Goal: Complete application form: Complete application form

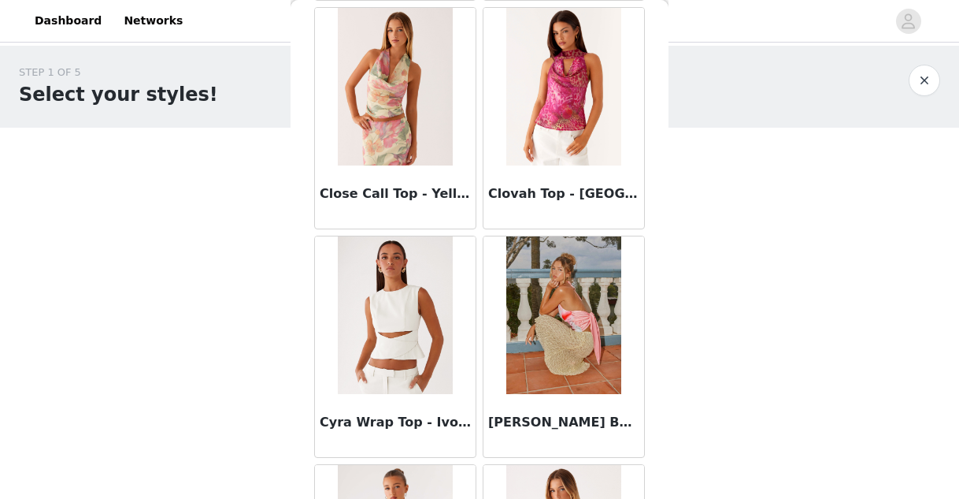
scroll to position [4196, 0]
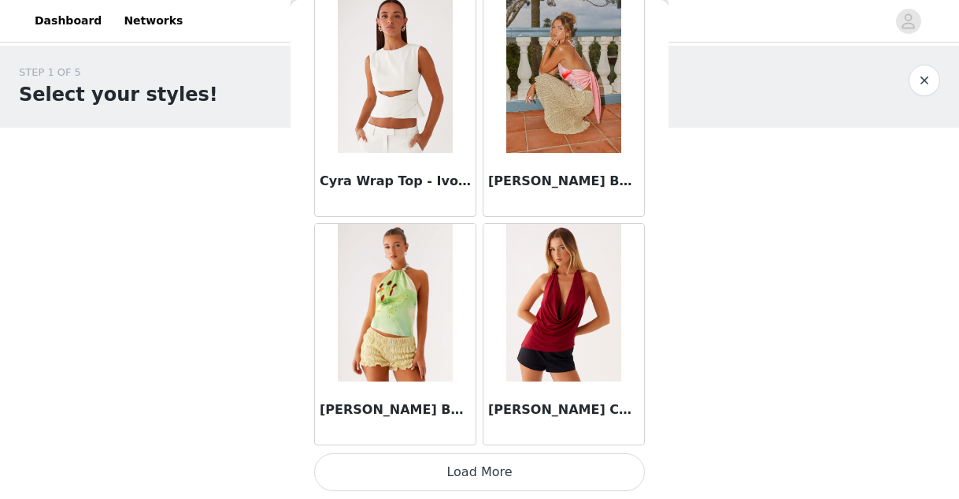
click at [410, 472] on button "Load More" at bounding box center [479, 472] width 331 height 38
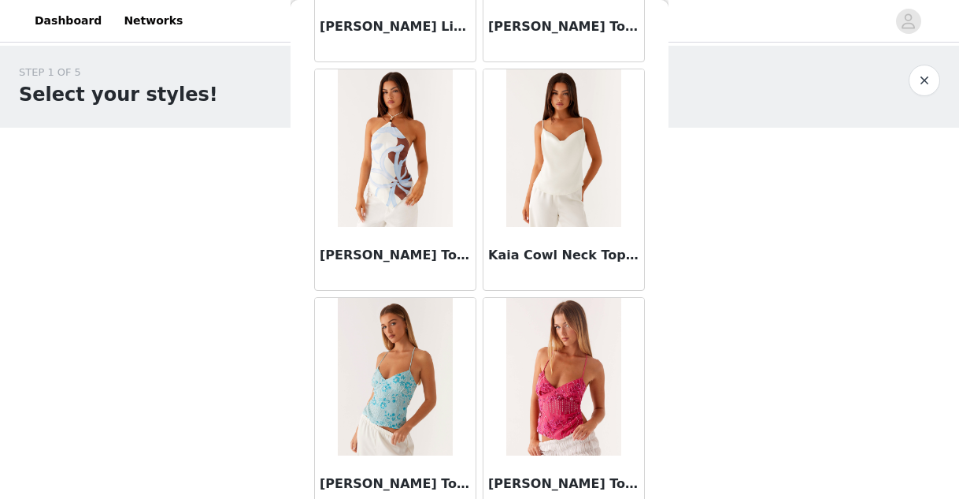
scroll to position [6480, 0]
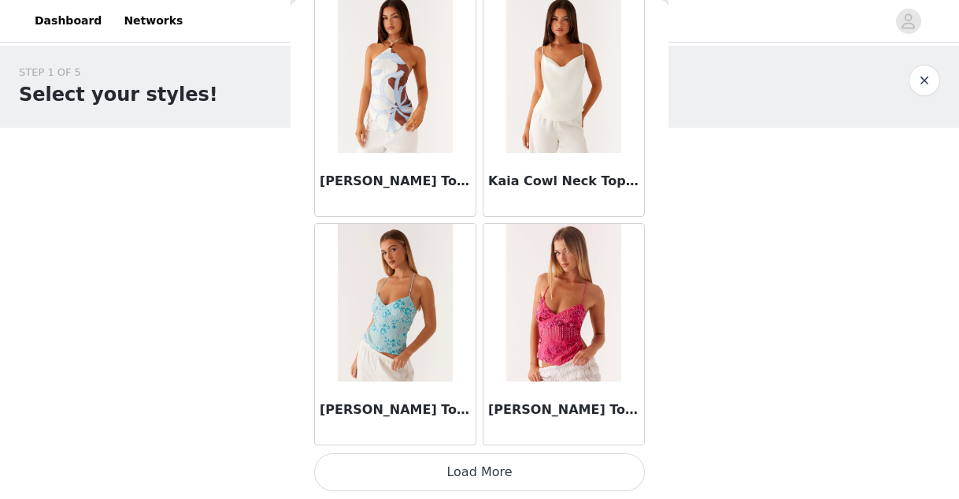
click at [466, 470] on button "Load More" at bounding box center [479, 472] width 331 height 38
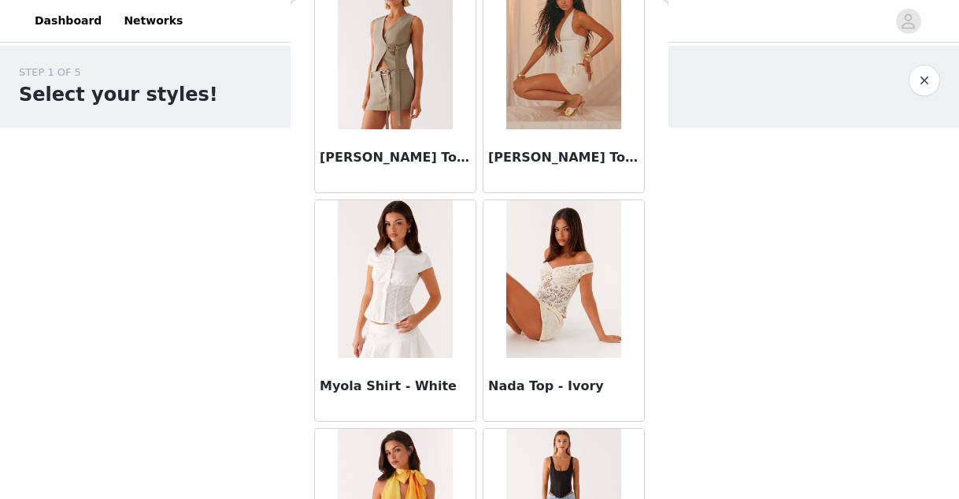
scroll to position [8765, 0]
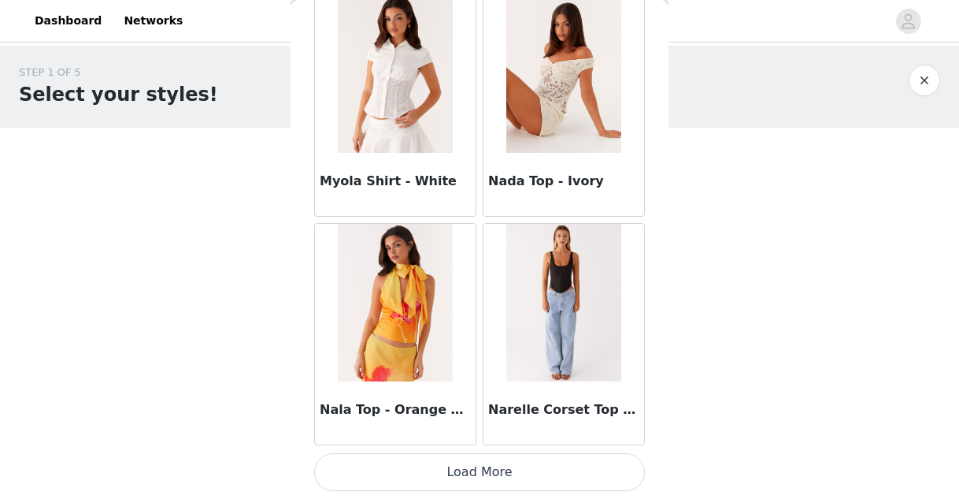
click at [433, 475] on button "Load More" at bounding box center [479, 472] width 331 height 38
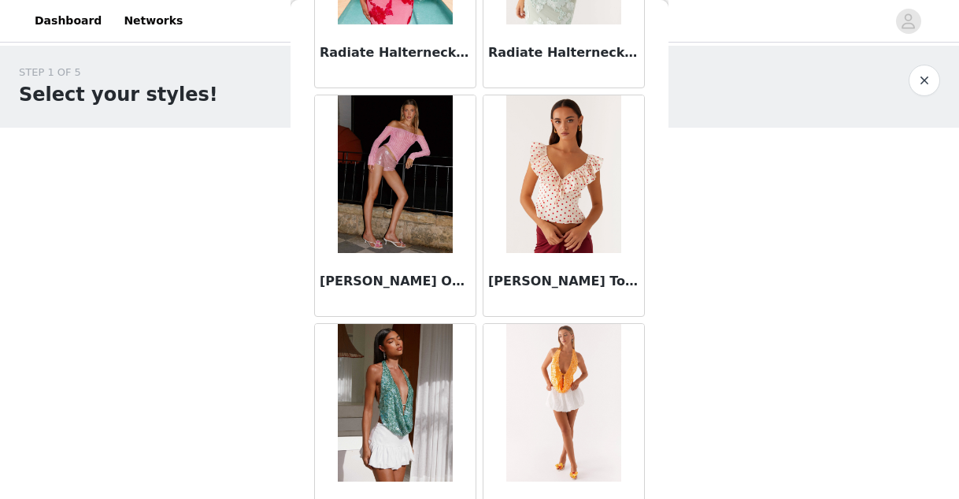
scroll to position [11049, 0]
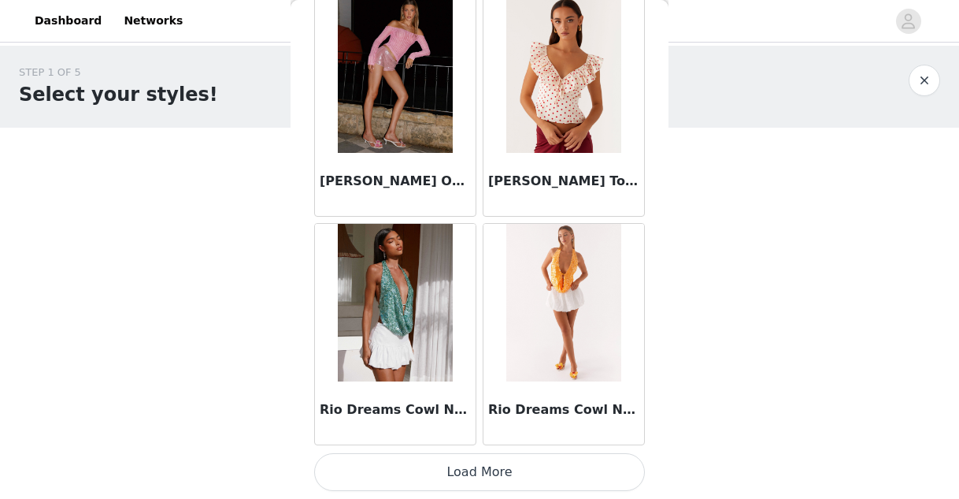
click at [431, 473] on button "Load More" at bounding box center [479, 472] width 331 height 38
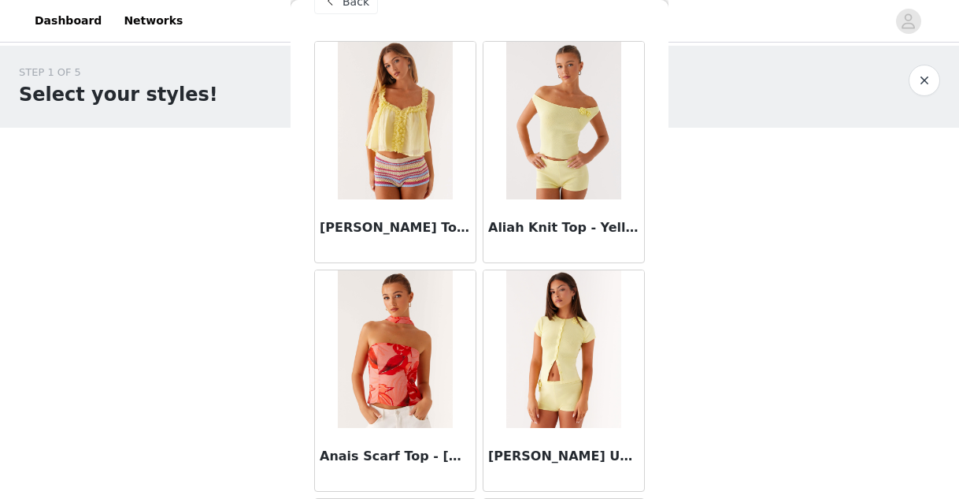
scroll to position [0, 0]
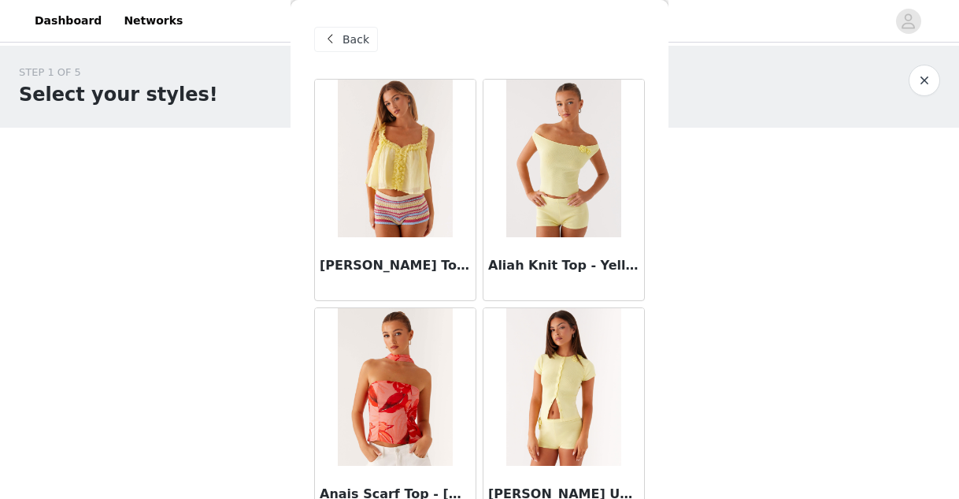
click at [336, 35] on span at bounding box center [330, 39] width 19 height 19
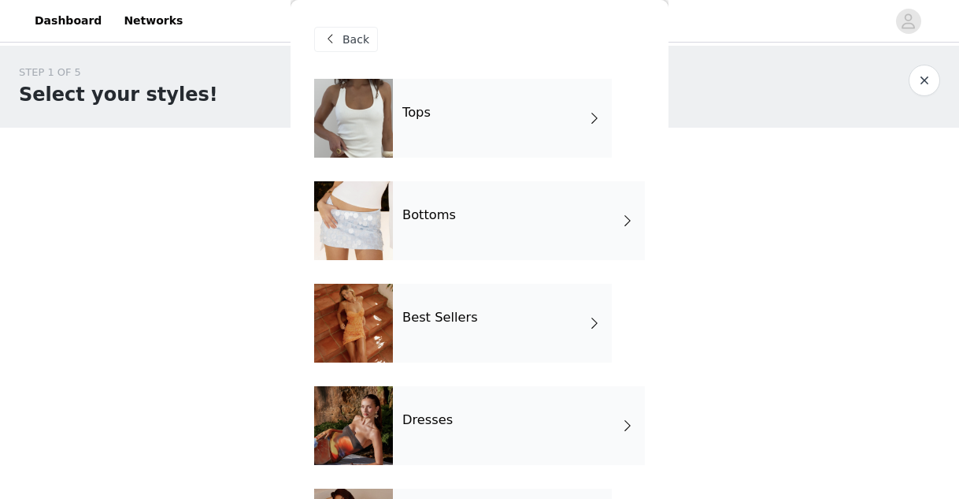
click at [350, 310] on div at bounding box center [353, 323] width 79 height 79
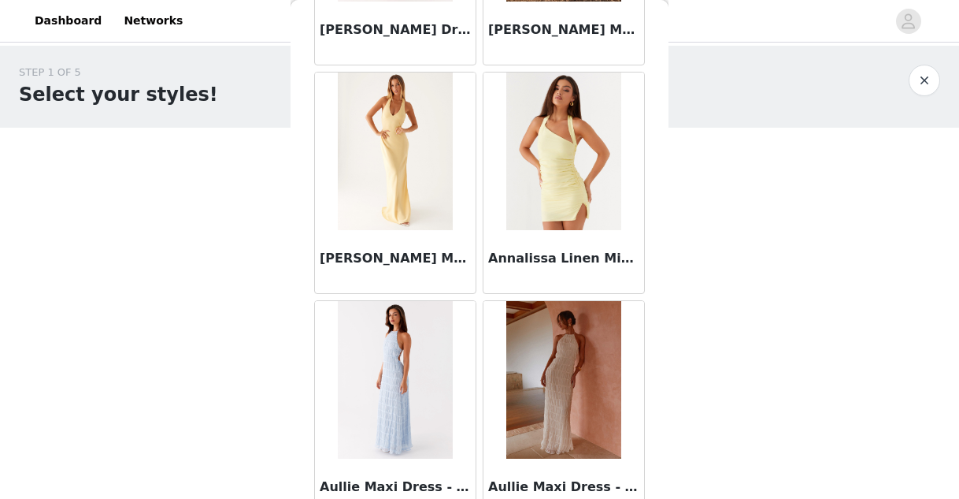
scroll to position [1912, 0]
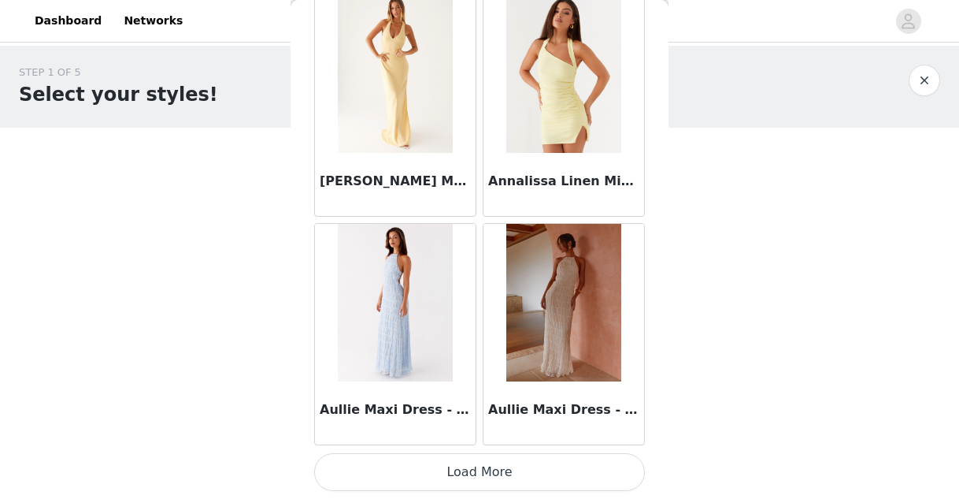
click at [484, 466] on button "Load More" at bounding box center [479, 472] width 331 height 38
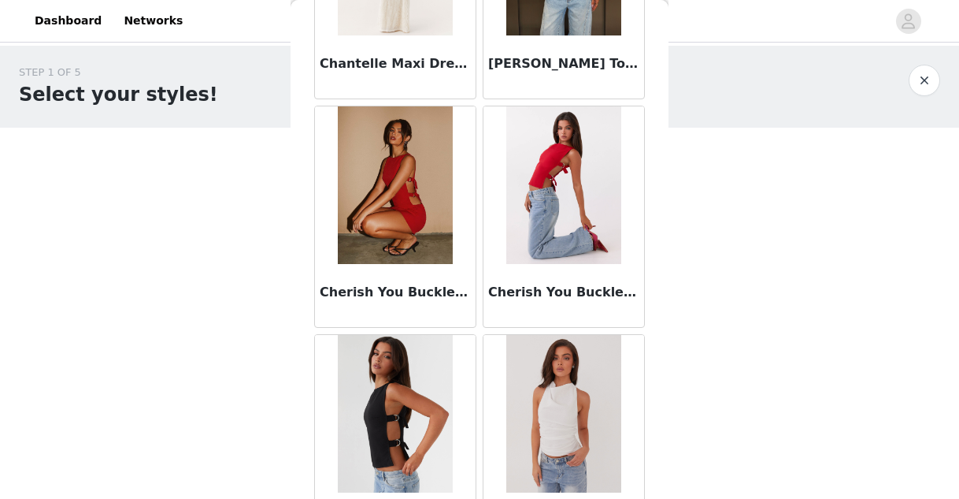
scroll to position [4196, 0]
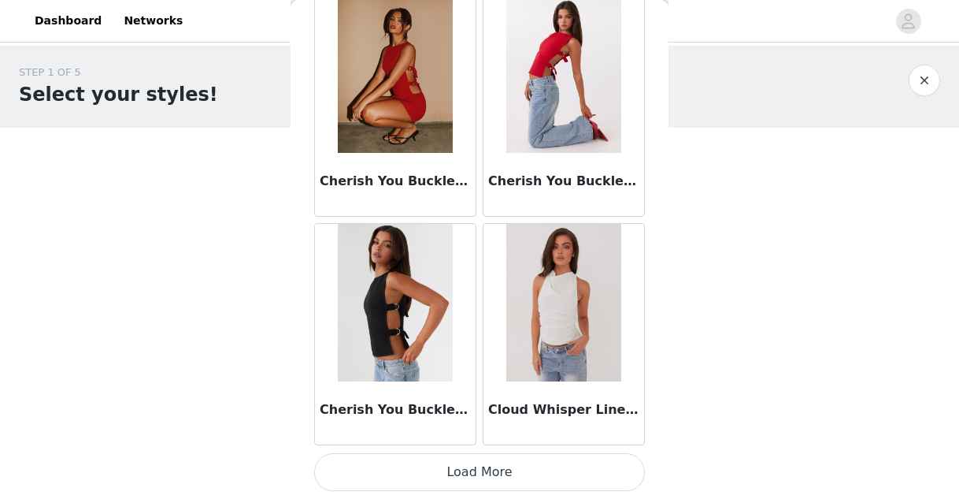
click at [459, 462] on button "Load More" at bounding box center [479, 472] width 331 height 38
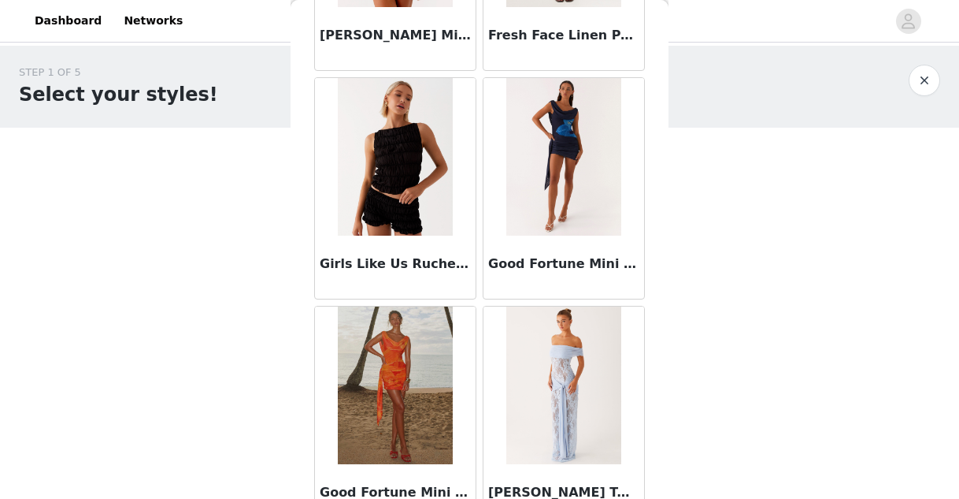
scroll to position [6480, 0]
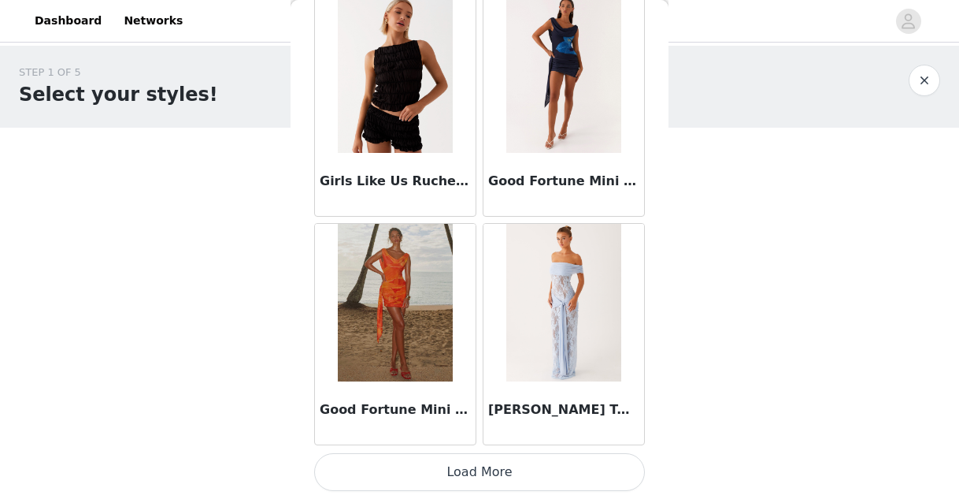
click at [455, 469] on button "Load More" at bounding box center [479, 472] width 331 height 38
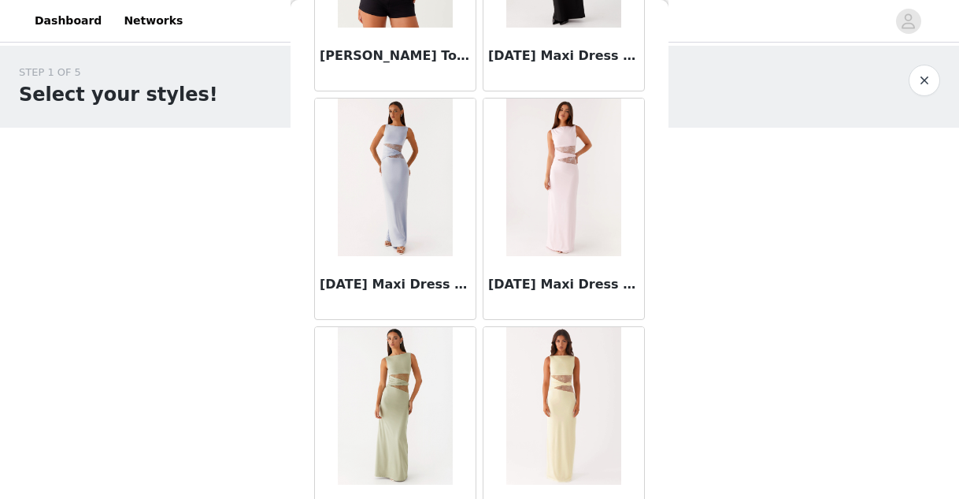
scroll to position [8765, 0]
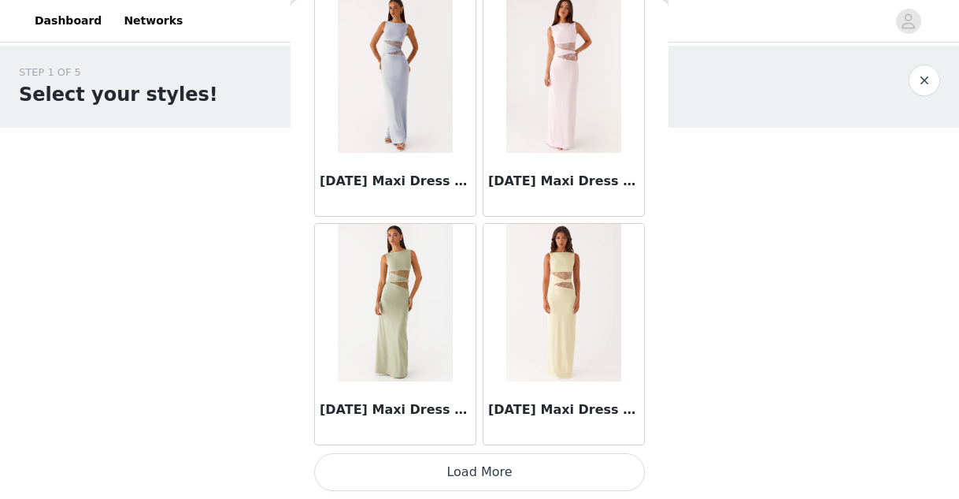
click at [510, 475] on button "Load More" at bounding box center [479, 472] width 331 height 38
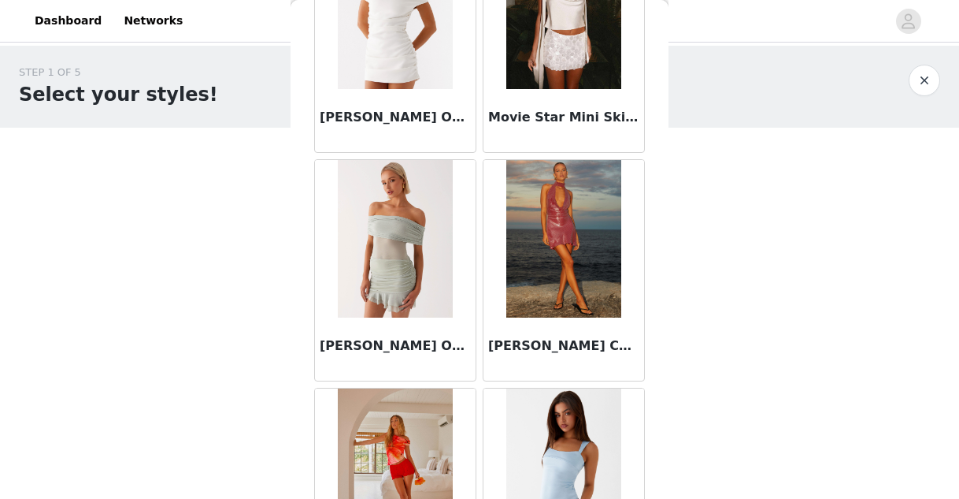
scroll to position [11049, 0]
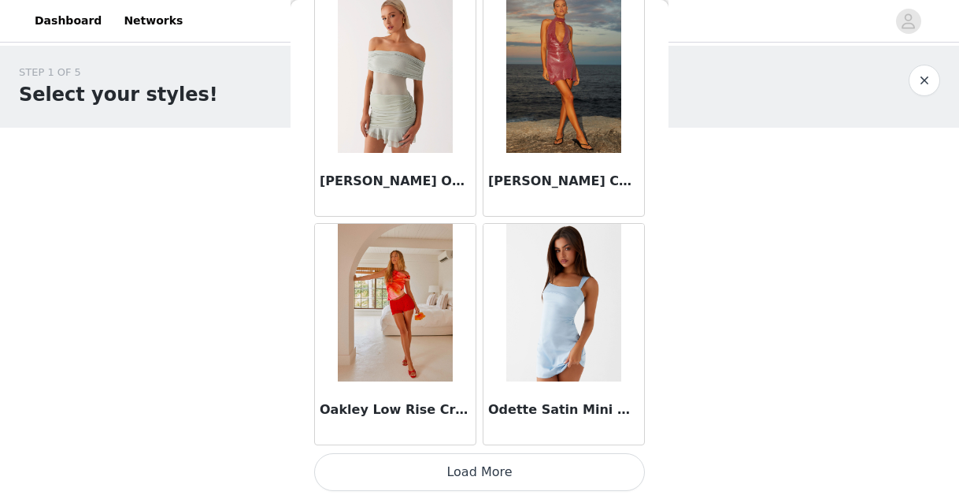
click at [475, 476] on button "Load More" at bounding box center [479, 472] width 331 height 38
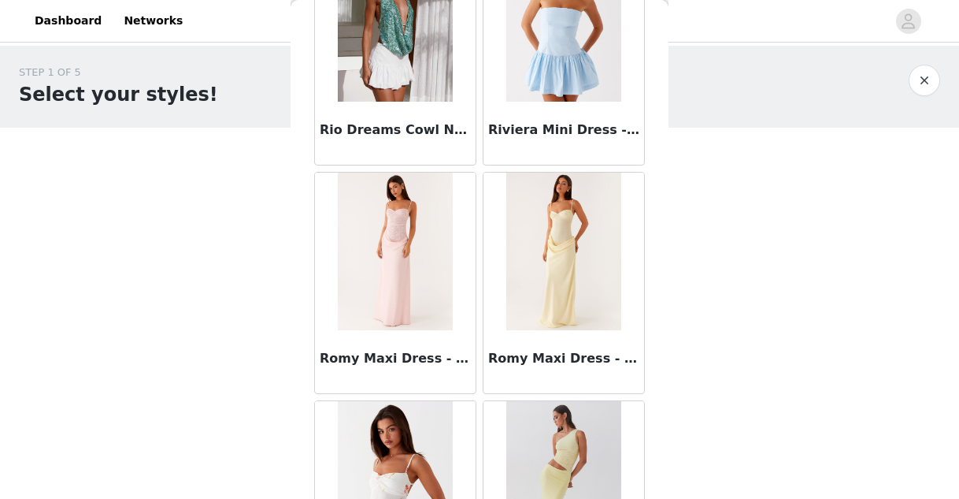
scroll to position [13190, 0]
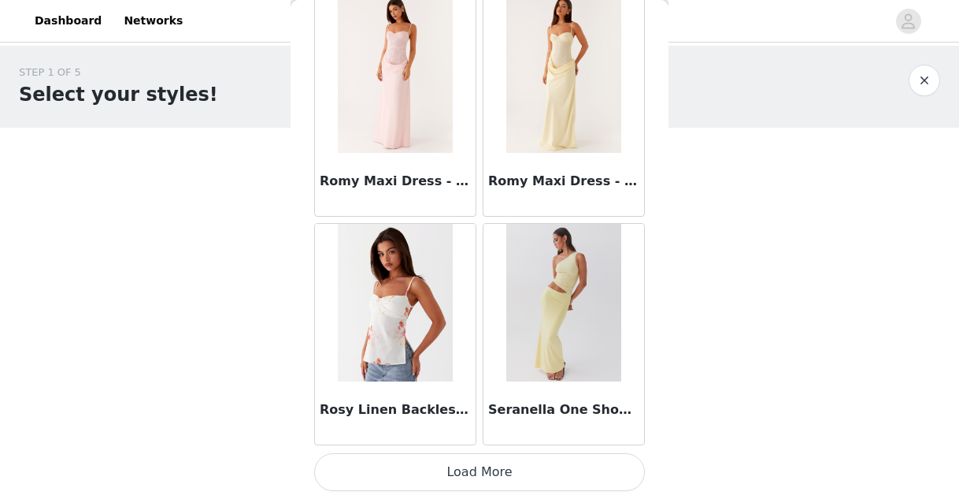
click at [475, 466] on button "Load More" at bounding box center [479, 472] width 331 height 38
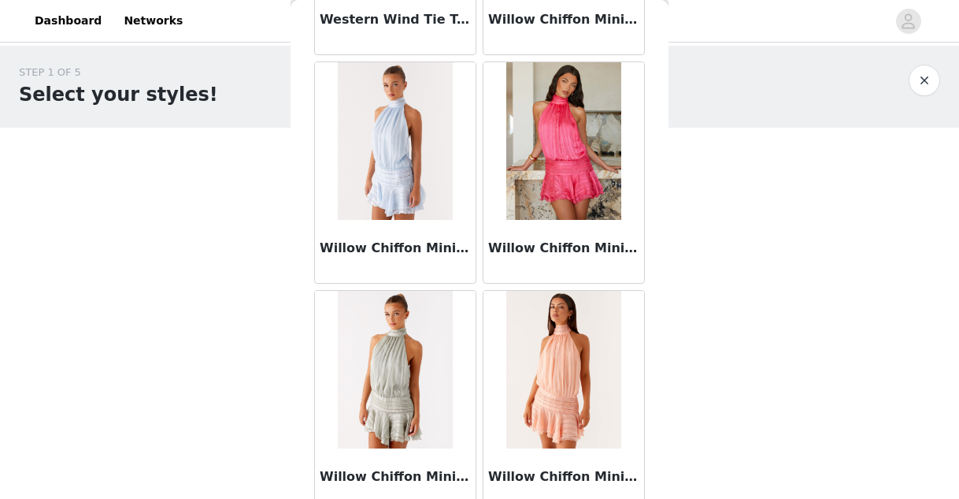
scroll to position [15618, 0]
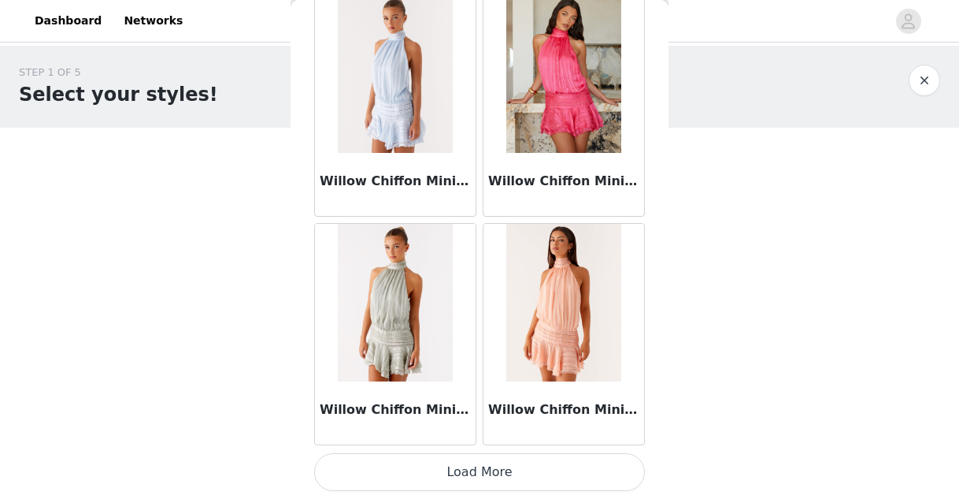
click at [483, 453] on button "Load More" at bounding box center [479, 472] width 331 height 38
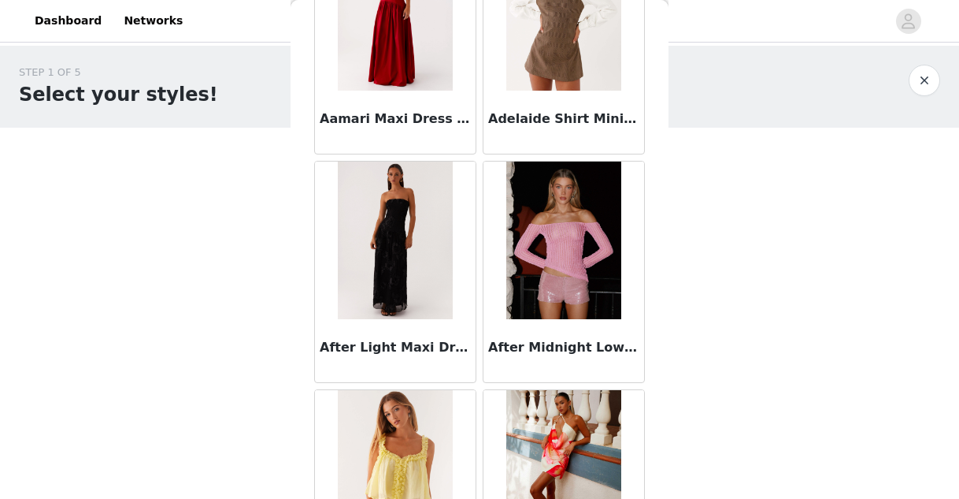
scroll to position [0, 0]
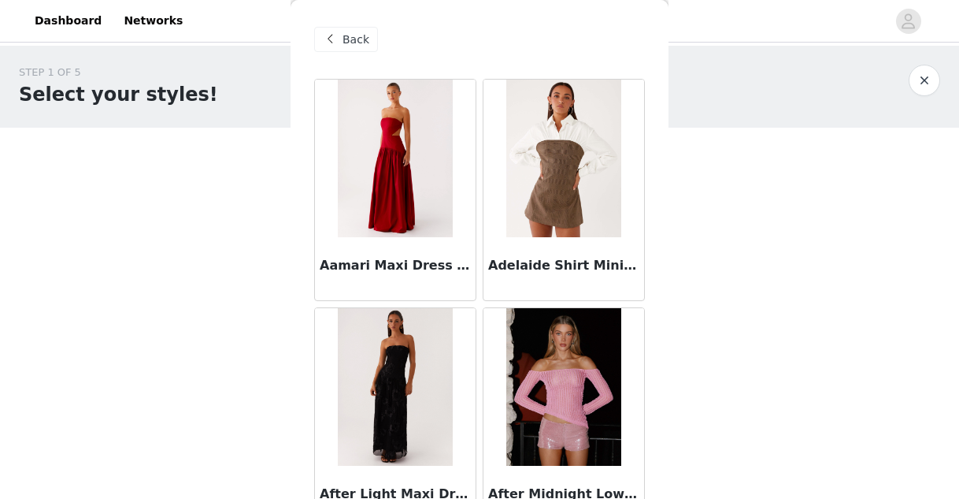
click at [350, 40] on span "Back" at bounding box center [356, 40] width 27 height 17
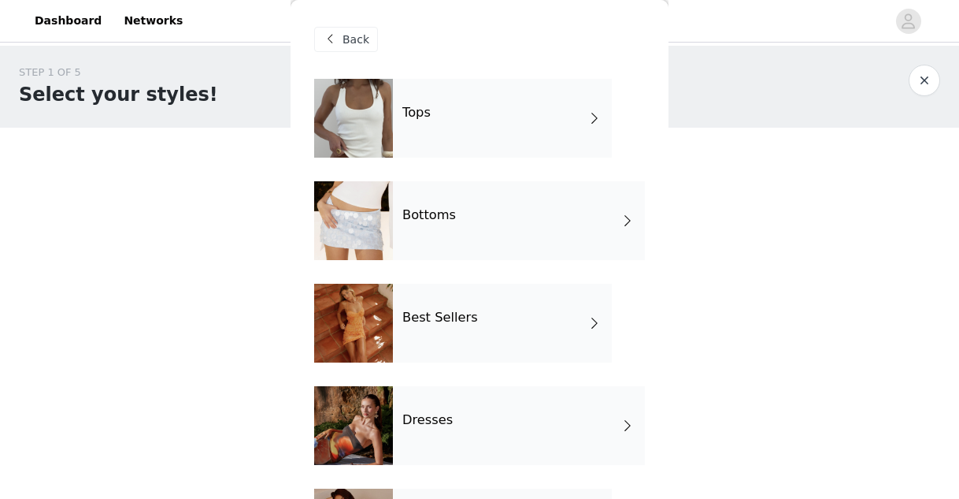
click at [503, 238] on div "Bottoms" at bounding box center [519, 220] width 252 height 79
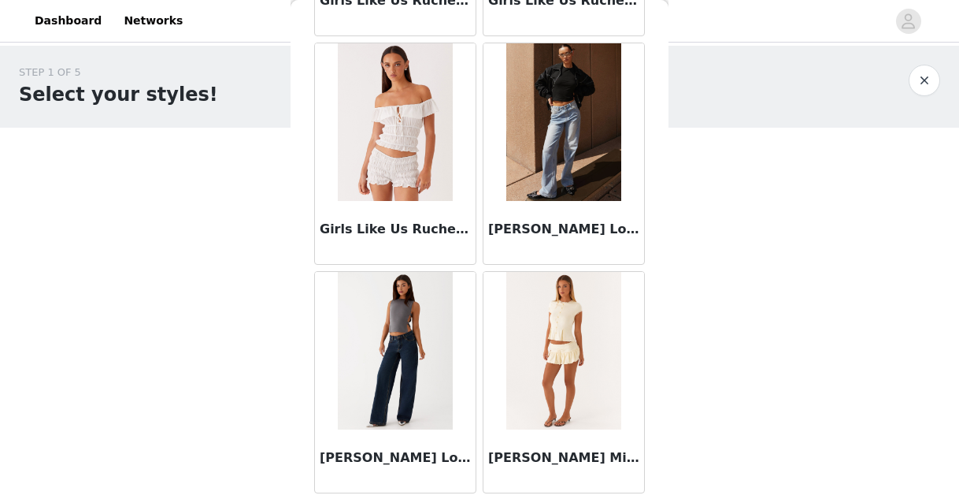
scroll to position [1907, 0]
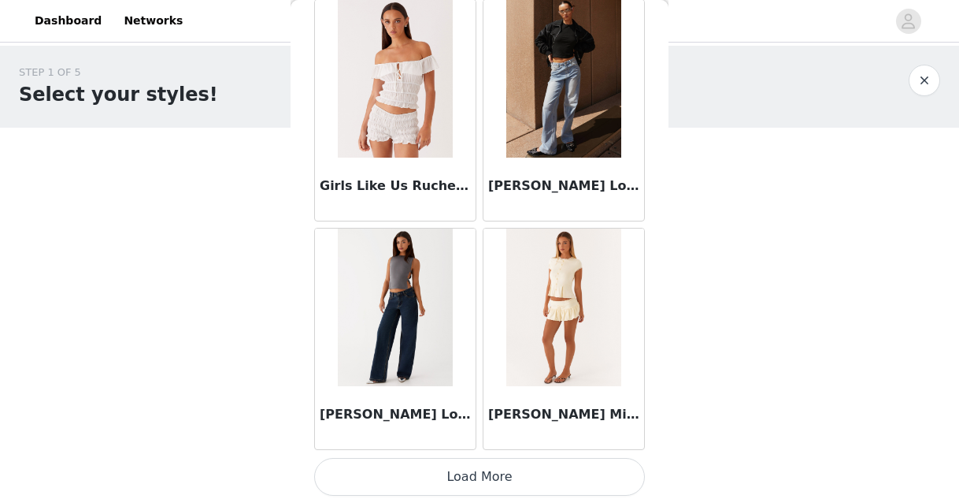
click at [490, 492] on button "Load More" at bounding box center [479, 477] width 331 height 38
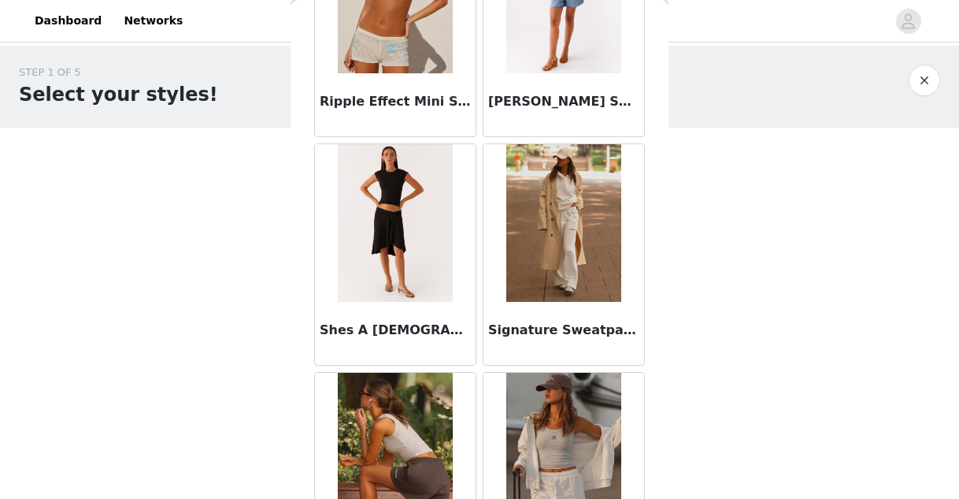
scroll to position [4196, 0]
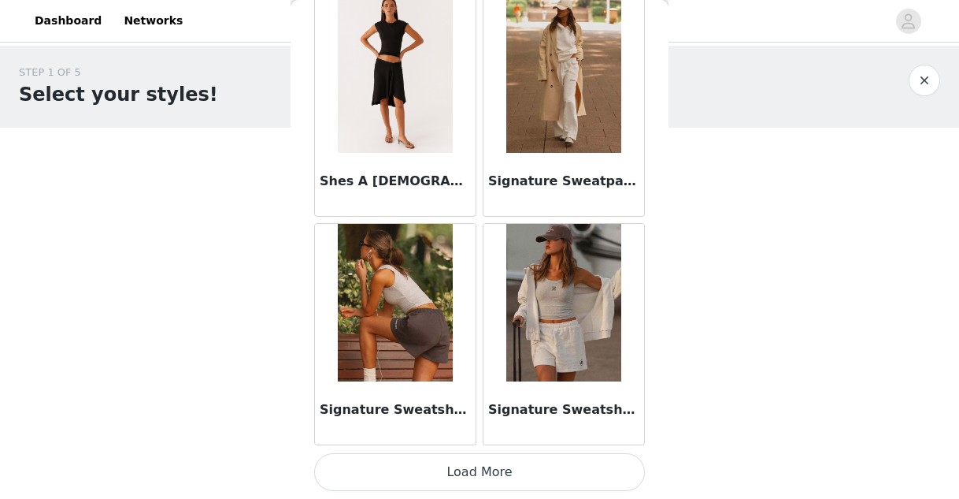
click at [495, 478] on button "Load More" at bounding box center [479, 472] width 331 height 38
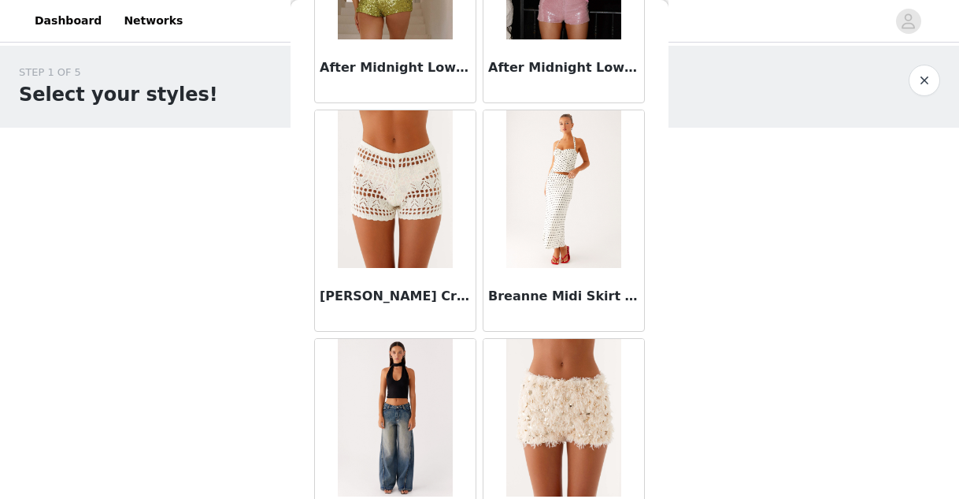
scroll to position [0, 0]
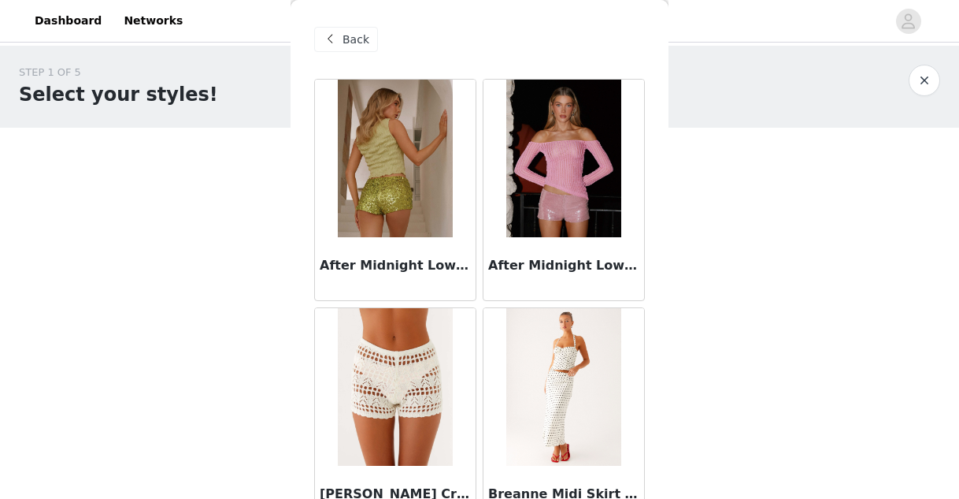
click at [369, 50] on div "Back" at bounding box center [346, 39] width 64 height 25
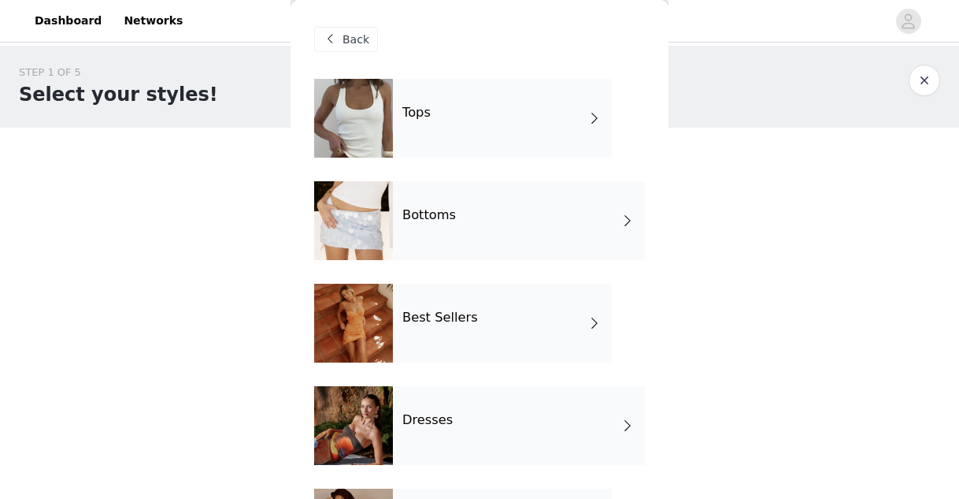
click at [418, 122] on div "Tops" at bounding box center [502, 118] width 219 height 79
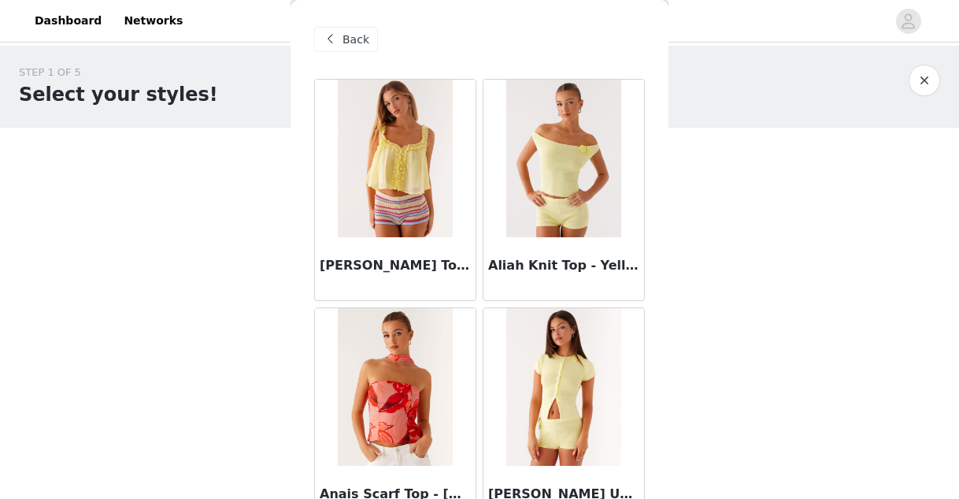
click at [357, 43] on span "Back" at bounding box center [356, 40] width 27 height 17
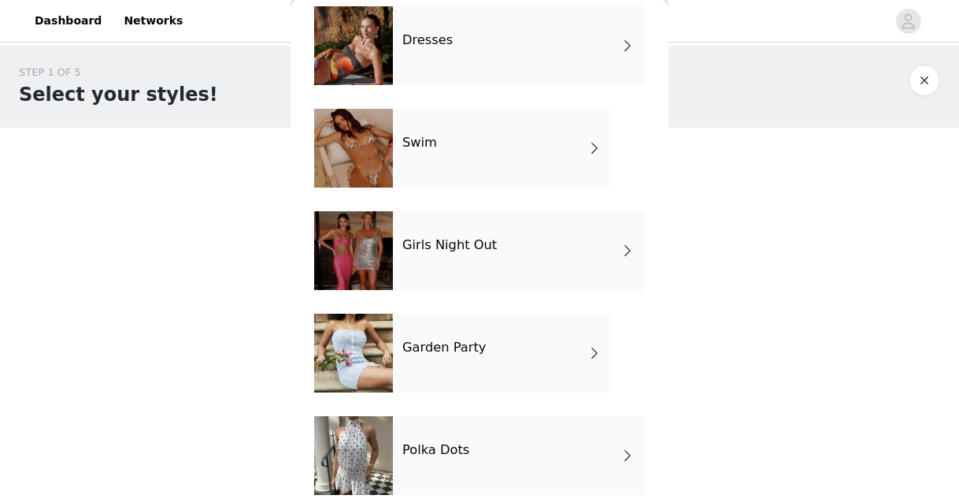
scroll to position [399, 0]
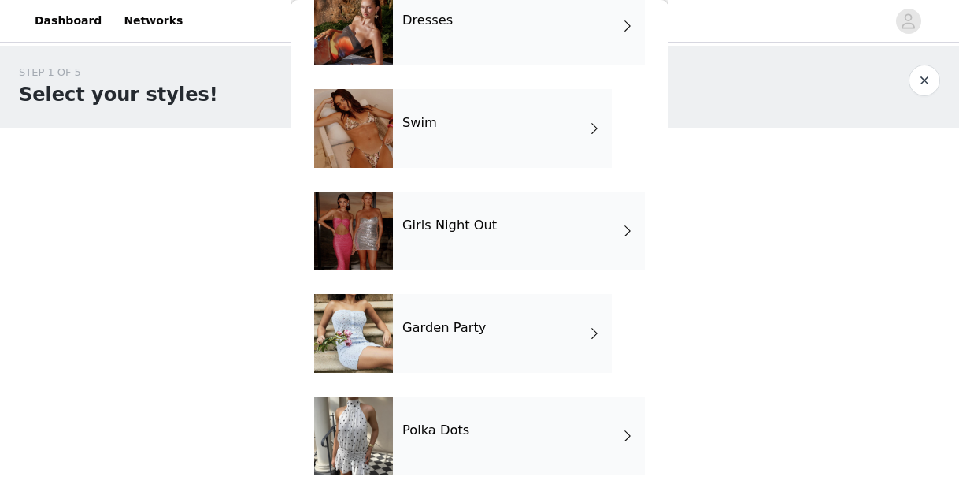
click at [461, 242] on div "Girls Night Out" at bounding box center [519, 230] width 252 height 79
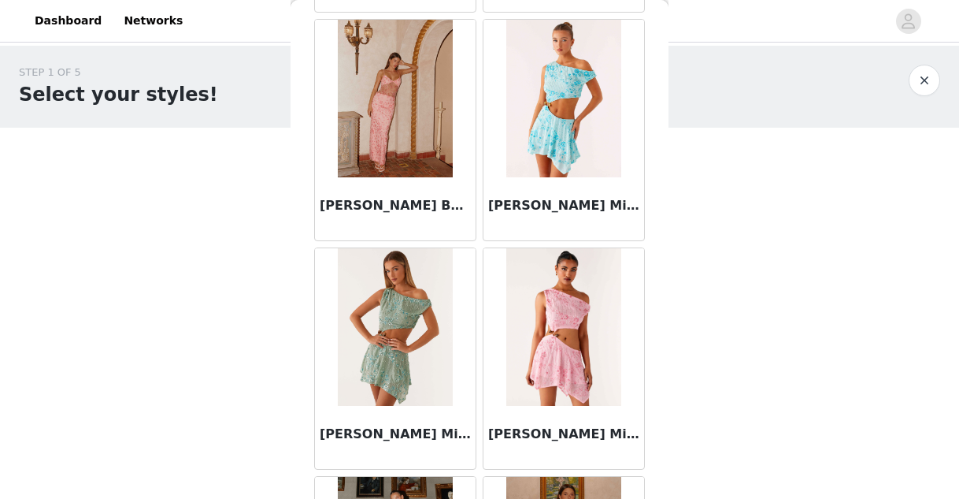
scroll to position [298, 0]
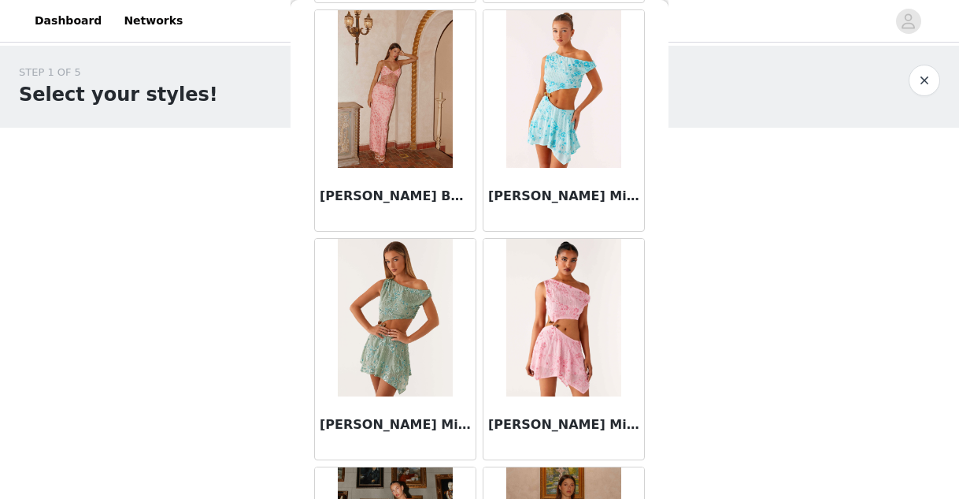
click at [568, 270] on img at bounding box center [563, 318] width 114 height 158
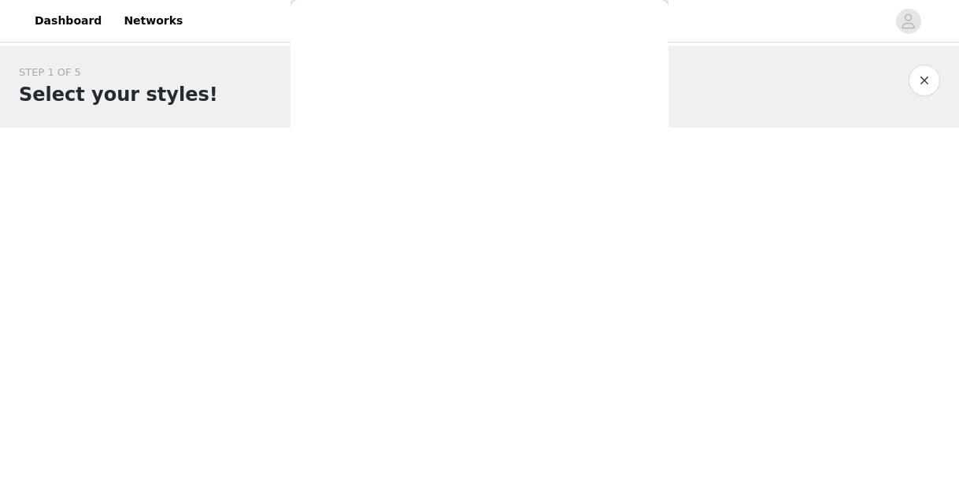
scroll to position [0, 0]
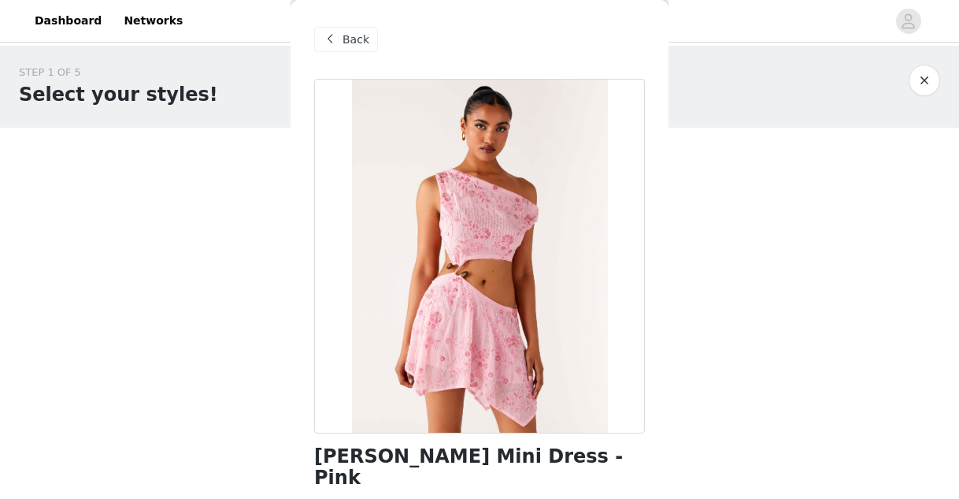
click at [359, 33] on span "Back" at bounding box center [356, 40] width 27 height 17
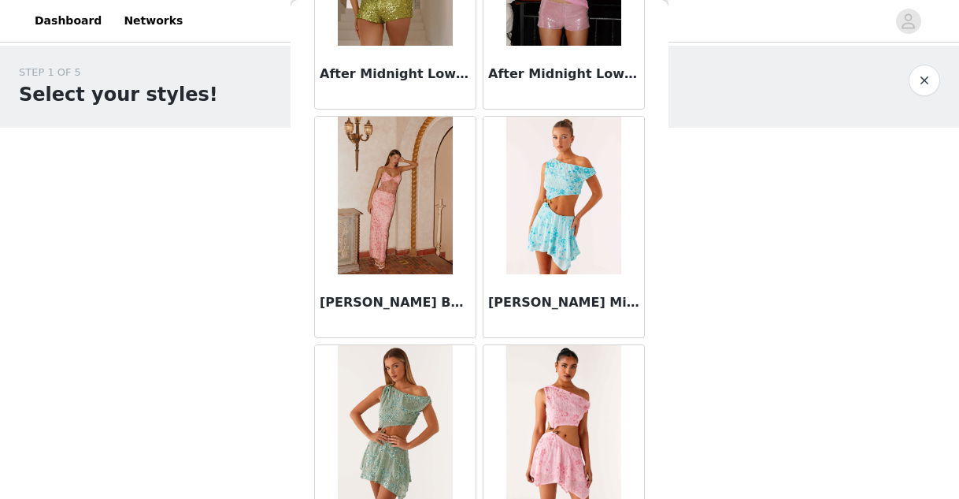
scroll to position [206, 0]
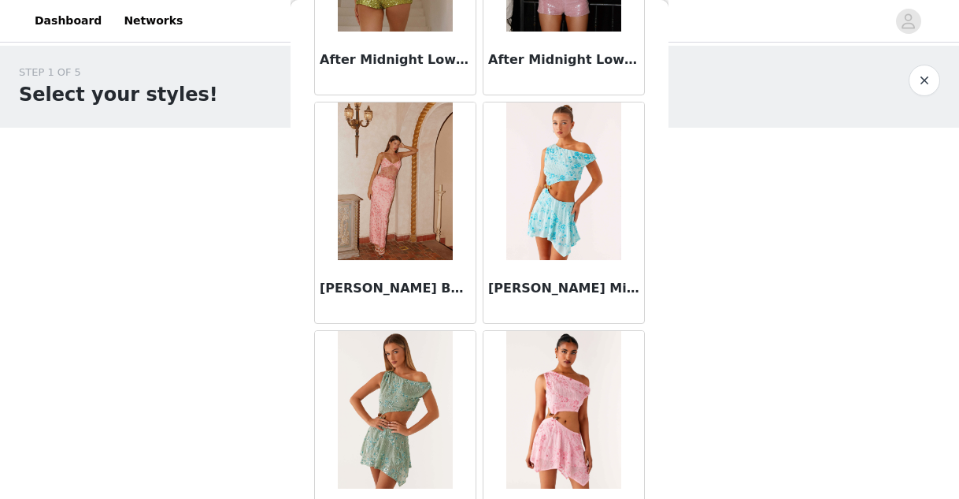
click at [417, 362] on img at bounding box center [395, 410] width 114 height 158
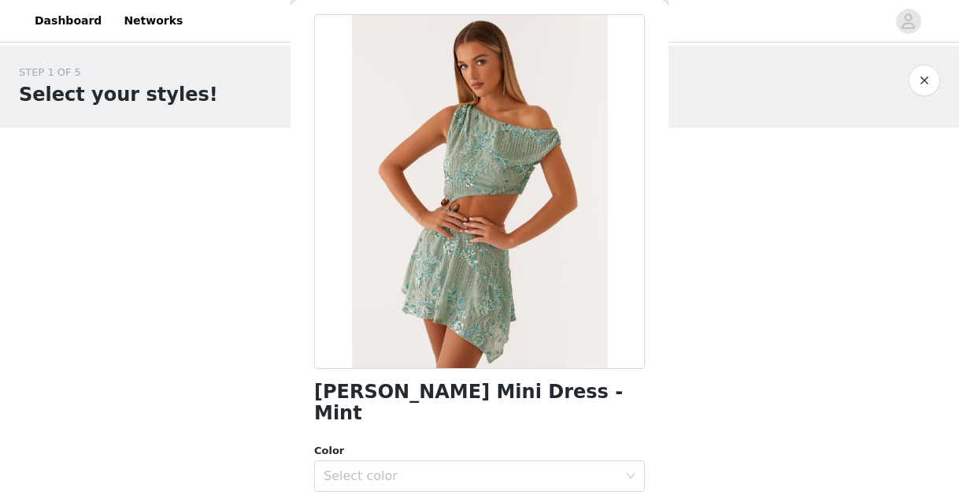
scroll to position [0, 0]
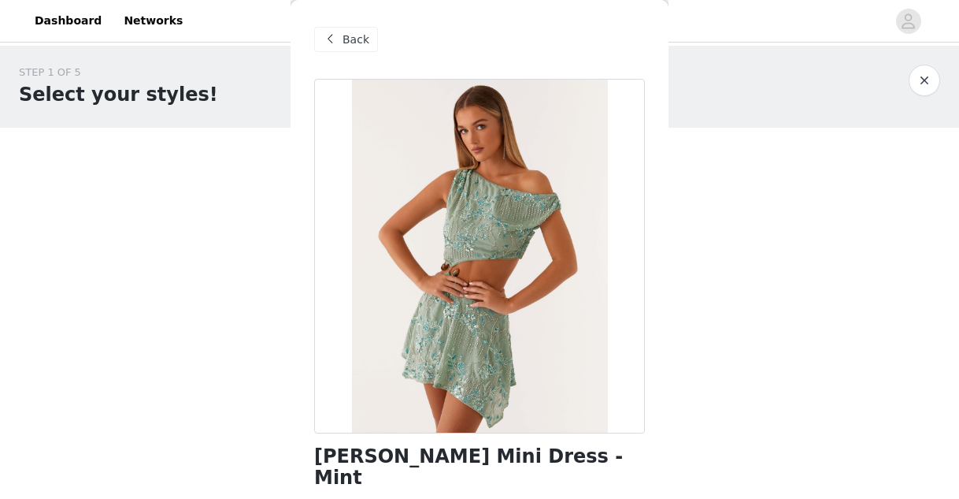
click at [359, 43] on span "Back" at bounding box center [356, 40] width 27 height 17
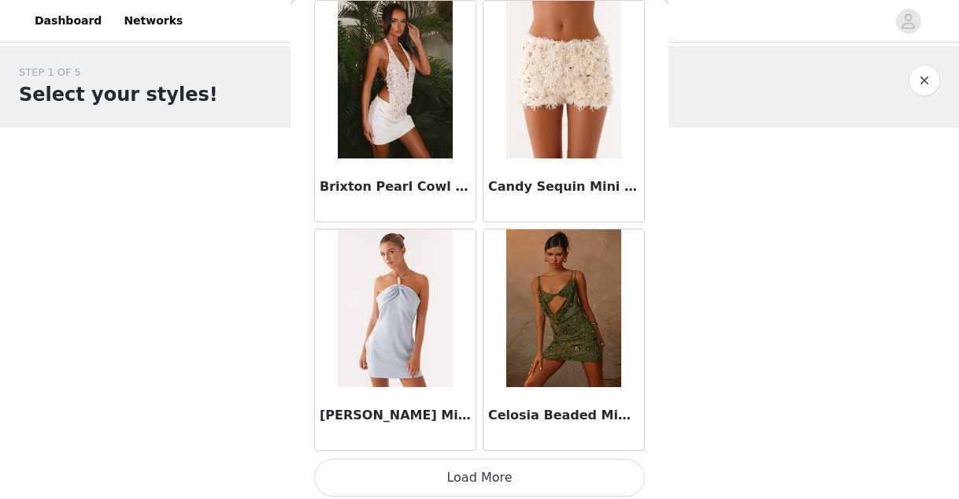
scroll to position [1912, 0]
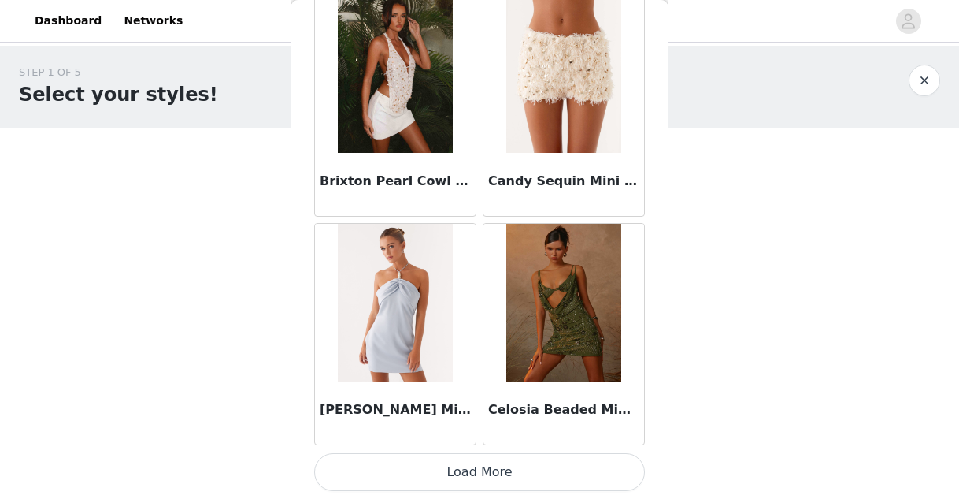
click at [498, 477] on button "Load More" at bounding box center [479, 472] width 331 height 38
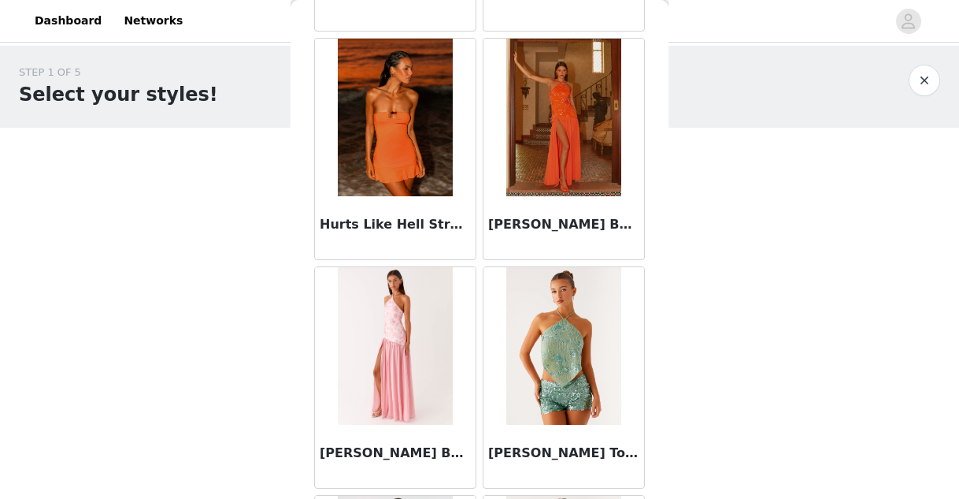
scroll to position [4196, 0]
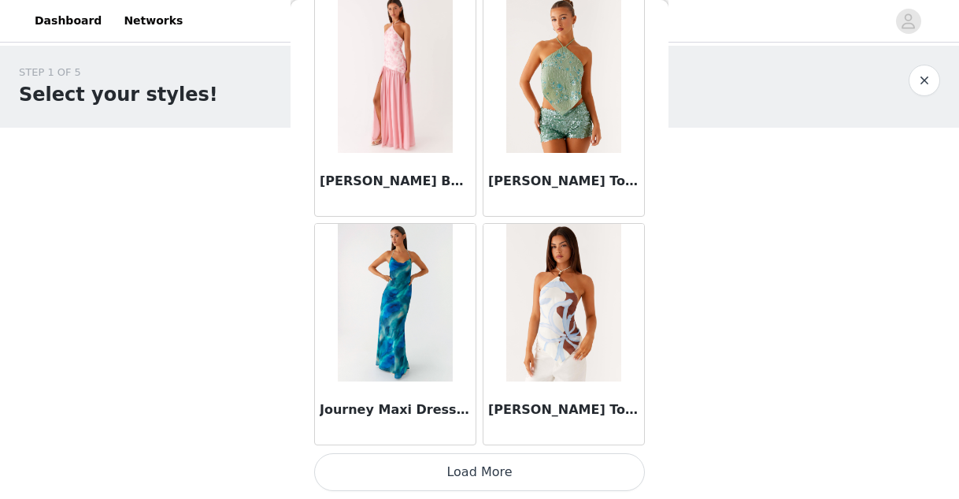
click at [510, 473] on button "Load More" at bounding box center [479, 472] width 331 height 38
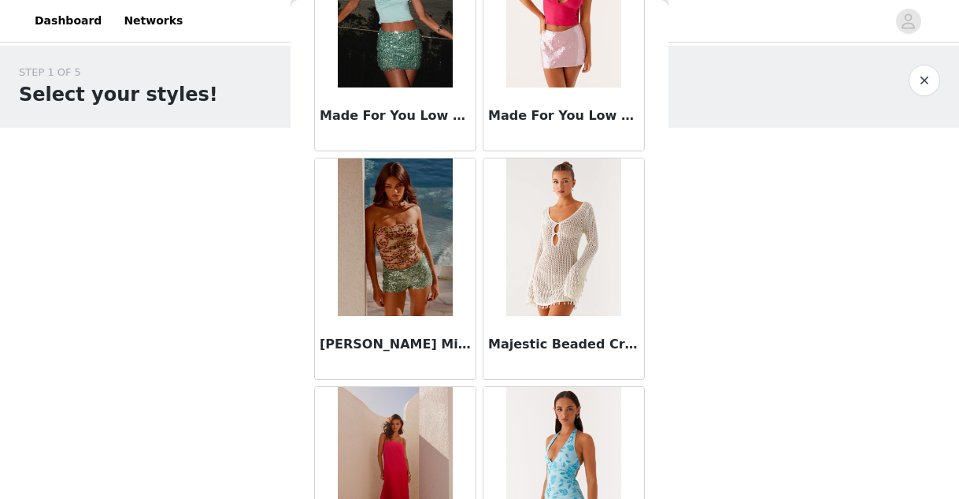
scroll to position [6363, 0]
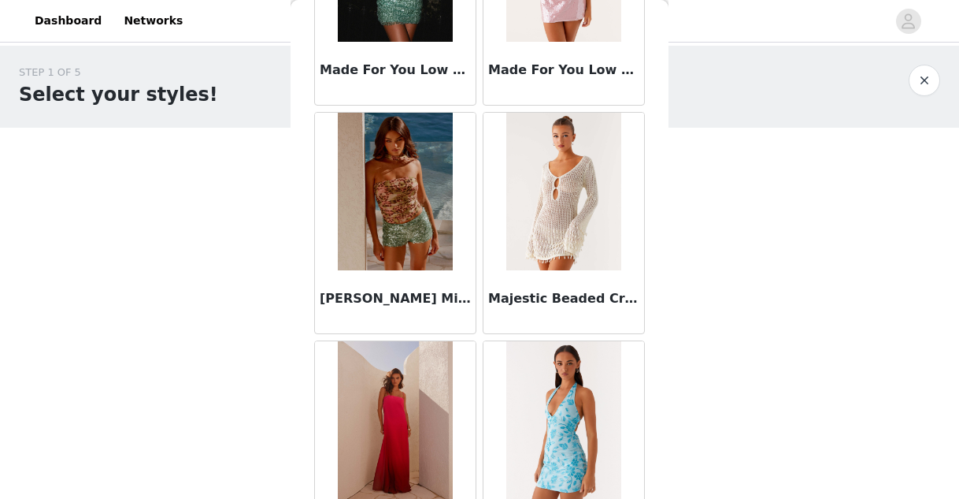
click at [562, 199] on img at bounding box center [563, 192] width 114 height 158
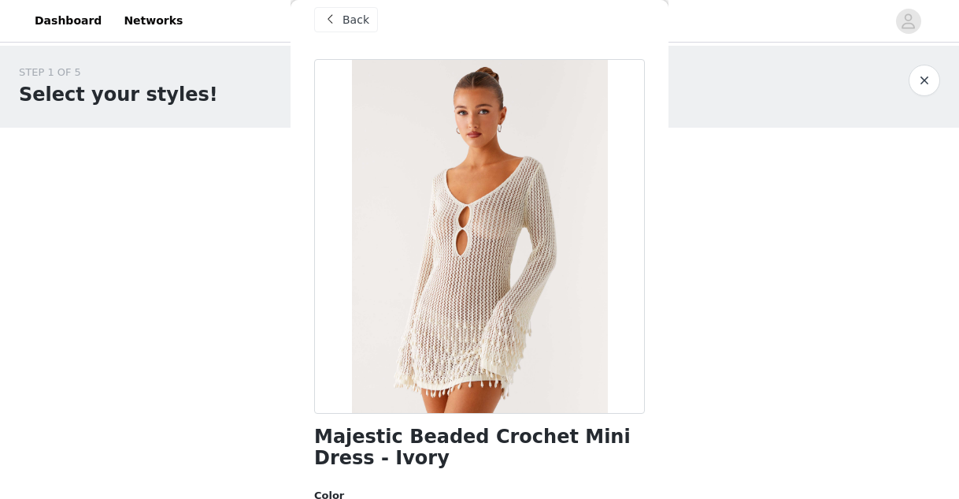
scroll to position [243, 0]
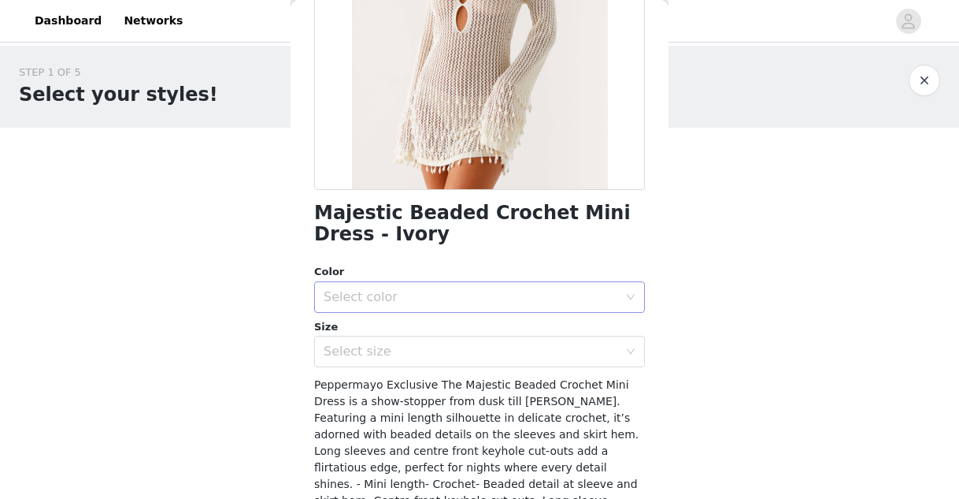
click at [539, 302] on div "Select color" at bounding box center [471, 297] width 295 height 16
click at [519, 326] on li "Ivory" at bounding box center [479, 331] width 331 height 25
click at [519, 347] on div "Select size" at bounding box center [471, 351] width 295 height 16
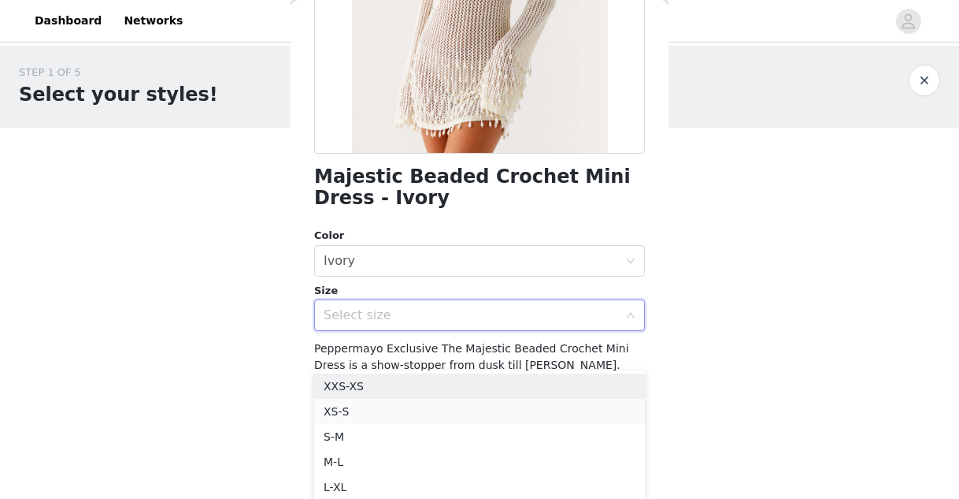
scroll to position [280, 0]
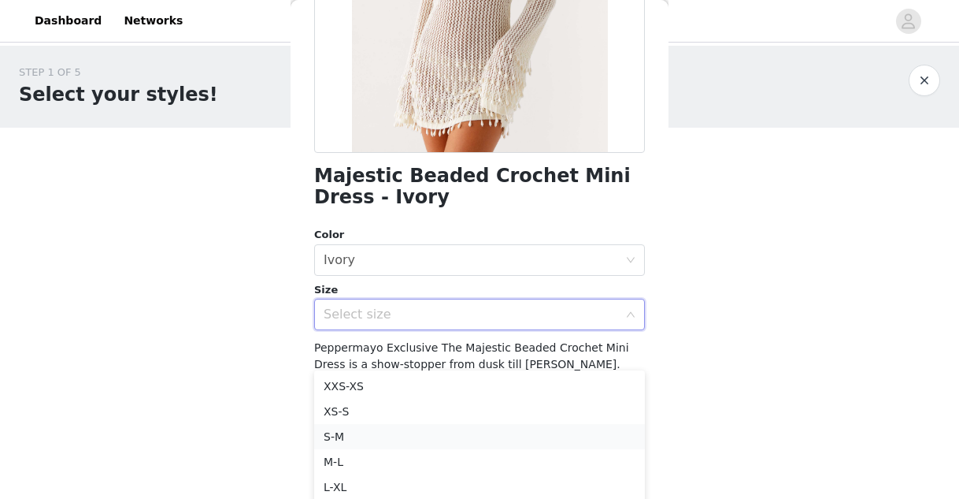
click at [517, 430] on li "S-M" at bounding box center [479, 436] width 331 height 25
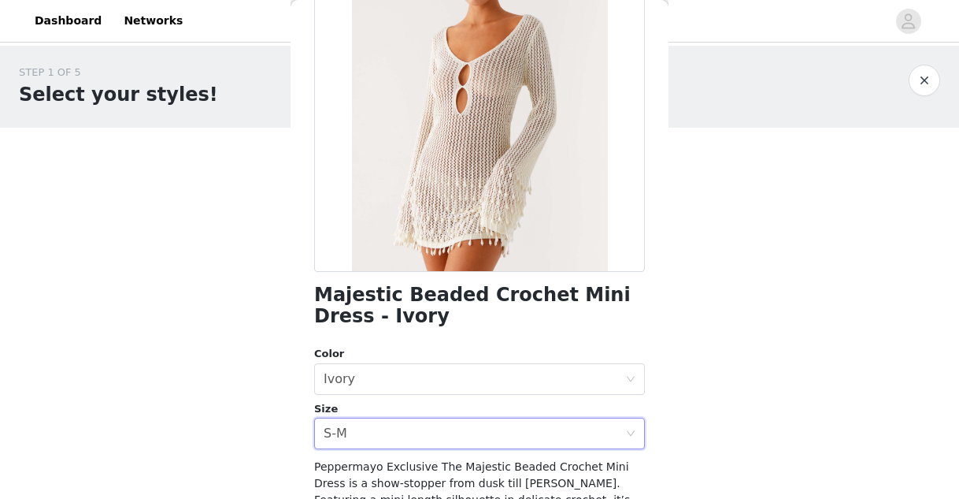
scroll to position [186, 0]
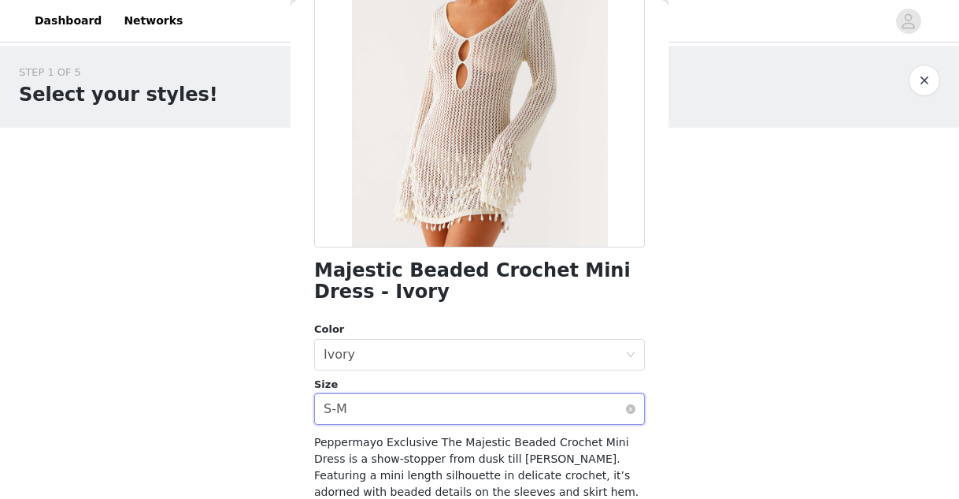
click at [499, 405] on div "Select size S-M" at bounding box center [475, 409] width 302 height 30
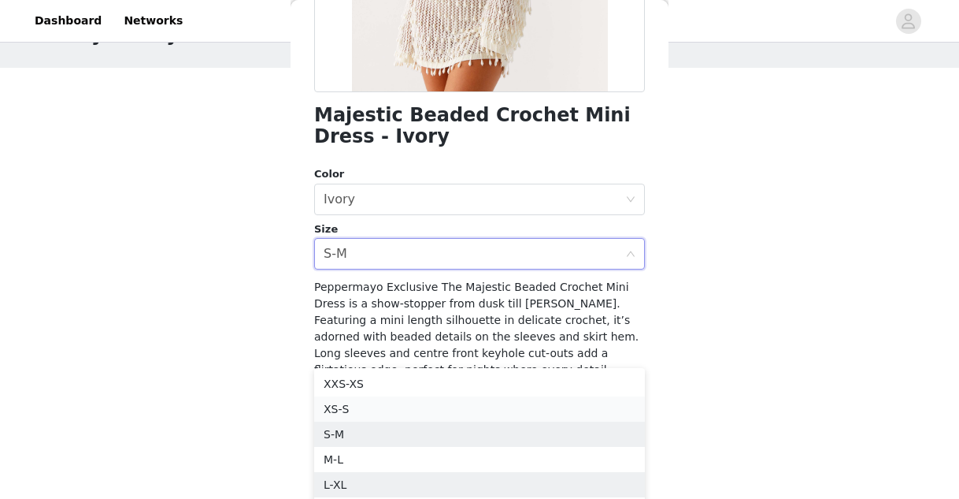
scroll to position [87, 0]
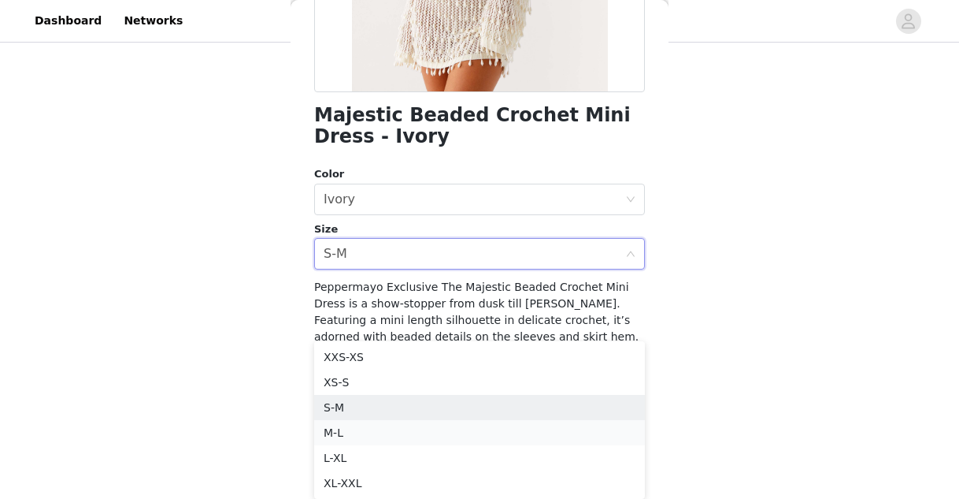
click at [499, 429] on li "M-L" at bounding box center [479, 432] width 331 height 25
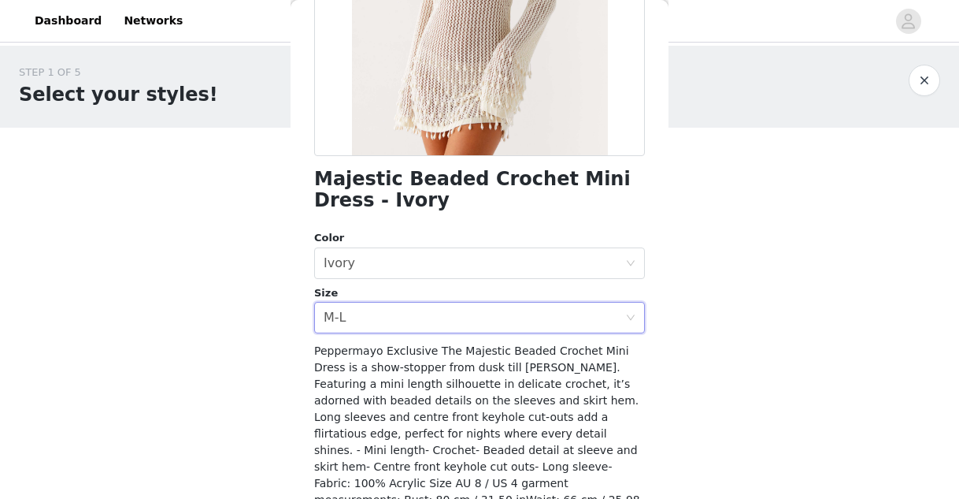
scroll to position [369, 0]
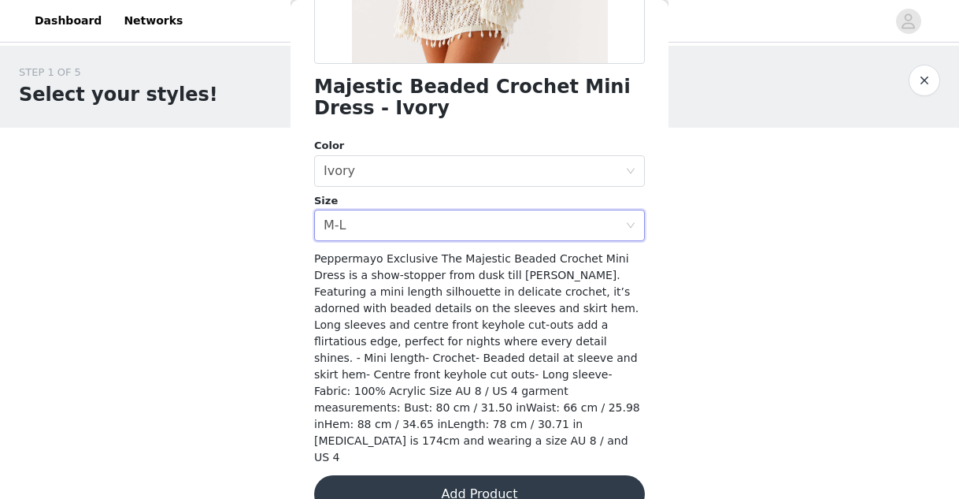
click at [492, 475] on button "Add Product" at bounding box center [479, 494] width 331 height 38
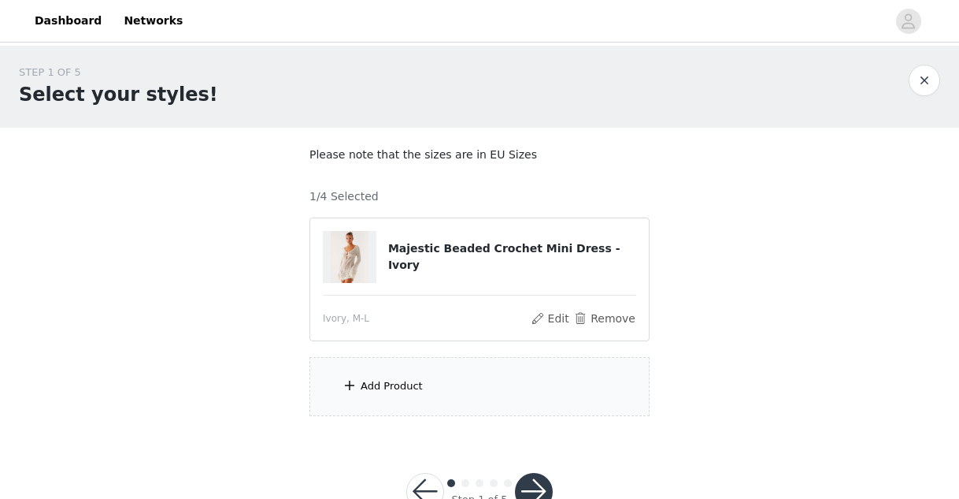
click at [437, 388] on div "Add Product" at bounding box center [480, 386] width 340 height 59
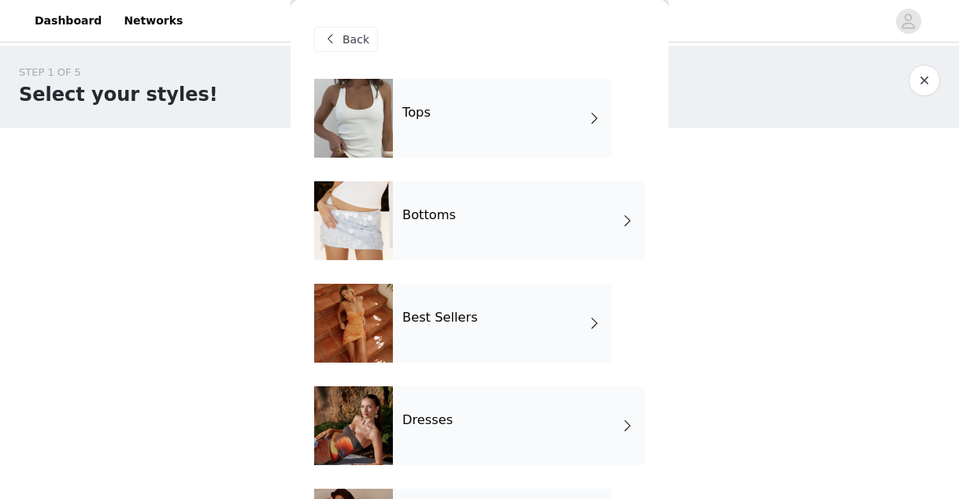
click at [431, 316] on h4 "Best Sellers" at bounding box center [441, 317] width 76 height 14
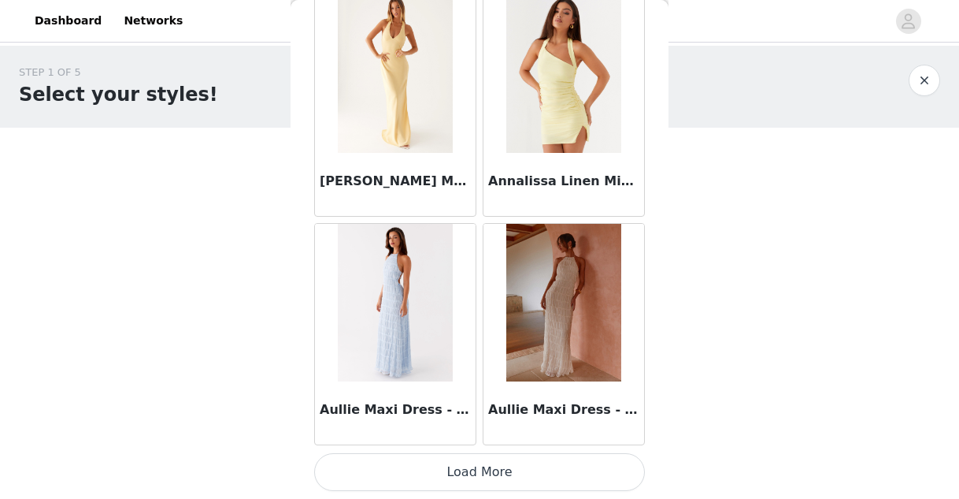
scroll to position [49, 0]
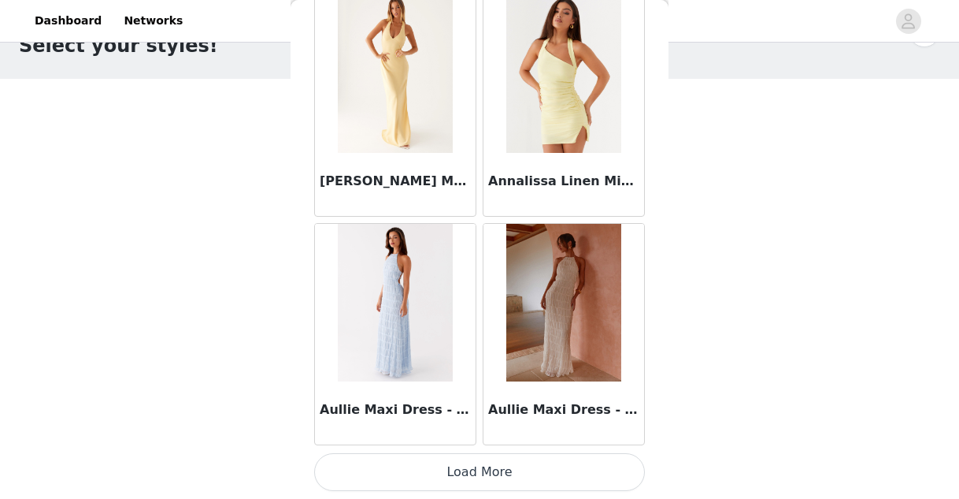
click at [408, 458] on button "Load More" at bounding box center [479, 472] width 331 height 38
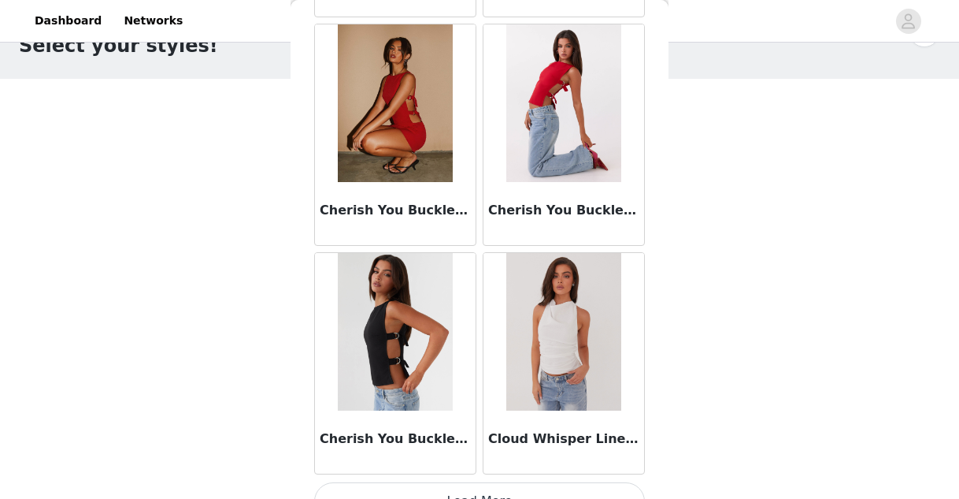
scroll to position [4196, 0]
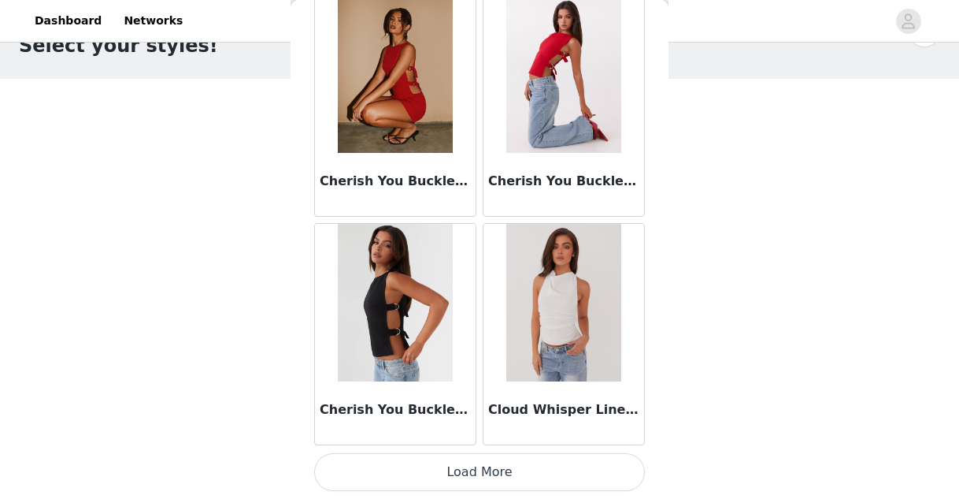
click at [439, 477] on button "Load More" at bounding box center [479, 472] width 331 height 38
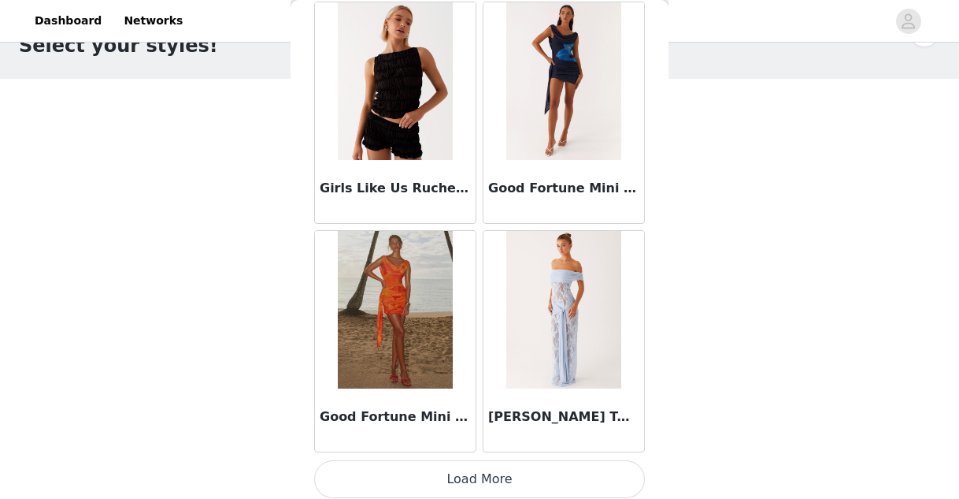
scroll to position [6480, 0]
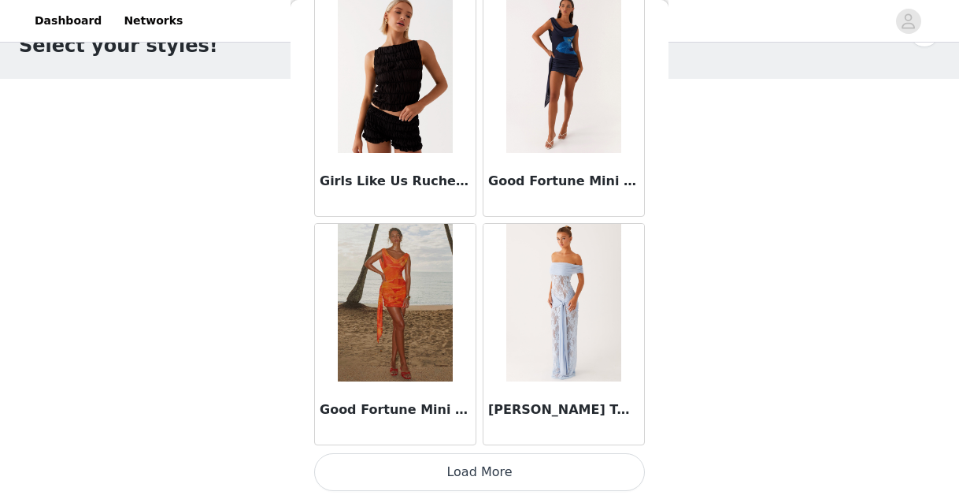
click at [402, 472] on button "Load More" at bounding box center [479, 472] width 331 height 38
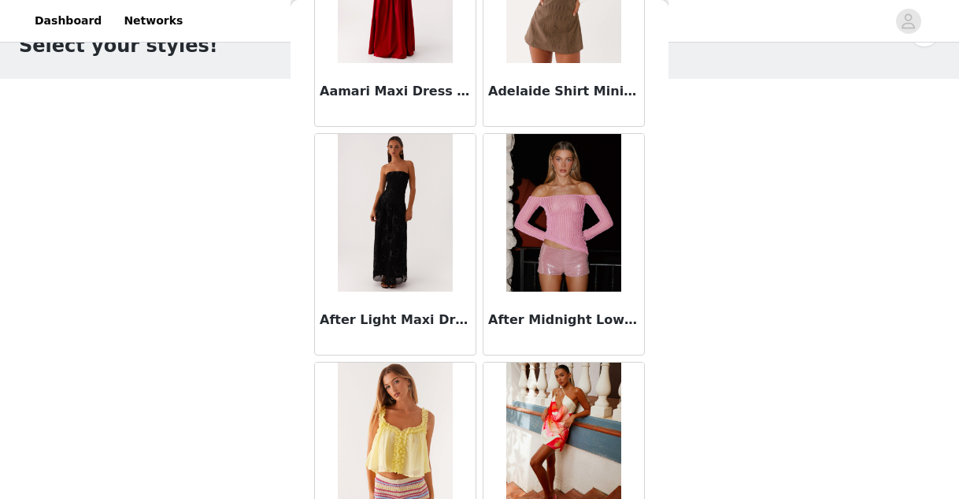
scroll to position [0, 0]
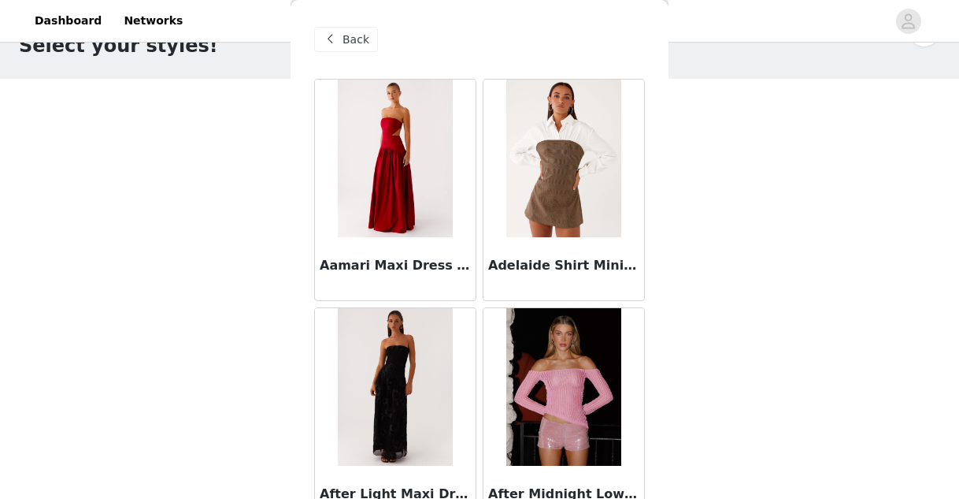
click at [335, 46] on span at bounding box center [330, 39] width 19 height 19
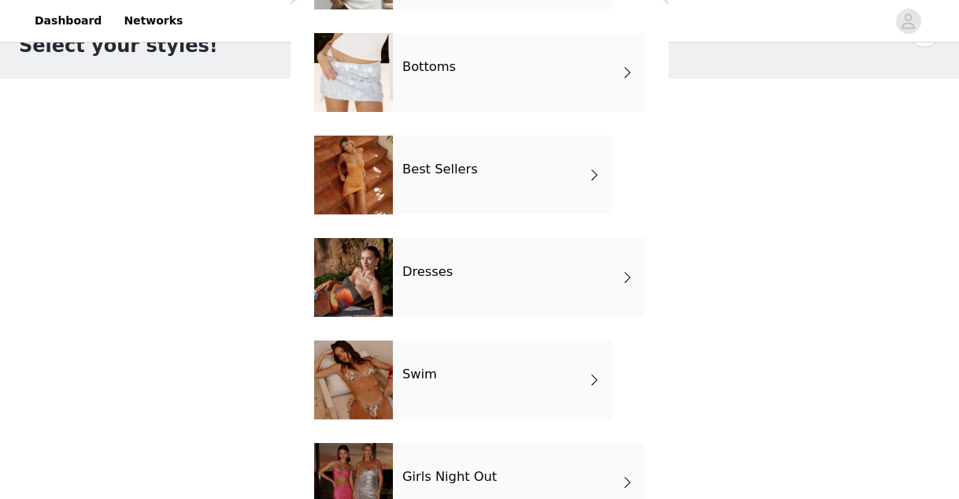
scroll to position [187, 0]
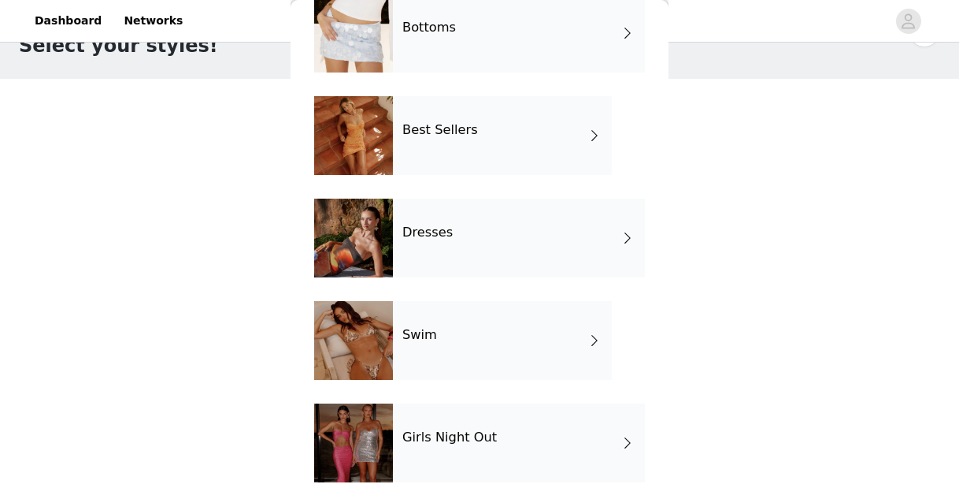
click at [449, 248] on div "Dresses" at bounding box center [519, 238] width 252 height 79
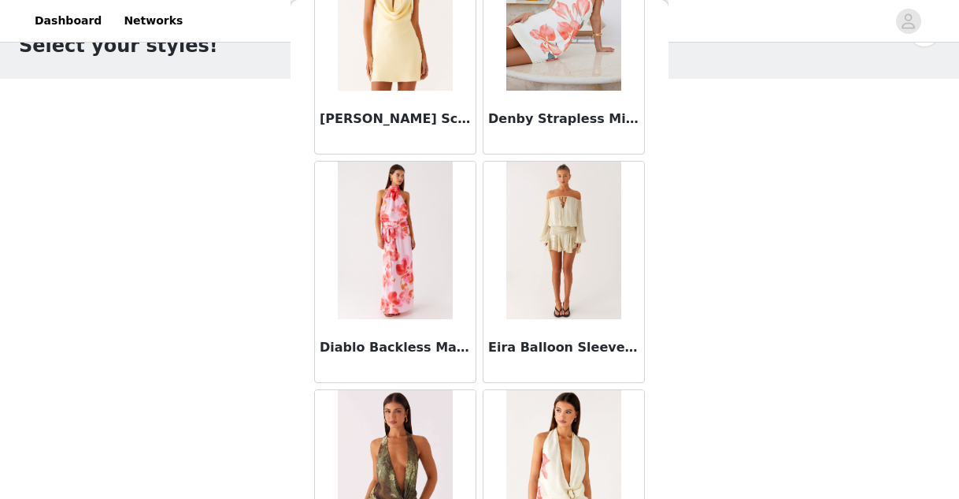
scroll to position [1107, 0]
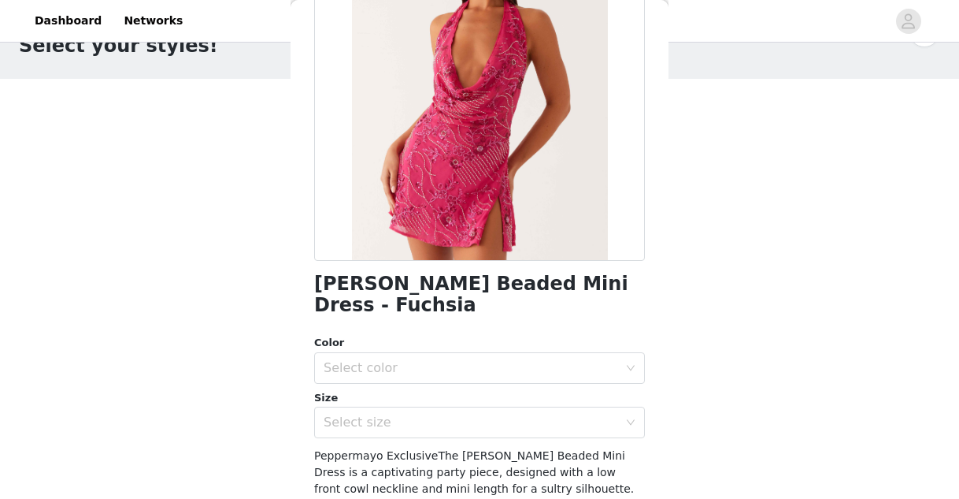
scroll to position [241, 0]
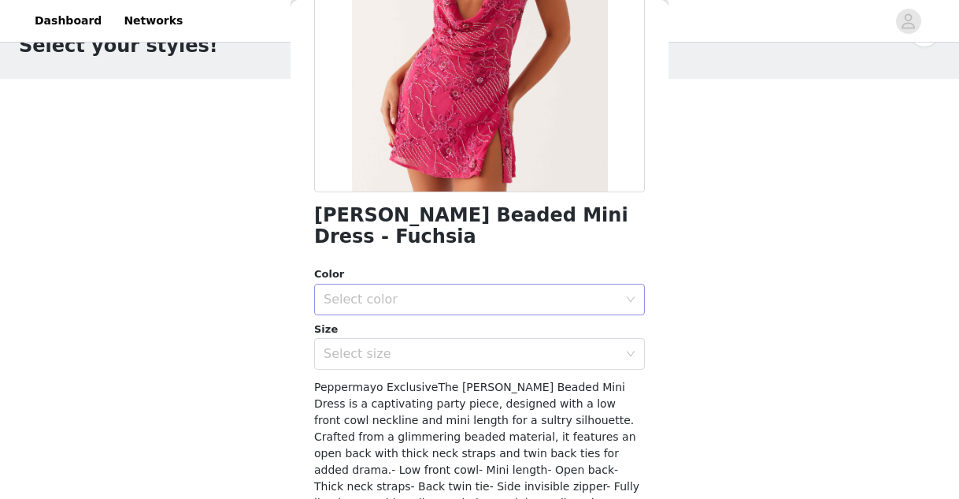
click at [460, 291] on div "Select color" at bounding box center [471, 299] width 295 height 16
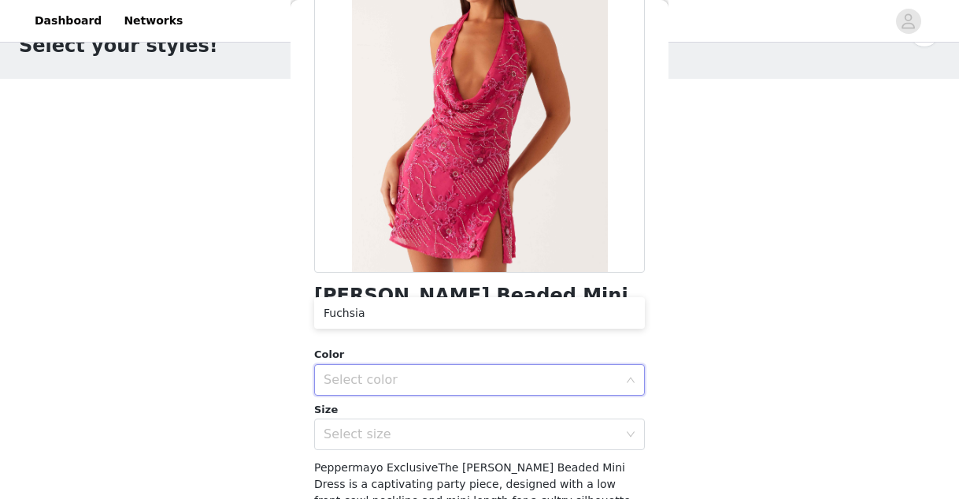
scroll to position [22, 0]
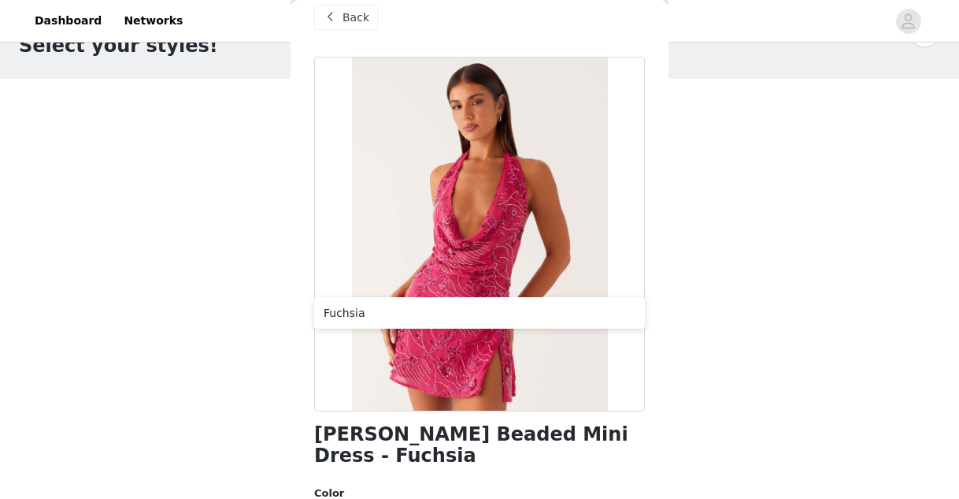
click at [345, 21] on span "Back" at bounding box center [356, 17] width 27 height 17
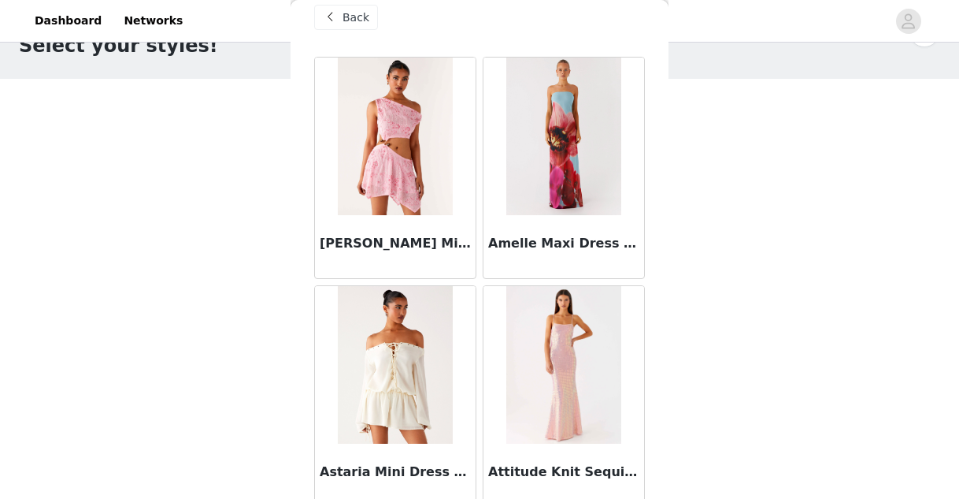
click at [344, 20] on span "Back" at bounding box center [356, 17] width 27 height 17
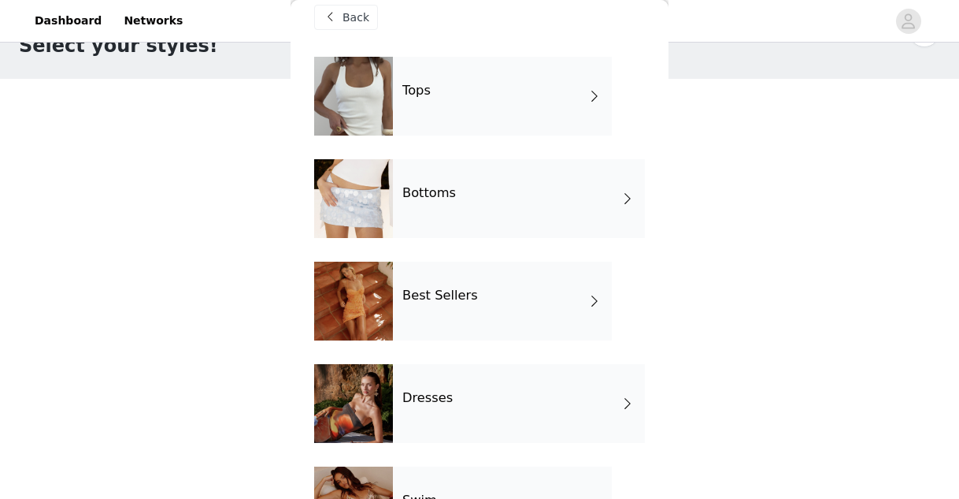
scroll to position [302, 0]
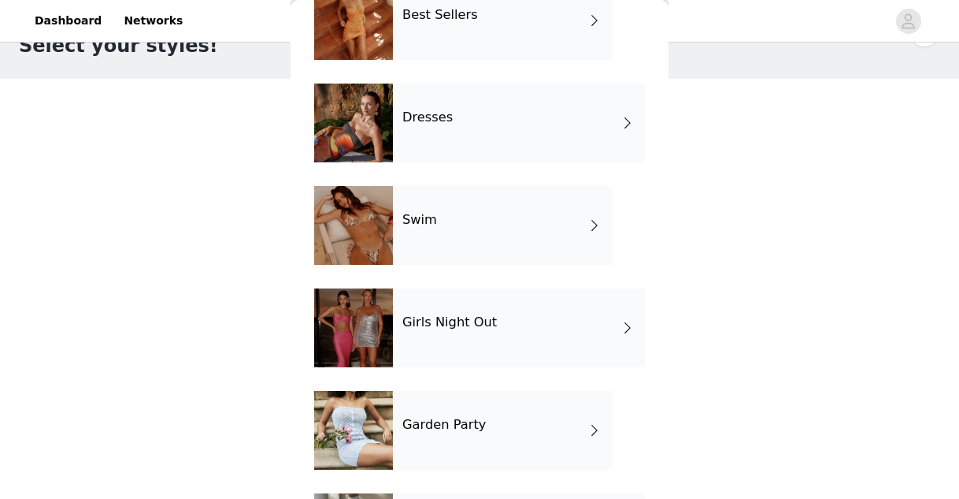
click at [438, 322] on h4 "Girls Night Out" at bounding box center [450, 322] width 95 height 14
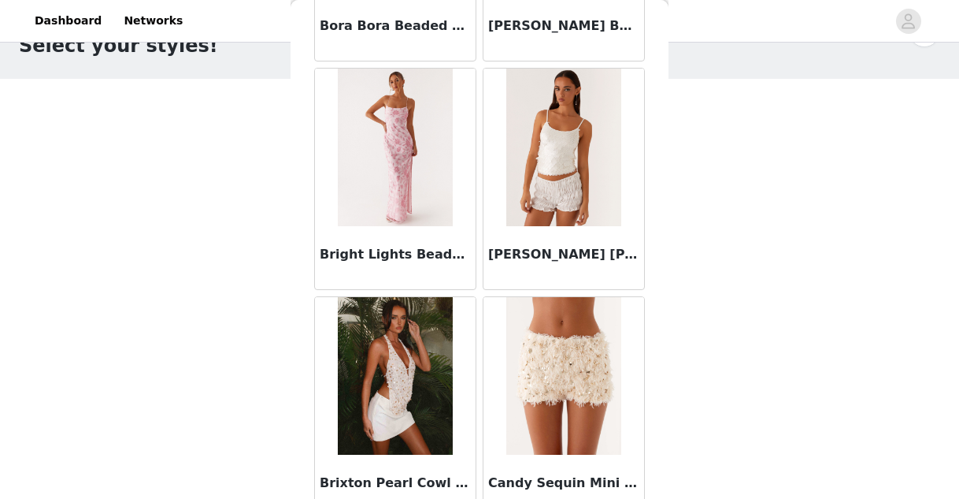
scroll to position [1611, 0]
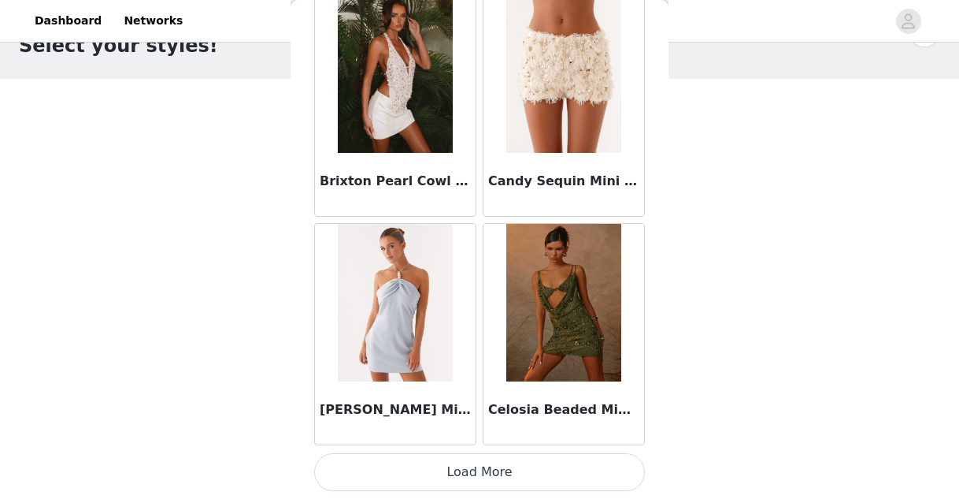
click at [458, 480] on button "Load More" at bounding box center [479, 472] width 331 height 38
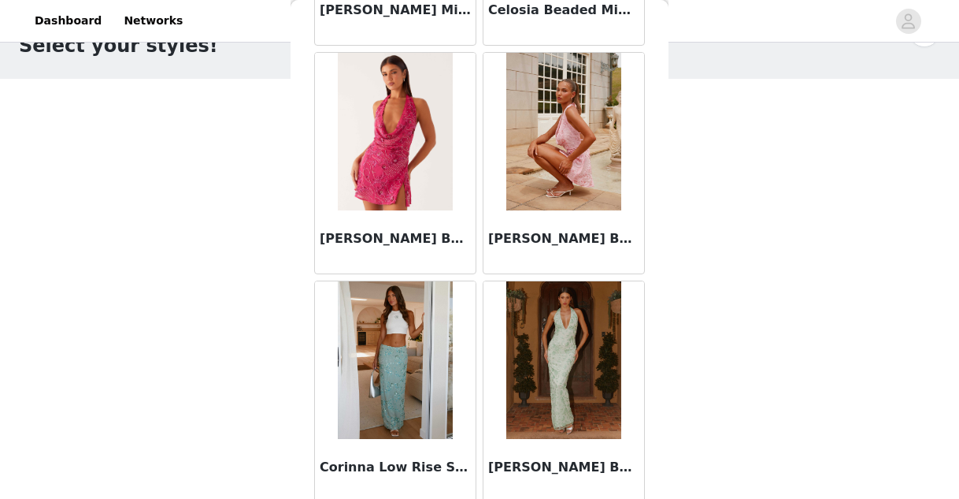
scroll to position [2357, 0]
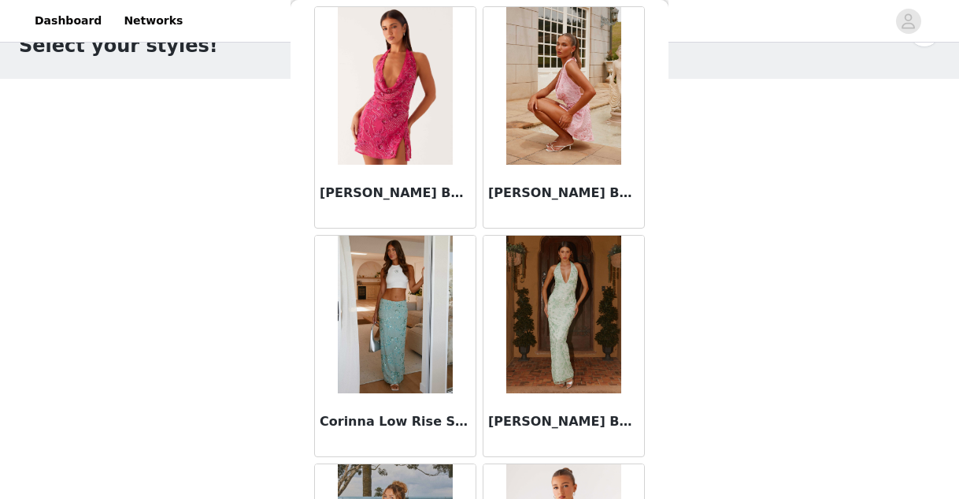
click at [553, 84] on img at bounding box center [563, 86] width 114 height 158
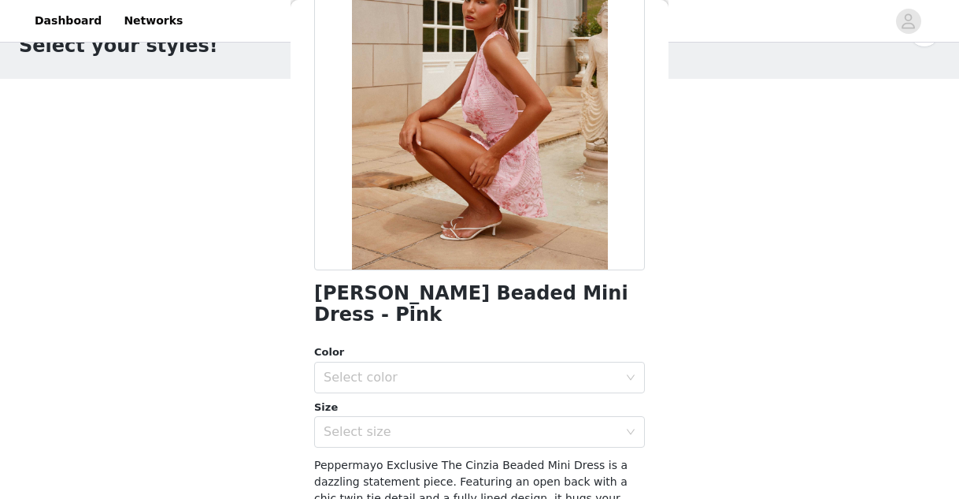
scroll to position [165, 0]
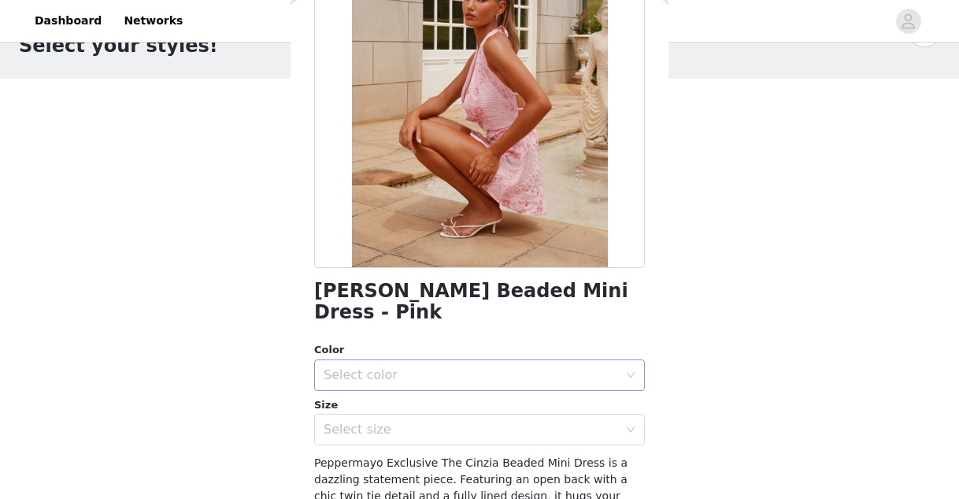
click at [483, 367] on div "Select color" at bounding box center [471, 375] width 295 height 16
click at [468, 383] on li "Pink" at bounding box center [479, 388] width 331 height 25
click at [468, 421] on div "Select size" at bounding box center [471, 429] width 295 height 16
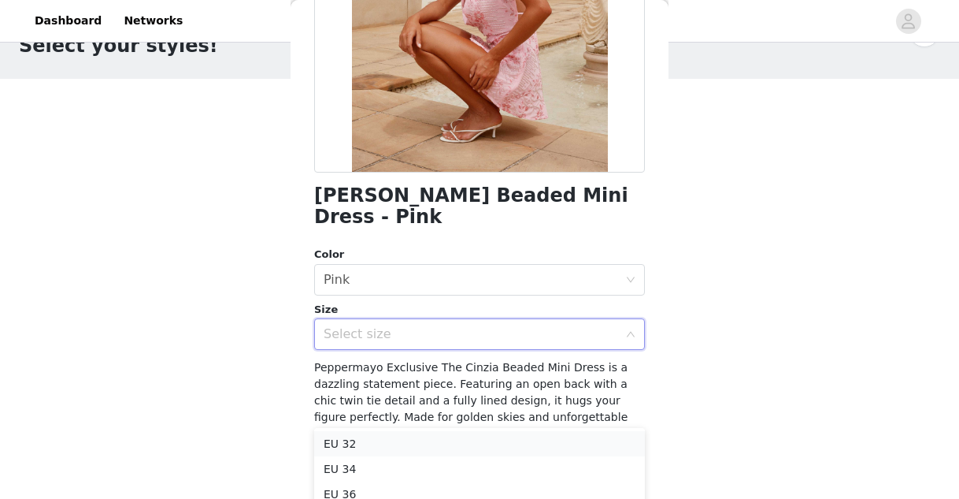
scroll to position [61, 0]
click at [473, 462] on li "EU 38" at bounding box center [479, 457] width 331 height 25
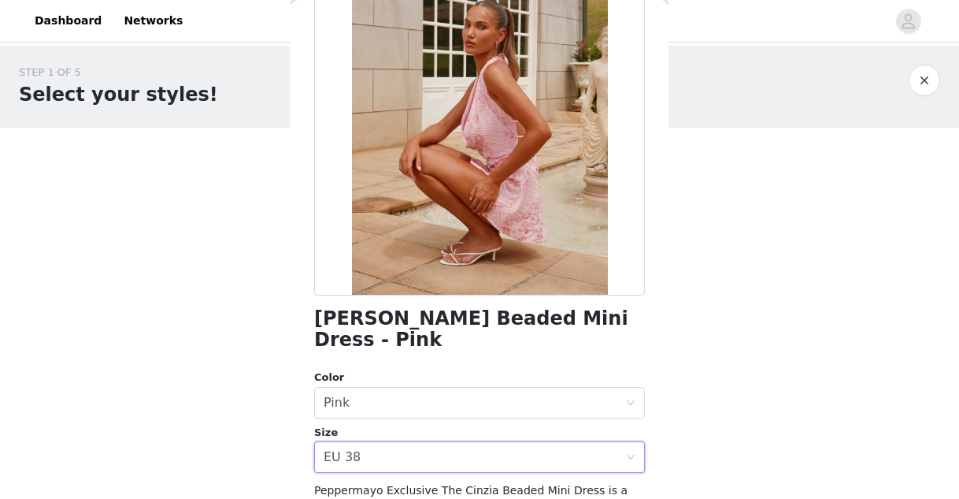
scroll to position [0, 0]
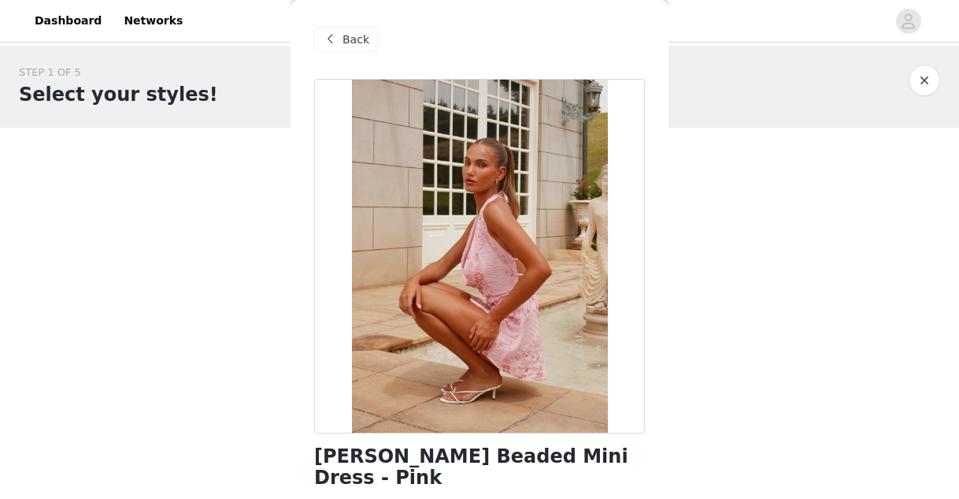
click at [341, 34] on div "Back" at bounding box center [346, 39] width 64 height 25
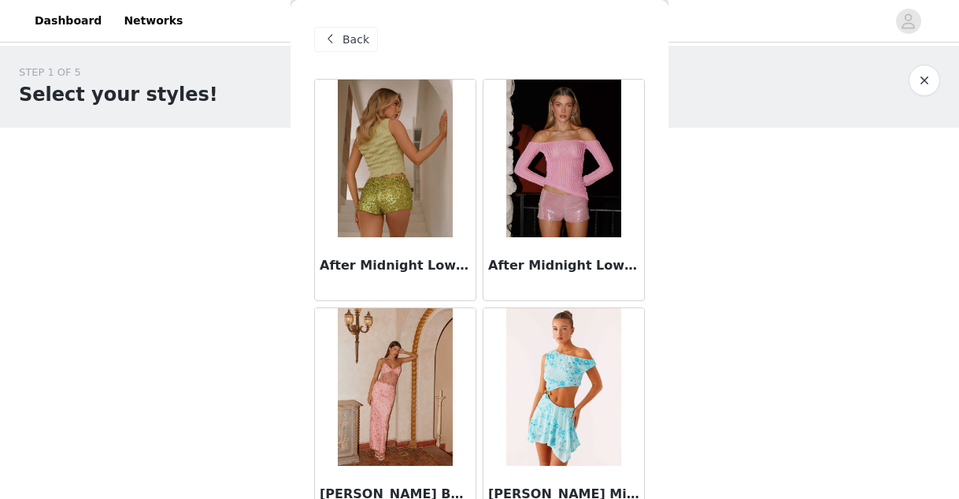
click at [359, 65] on div "Back" at bounding box center [479, 39] width 331 height 79
click at [358, 43] on span "Back" at bounding box center [356, 40] width 27 height 17
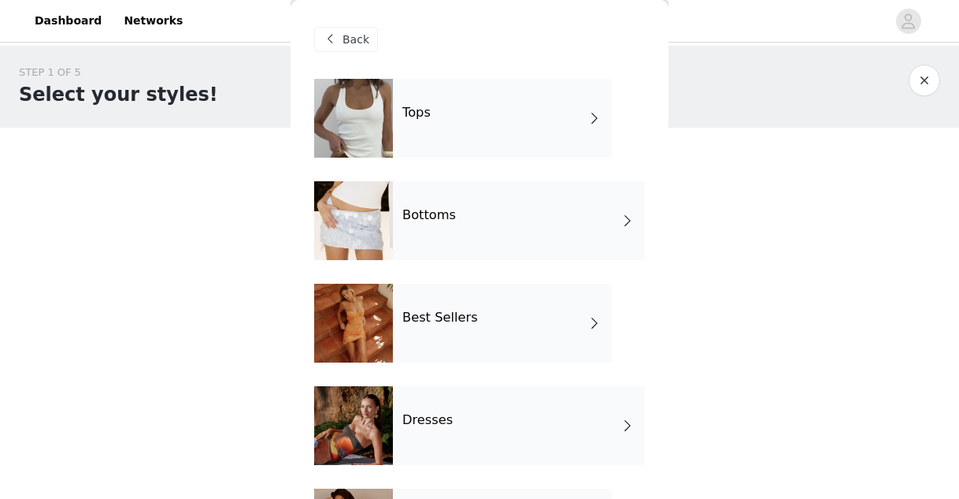
scroll to position [399, 0]
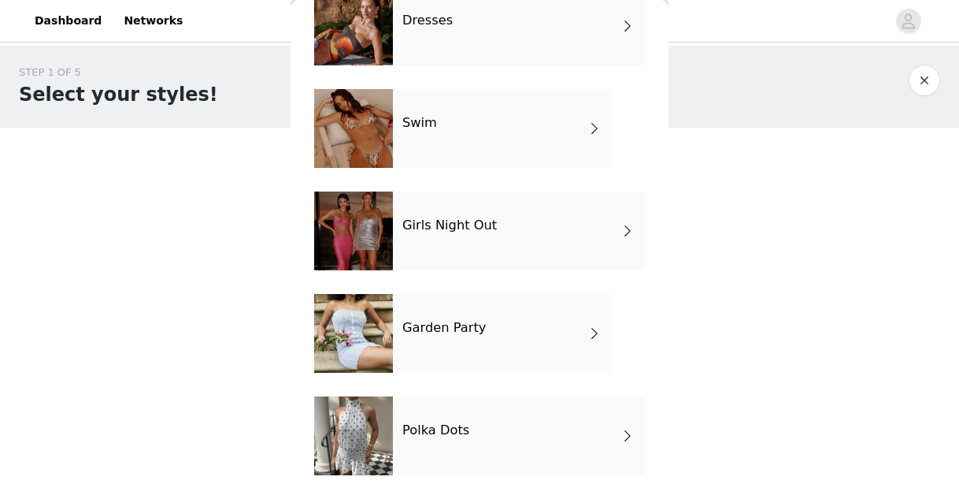
click at [444, 432] on h4 "Polka Dots" at bounding box center [436, 430] width 67 height 14
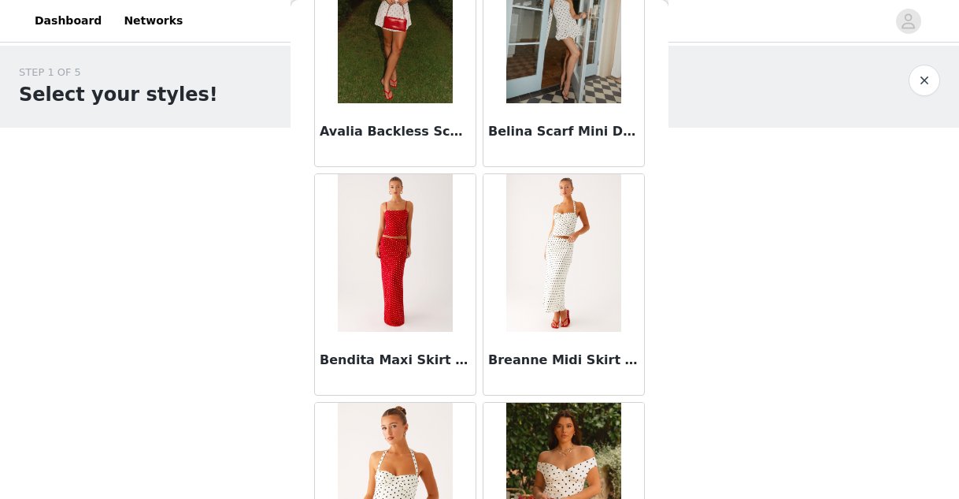
scroll to position [135, 0]
click at [414, 239] on img at bounding box center [395, 252] width 114 height 158
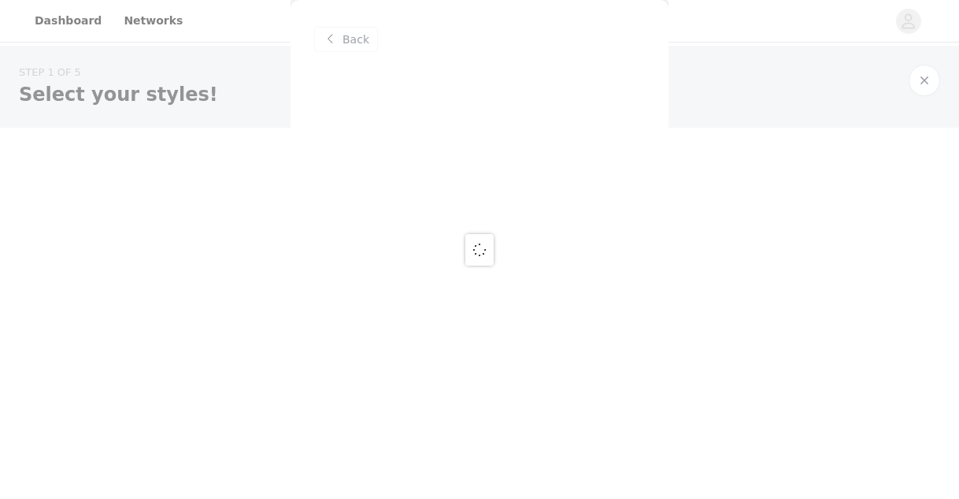
scroll to position [0, 0]
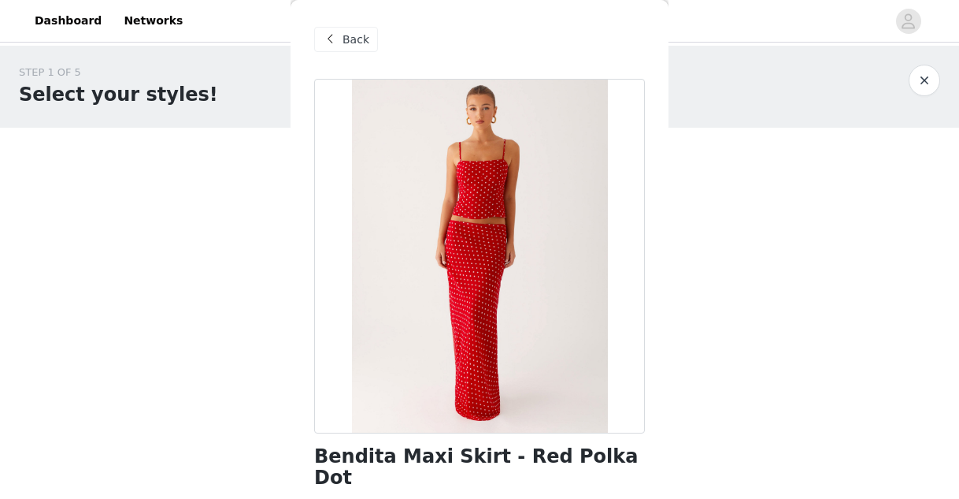
click at [362, 44] on span "Back" at bounding box center [356, 40] width 27 height 17
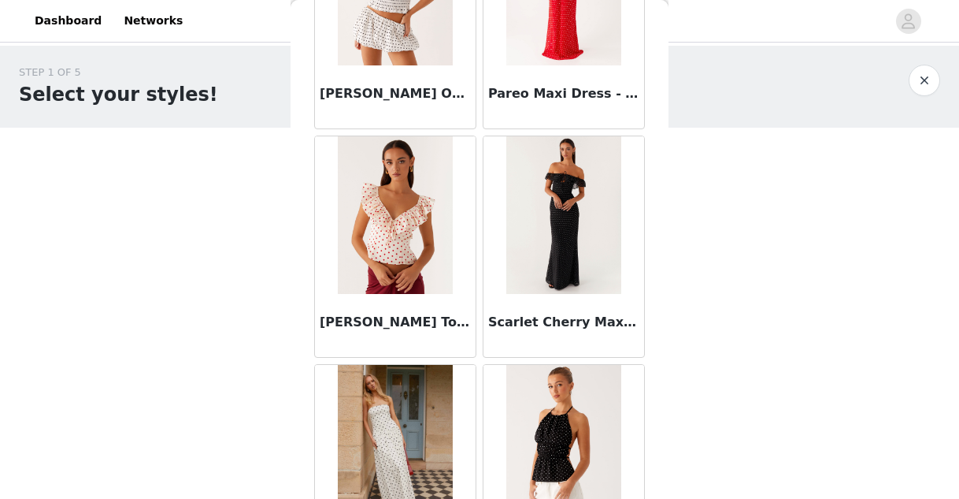
scroll to position [496, 0]
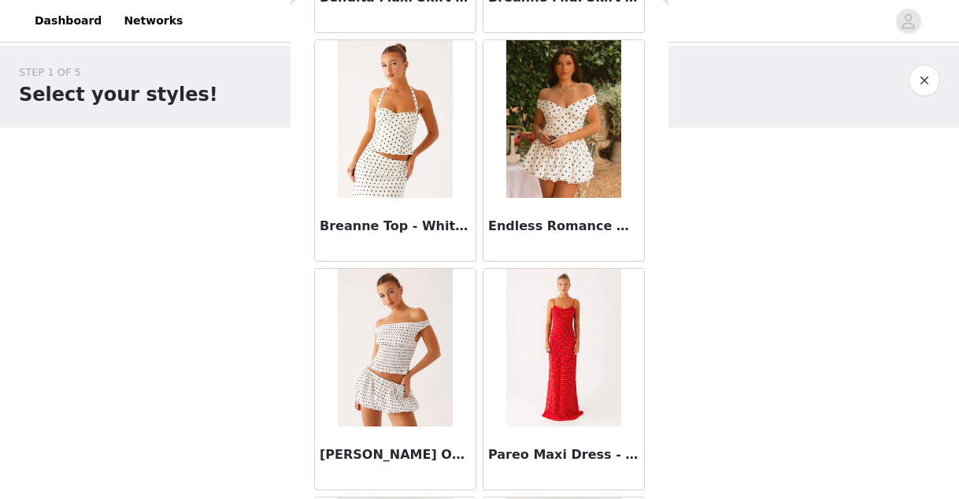
click at [568, 351] on img at bounding box center [563, 348] width 114 height 158
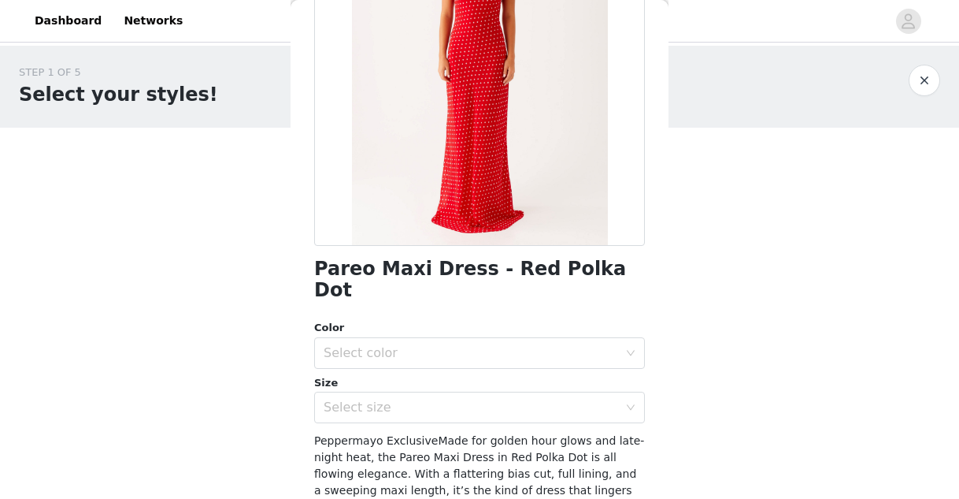
scroll to position [188, 0]
click at [570, 344] on div "Select color" at bounding box center [471, 352] width 295 height 16
click at [559, 358] on li "Red Polka Dot" at bounding box center [479, 365] width 331 height 25
click at [544, 399] on div "Select size" at bounding box center [471, 407] width 295 height 16
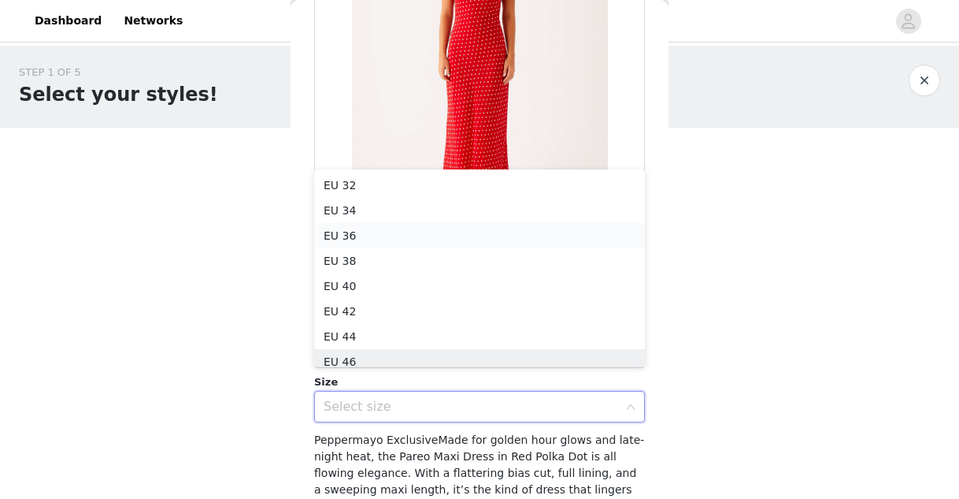
scroll to position [8, 0]
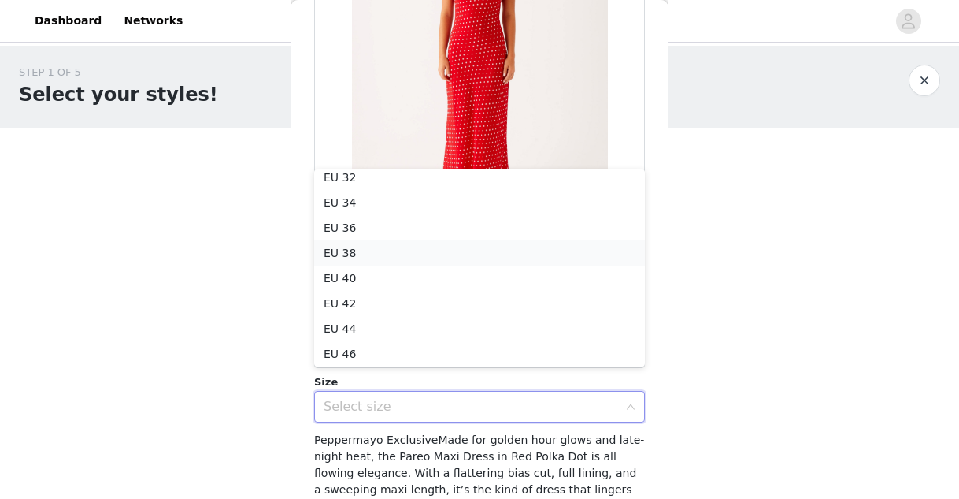
click at [530, 262] on li "EU 38" at bounding box center [479, 252] width 331 height 25
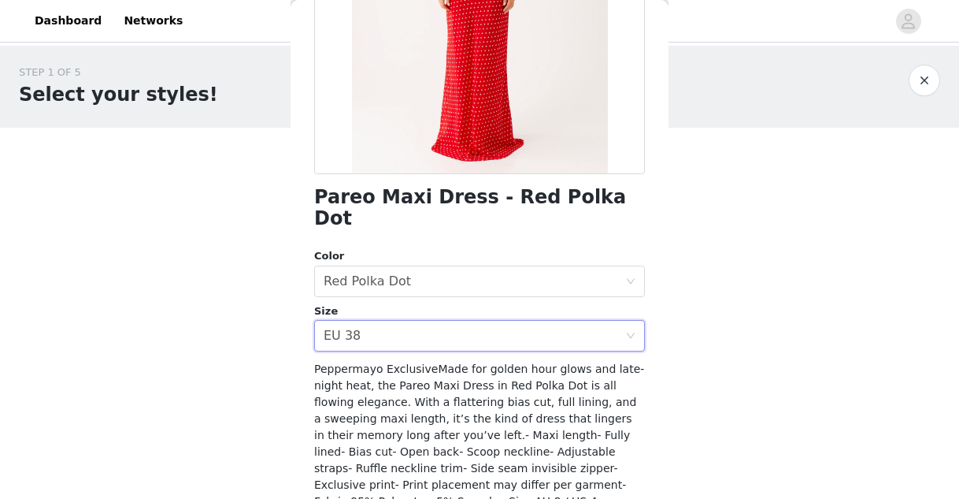
scroll to position [365, 0]
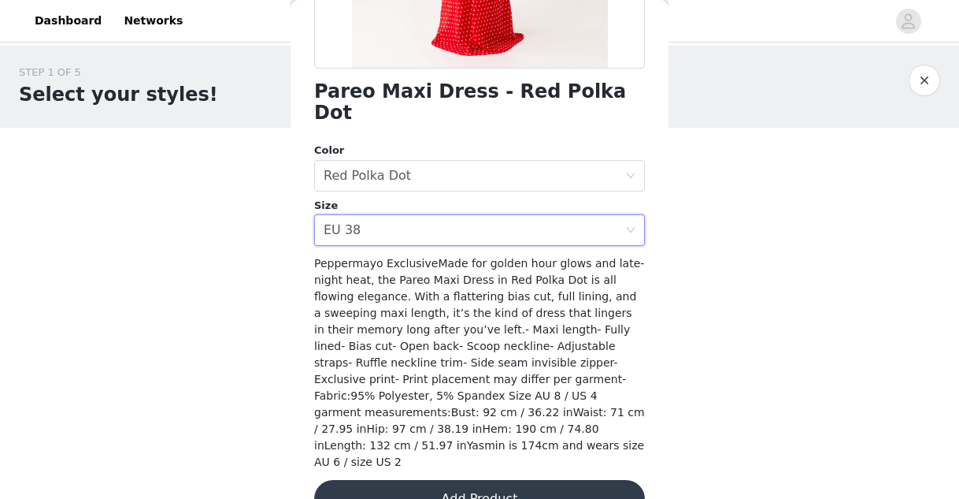
click at [491, 480] on button "Add Product" at bounding box center [479, 499] width 331 height 38
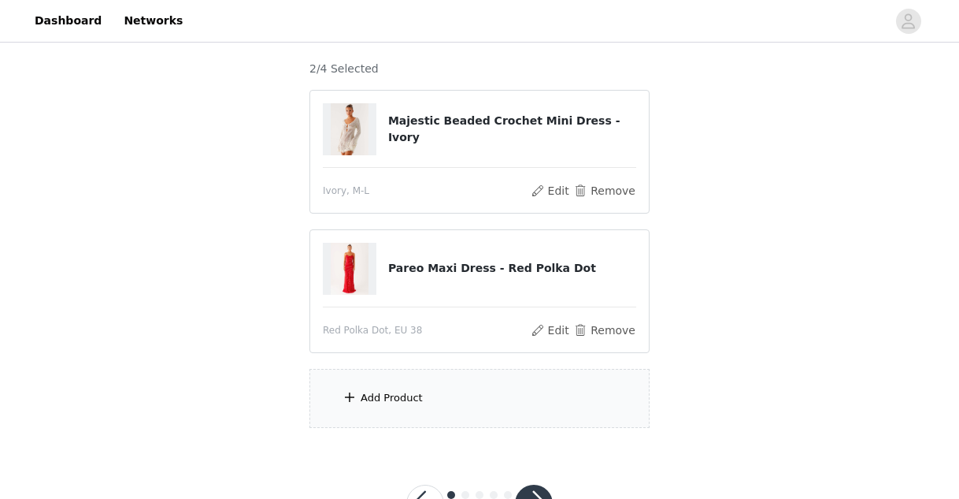
scroll to position [188, 0]
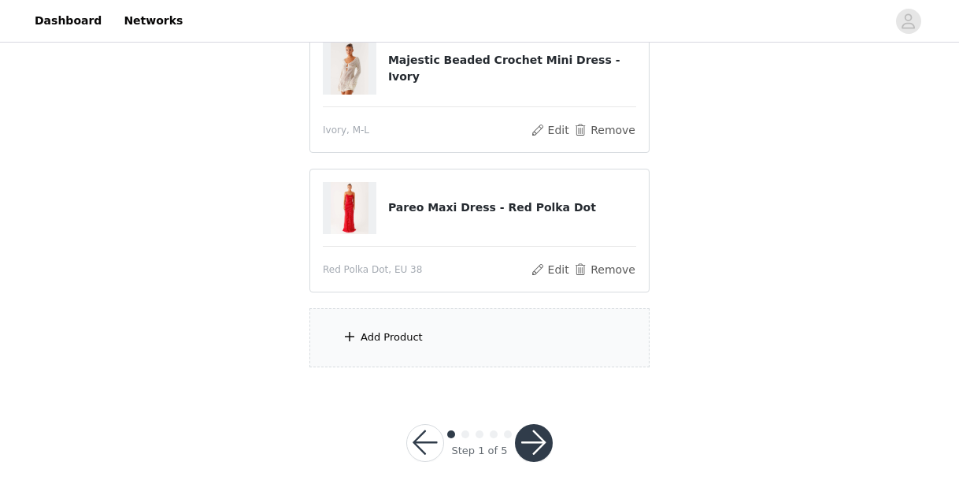
click at [394, 342] on div "Add Product" at bounding box center [392, 337] width 62 height 16
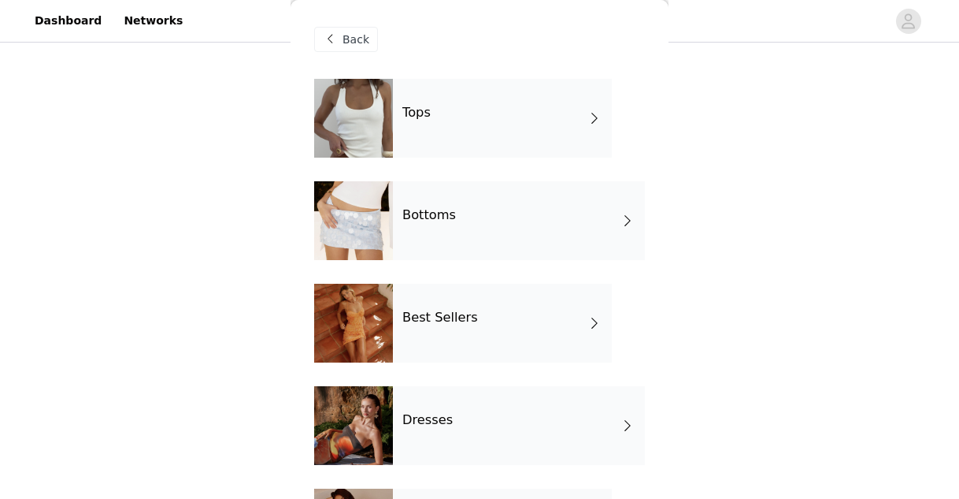
click at [466, 112] on div "Tops" at bounding box center [502, 118] width 219 height 79
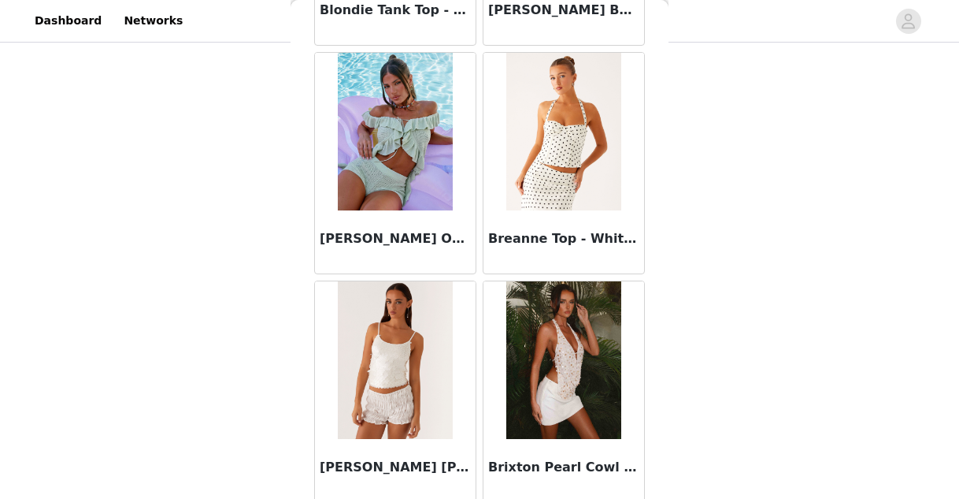
scroll to position [1857, 0]
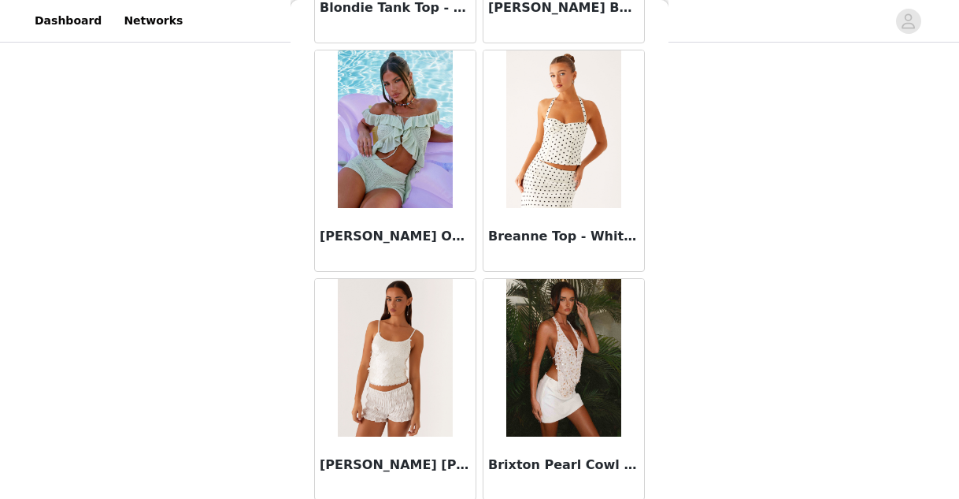
click at [556, 336] on img at bounding box center [563, 358] width 114 height 158
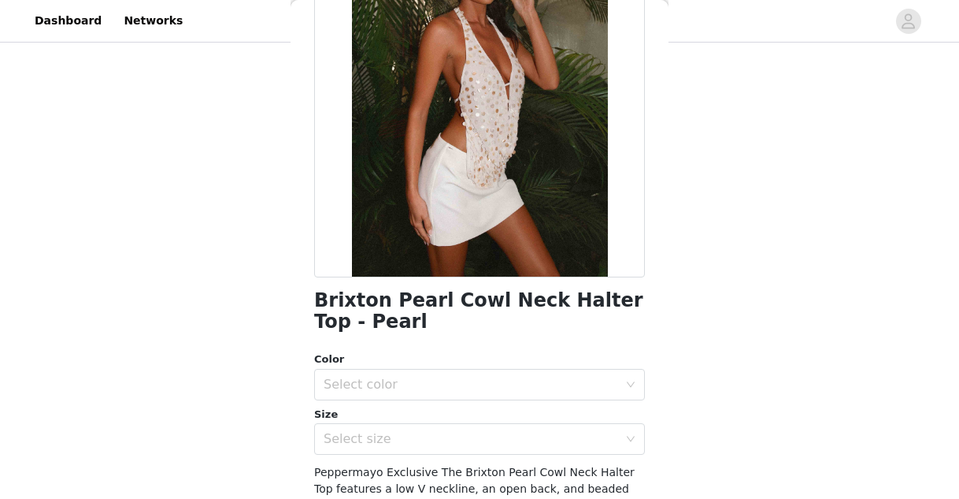
scroll to position [176, 0]
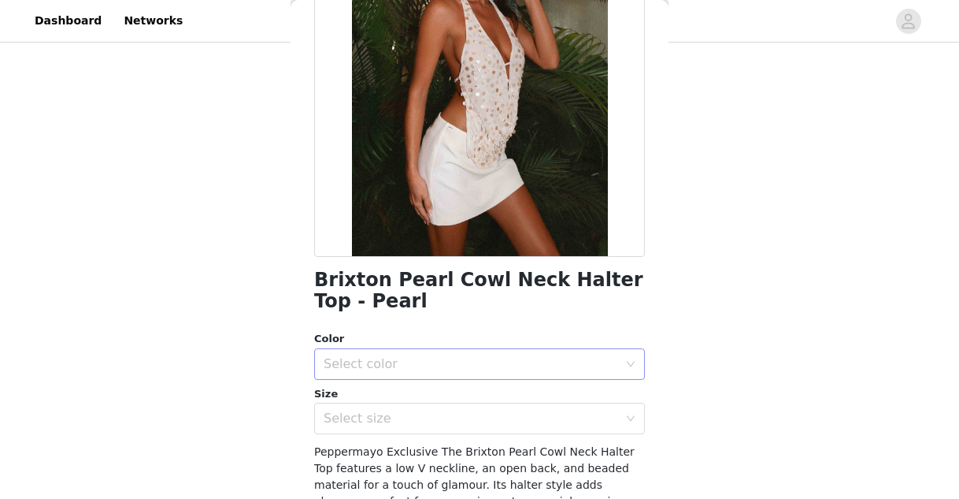
click at [540, 351] on div "Select color" at bounding box center [475, 364] width 302 height 30
click at [505, 408] on li "Pearl" at bounding box center [479, 398] width 331 height 25
click at [490, 429] on div "Select size" at bounding box center [475, 418] width 302 height 30
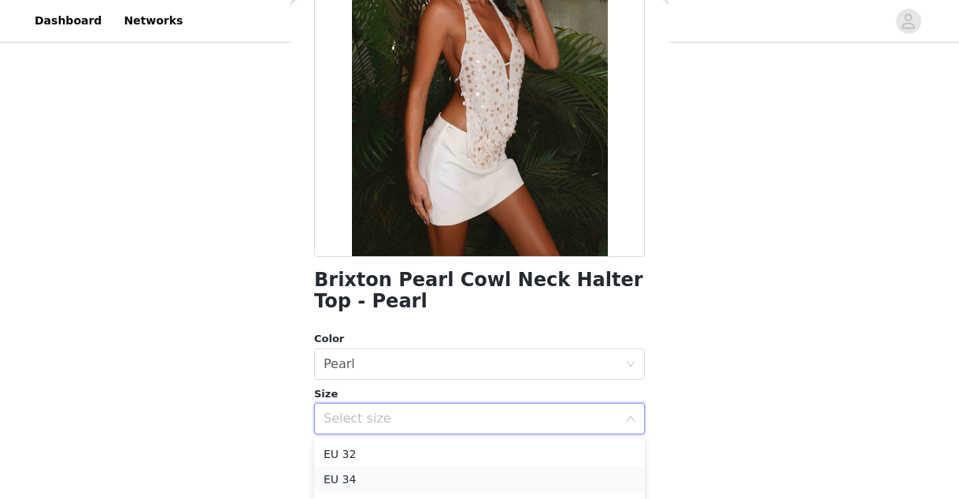
click at [455, 473] on li "EU 34" at bounding box center [479, 478] width 331 height 25
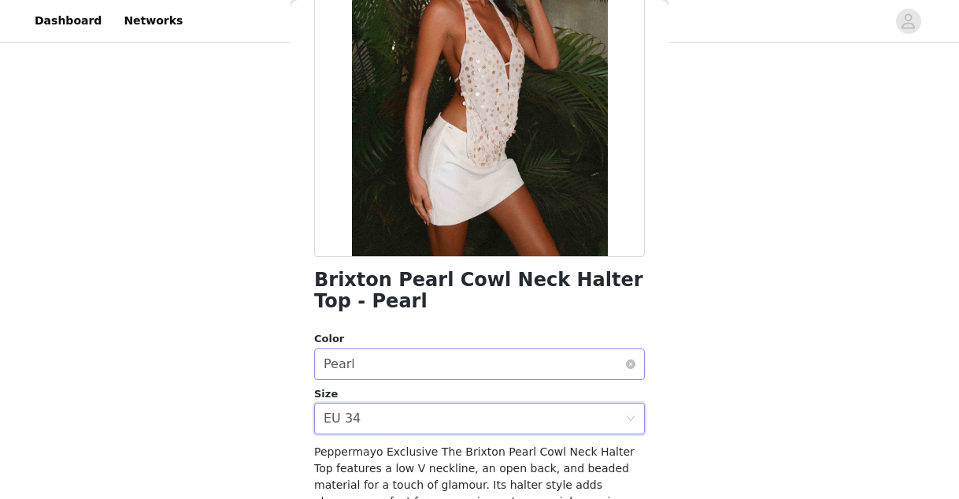
scroll to position [320, 0]
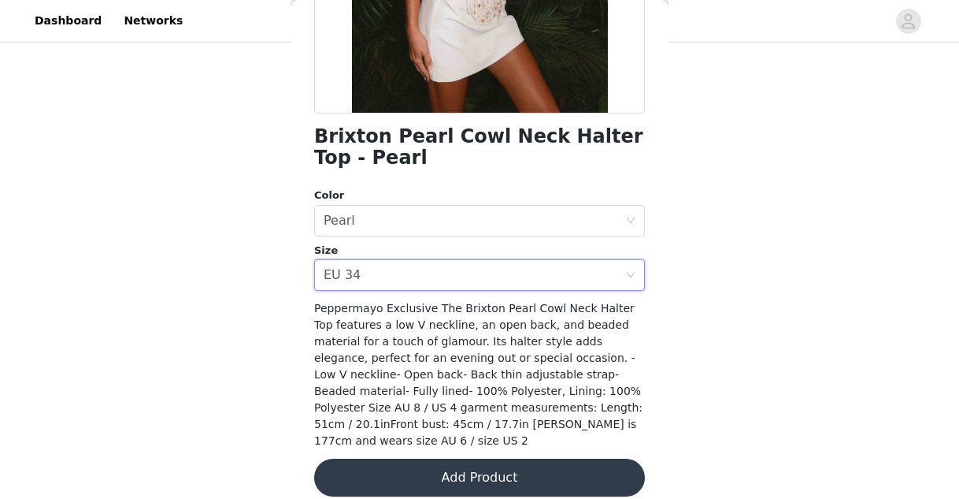
click at [478, 466] on button "Add Product" at bounding box center [479, 477] width 331 height 38
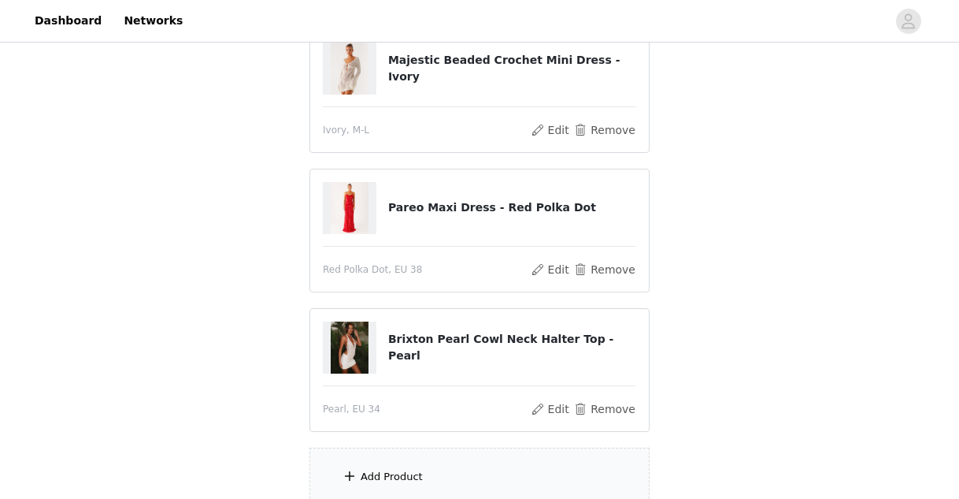
scroll to position [328, 0]
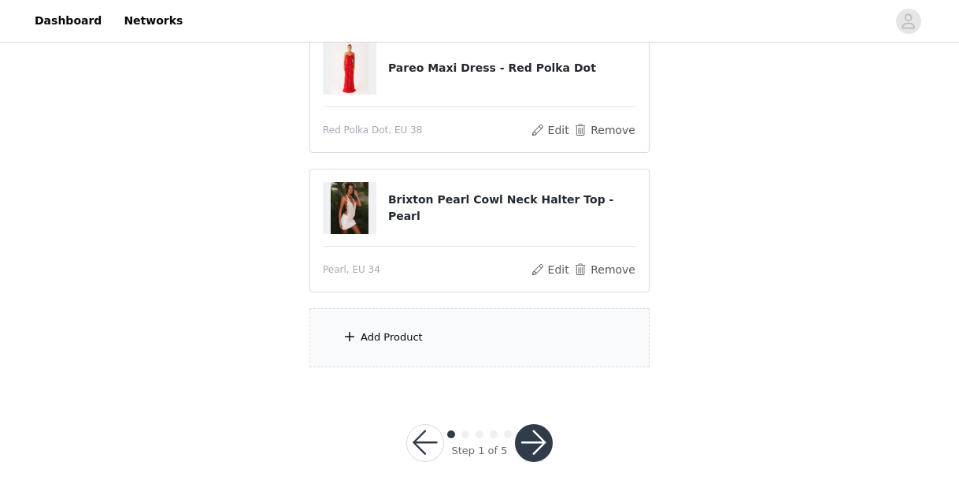
click at [425, 308] on div "Add Product" at bounding box center [480, 337] width 340 height 59
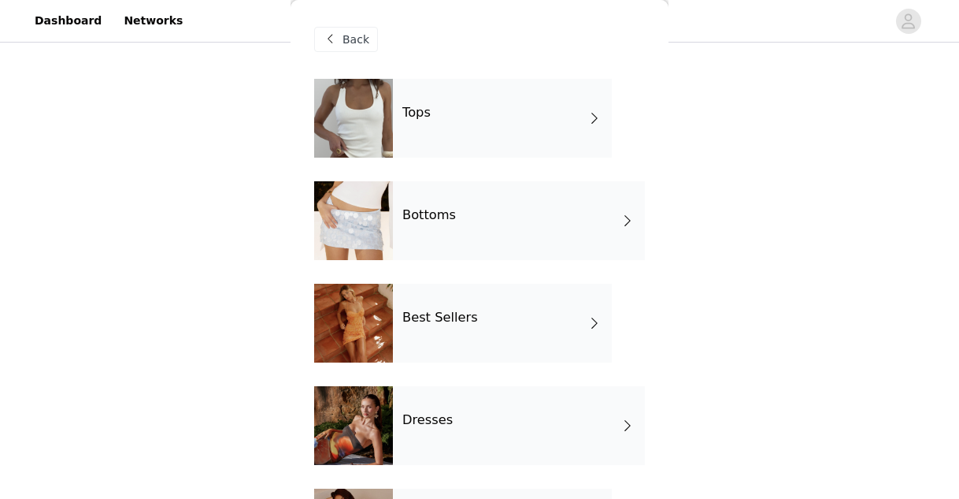
click at [460, 130] on div "Tops" at bounding box center [502, 118] width 219 height 79
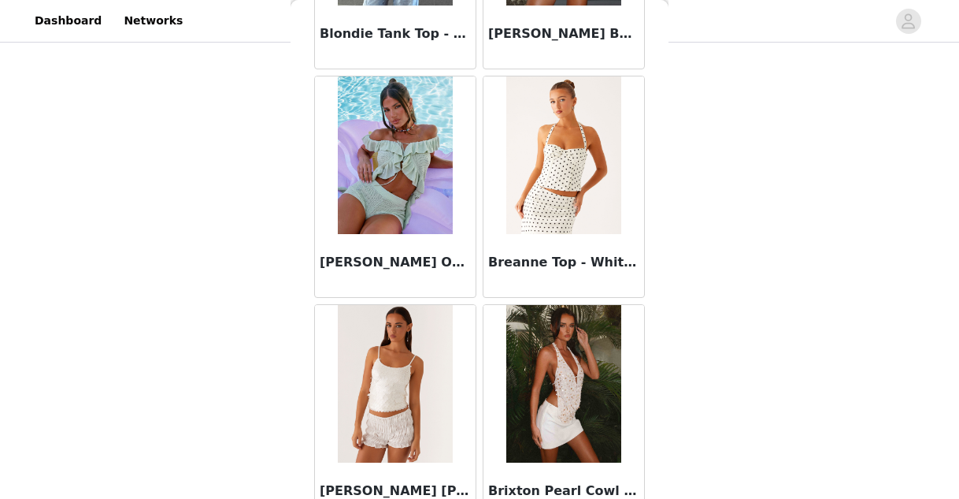
scroll to position [1912, 0]
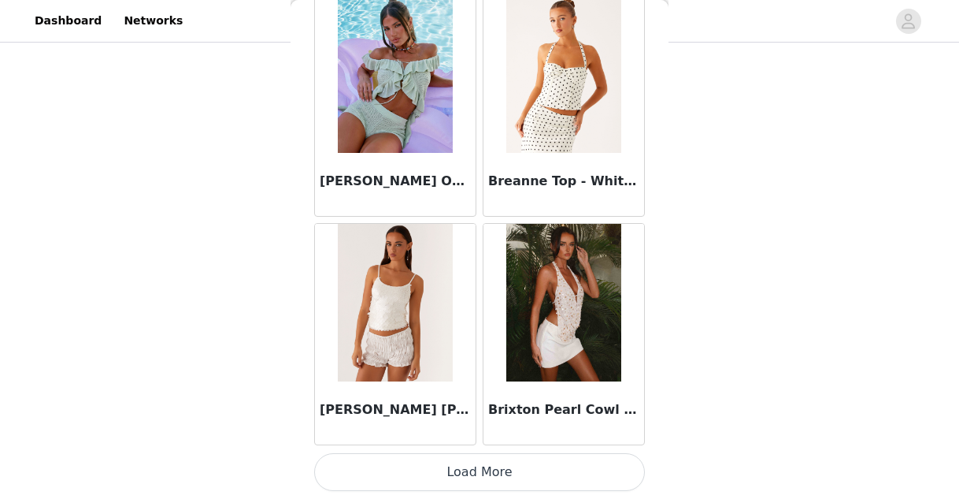
click at [462, 467] on button "Load More" at bounding box center [479, 472] width 331 height 38
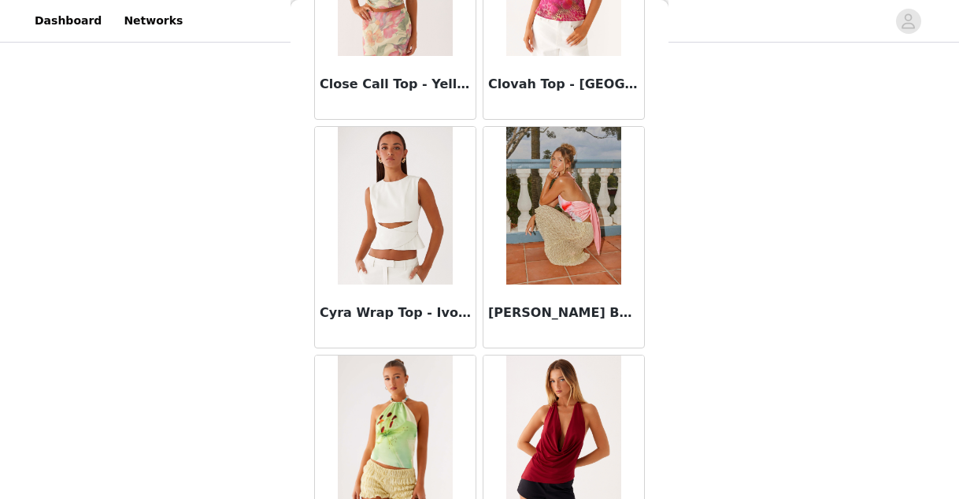
scroll to position [4196, 0]
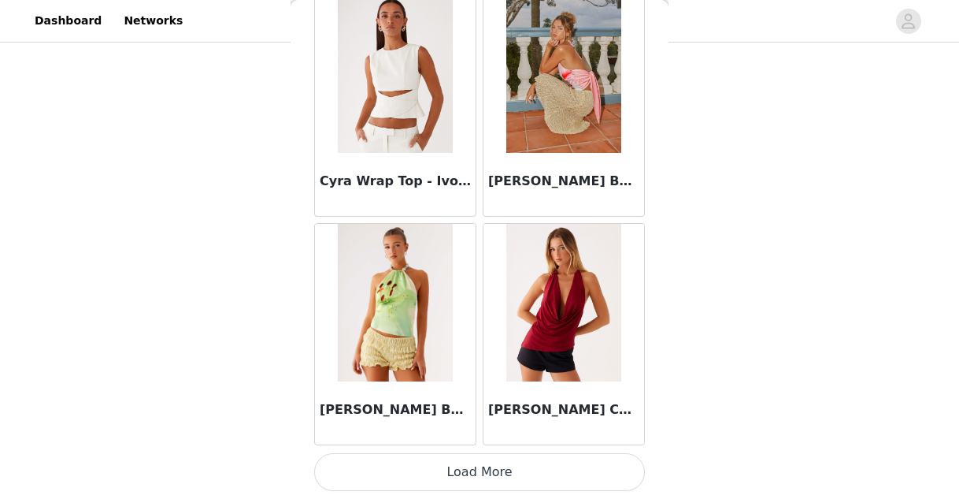
click at [481, 488] on button "Load More" at bounding box center [479, 472] width 331 height 38
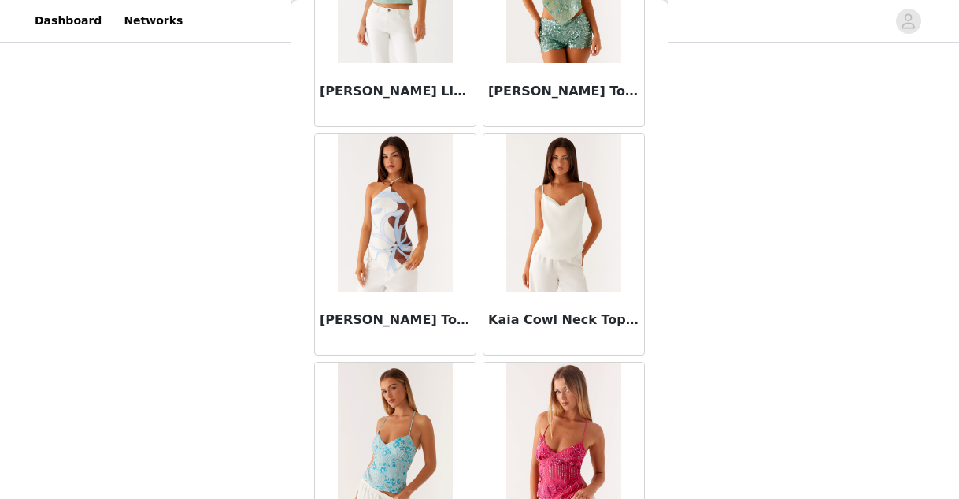
scroll to position [6480, 0]
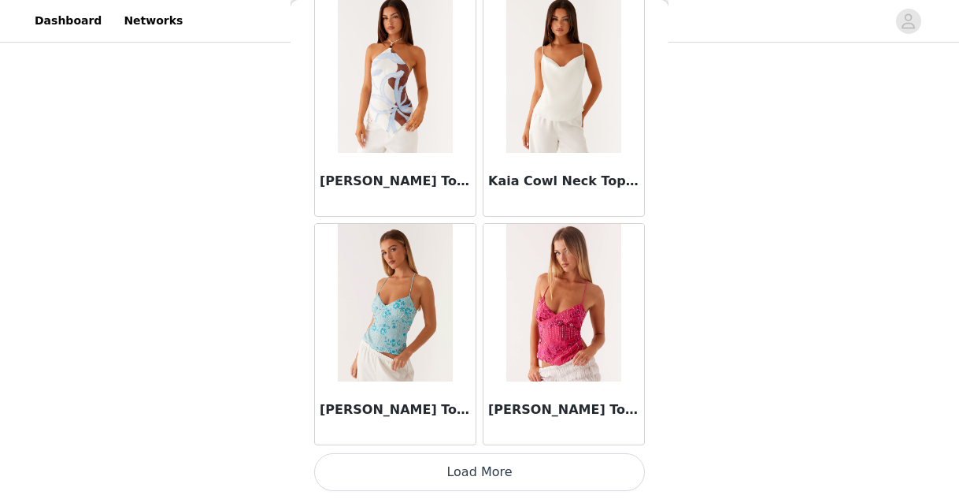
click at [481, 481] on button "Load More" at bounding box center [479, 472] width 331 height 38
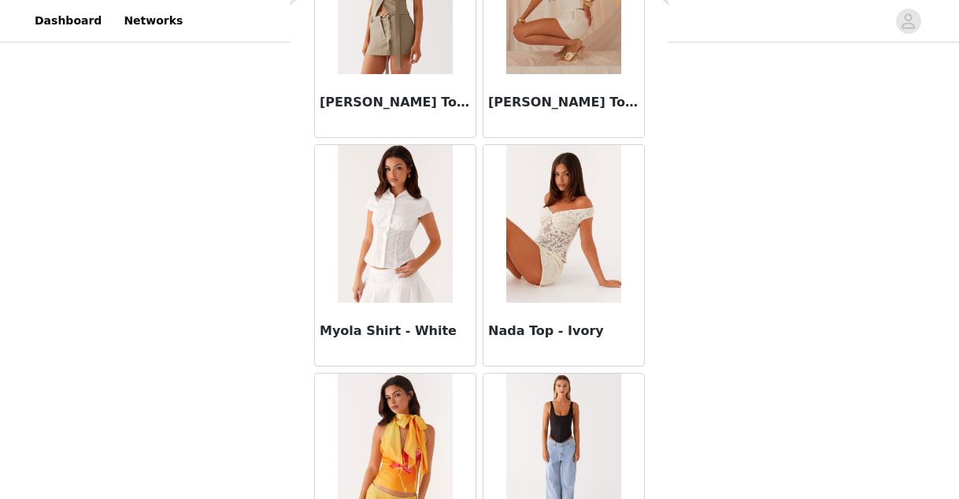
scroll to position [8765, 0]
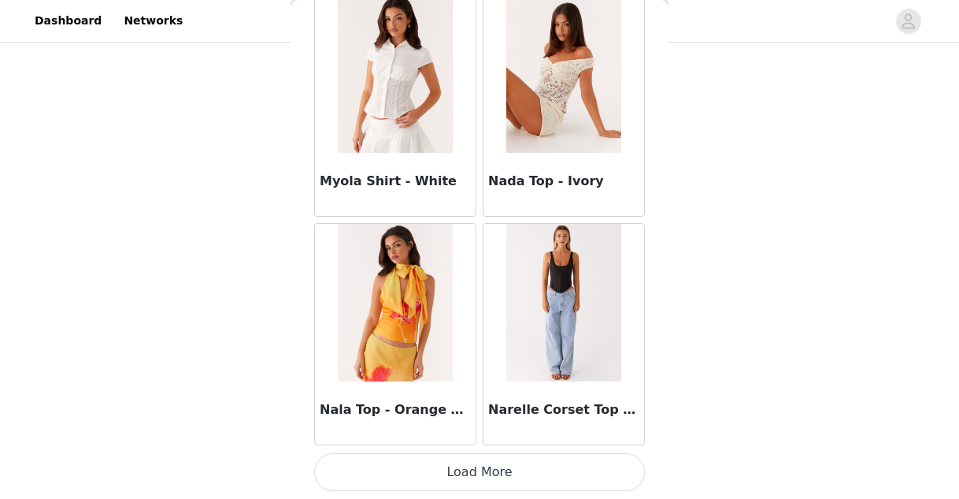
click at [494, 472] on button "Load More" at bounding box center [479, 472] width 331 height 38
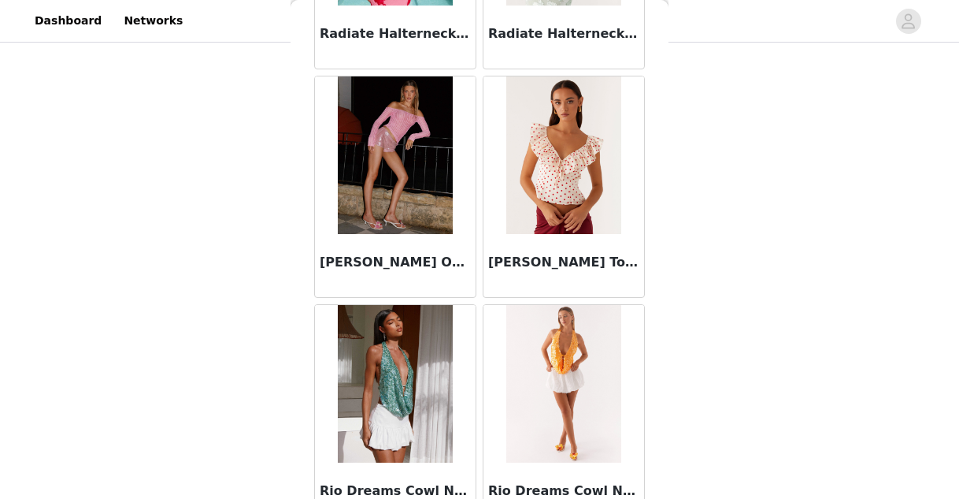
scroll to position [11049, 0]
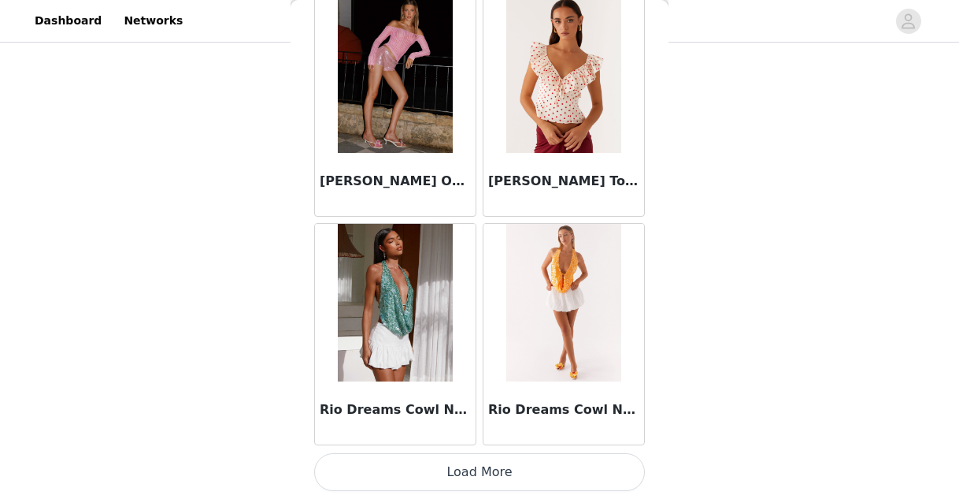
click at [472, 478] on button "Load More" at bounding box center [479, 472] width 331 height 38
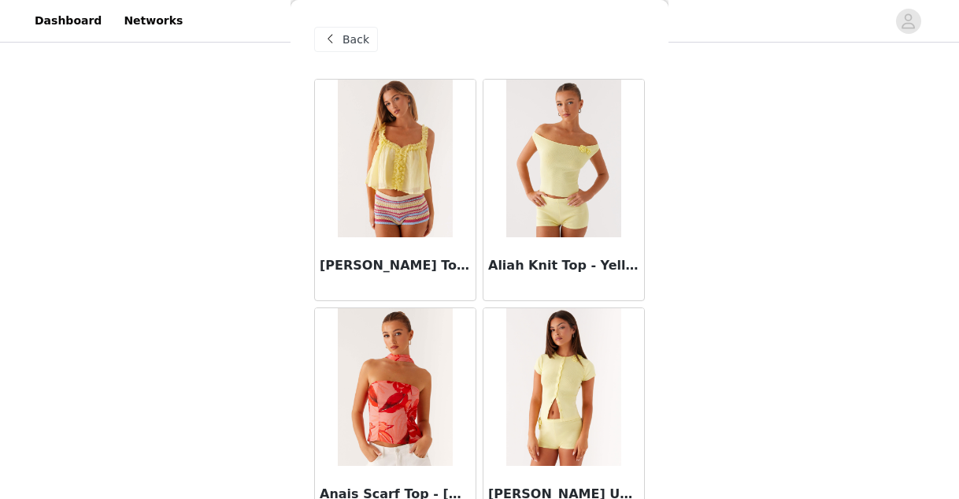
scroll to position [0, 0]
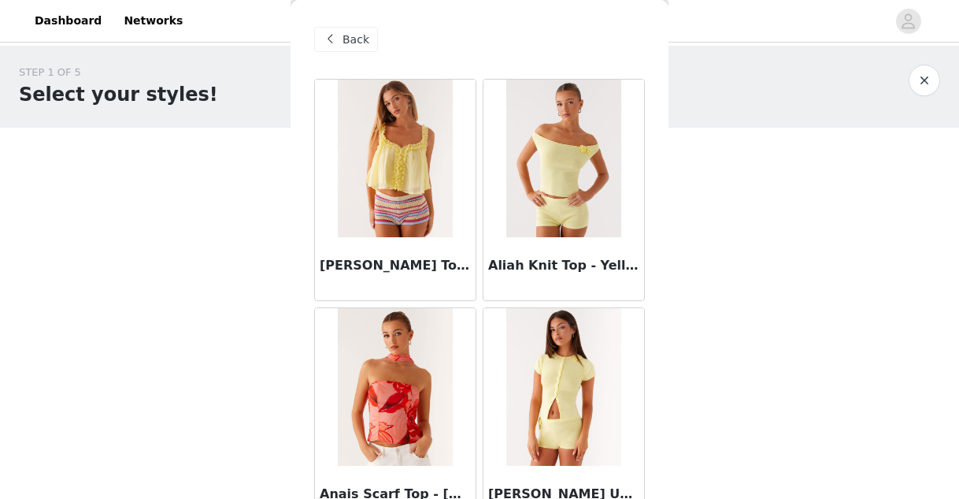
click at [359, 50] on div "Back" at bounding box center [346, 39] width 64 height 25
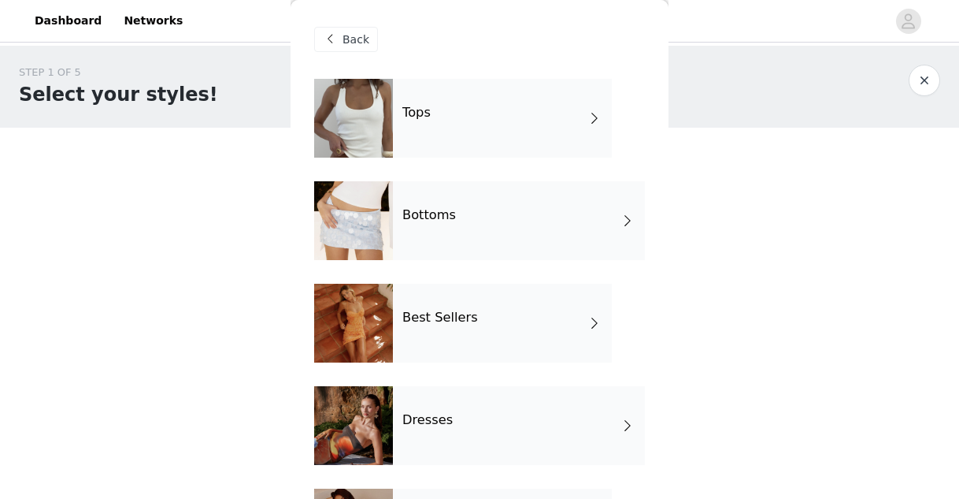
click at [464, 424] on div "Dresses" at bounding box center [519, 425] width 252 height 79
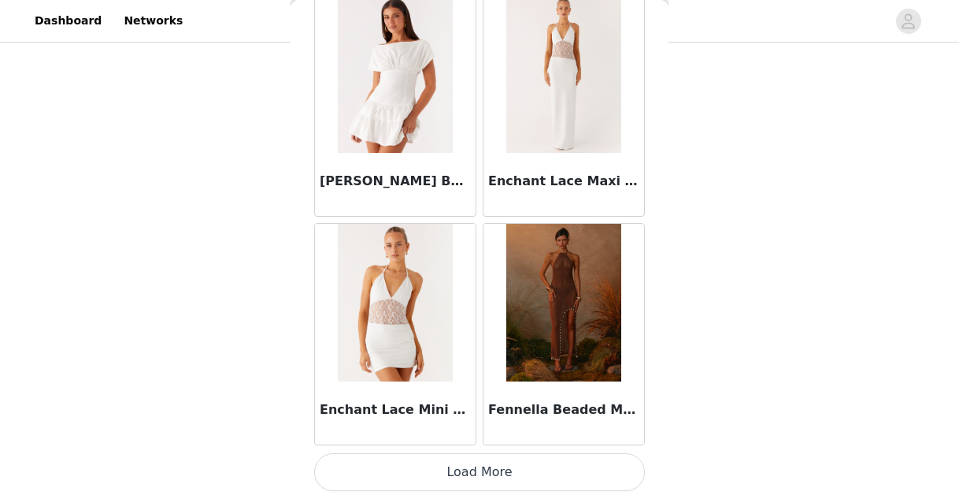
scroll to position [289, 0]
click at [473, 469] on button "Load More" at bounding box center [479, 472] width 331 height 38
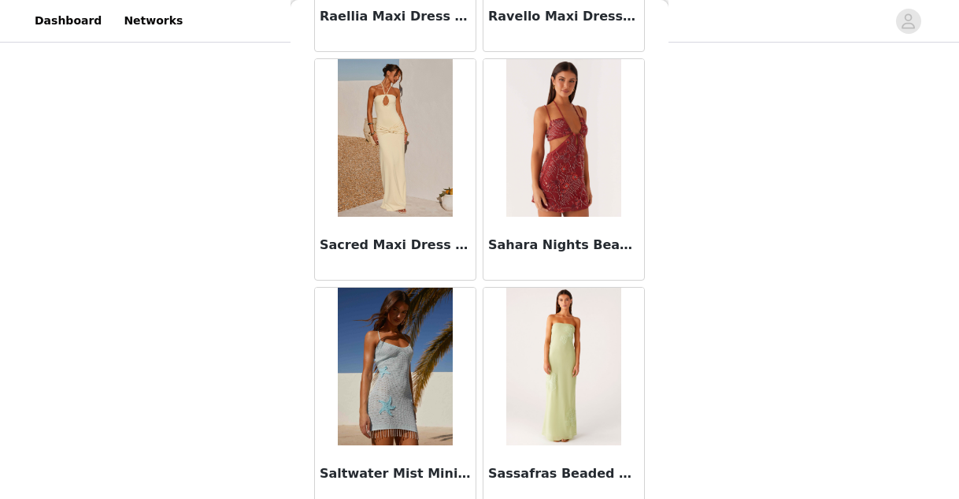
scroll to position [4196, 0]
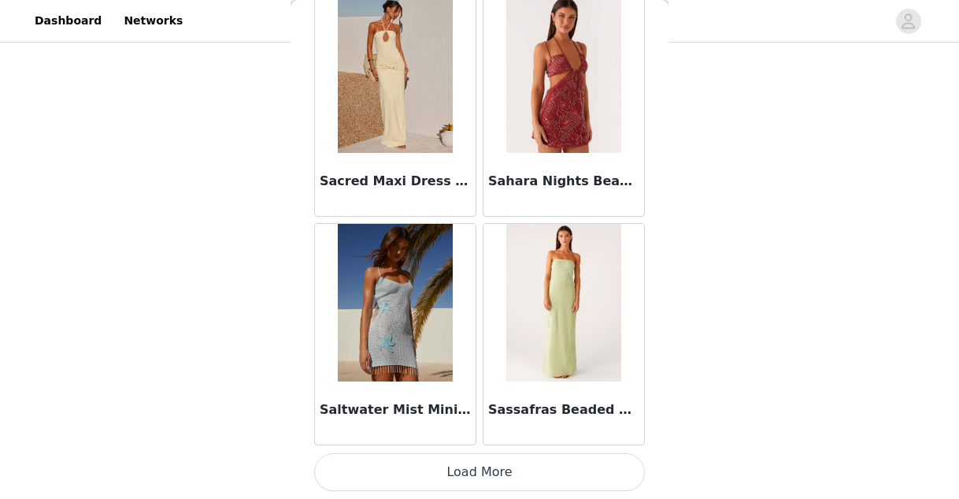
click at [459, 475] on button "Load More" at bounding box center [479, 472] width 331 height 38
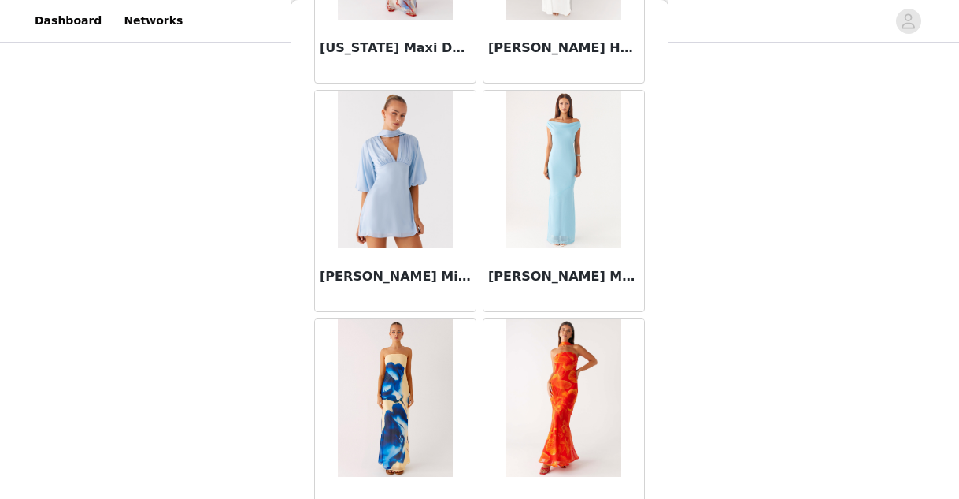
scroll to position [6480, 0]
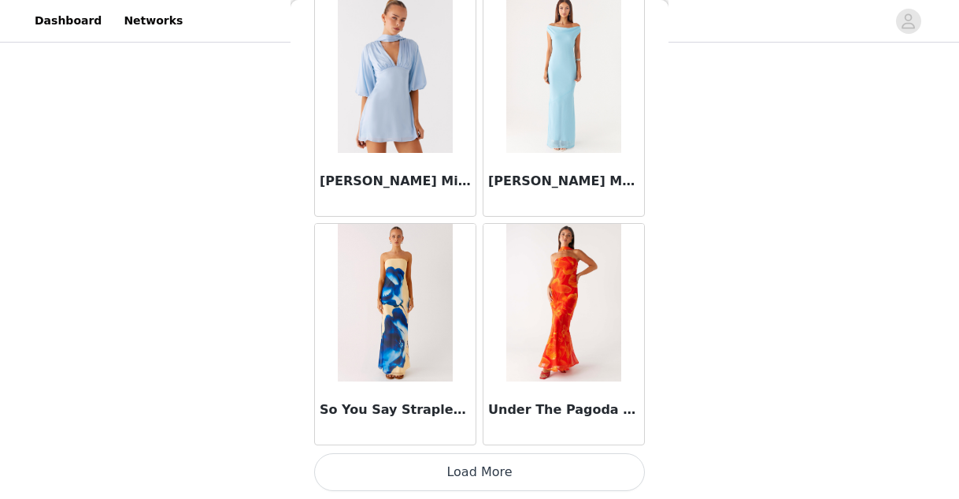
click at [443, 469] on button "Load More" at bounding box center [479, 472] width 331 height 38
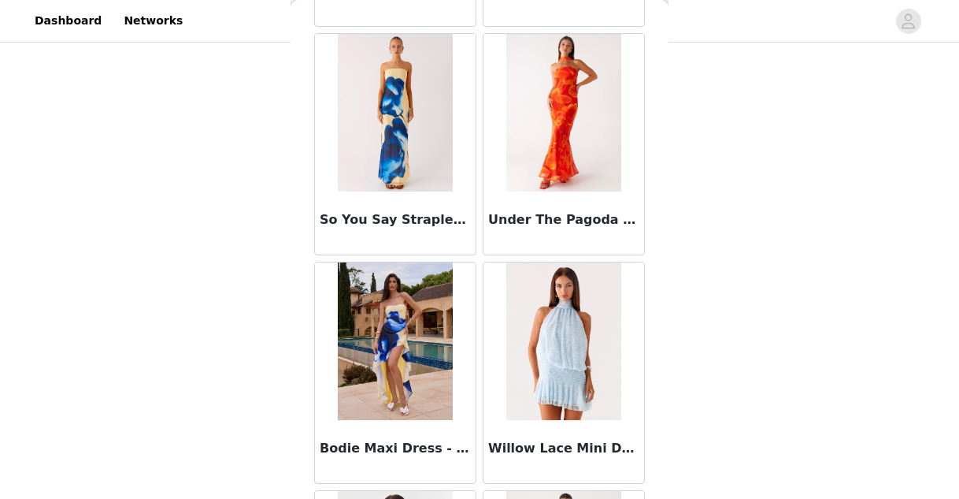
scroll to position [6919, 0]
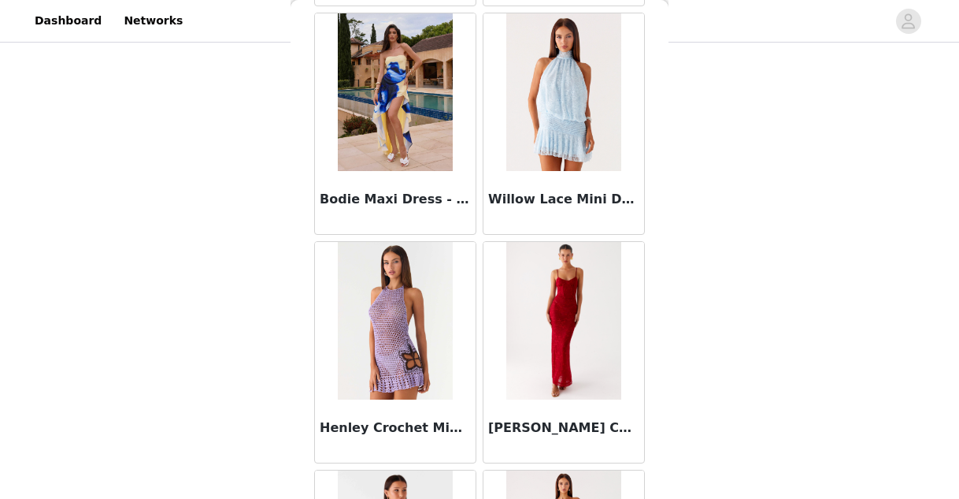
click at [570, 64] on img at bounding box center [563, 92] width 114 height 158
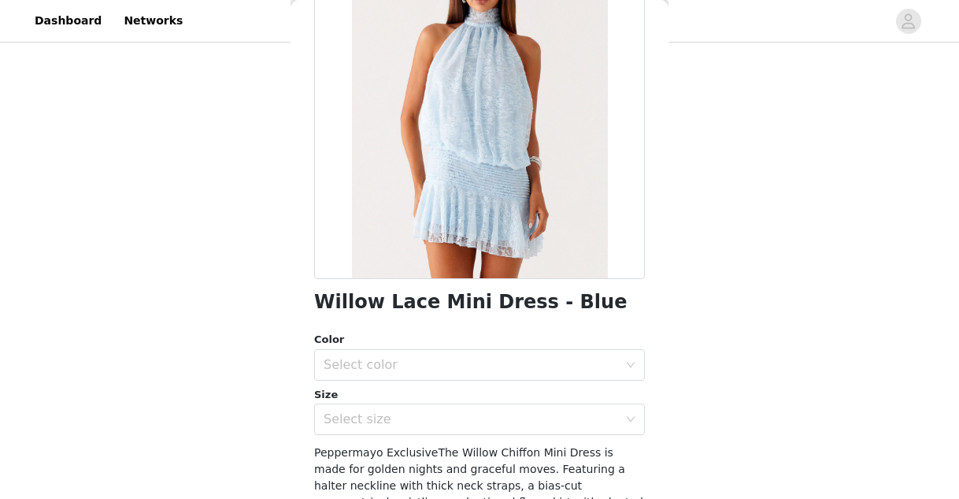
scroll to position [343, 0]
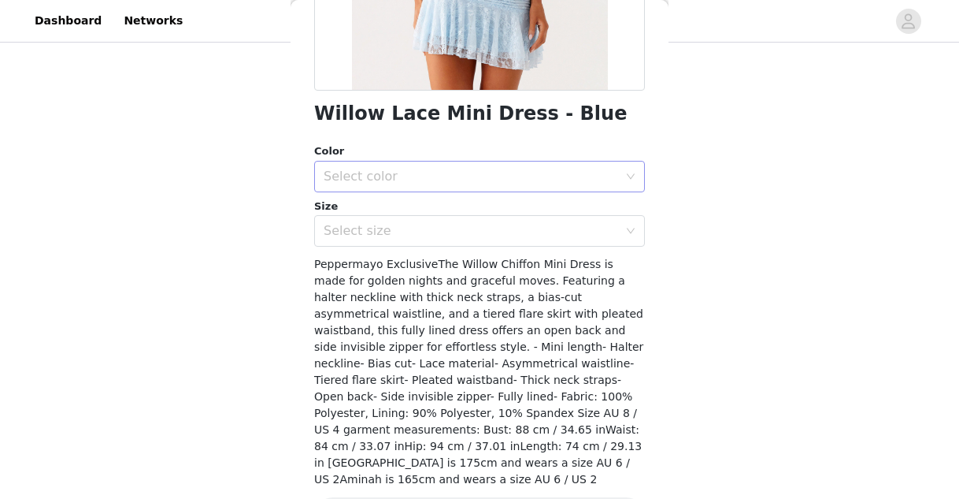
click at [525, 182] on div "Select color" at bounding box center [471, 177] width 295 height 16
click at [521, 224] on ul "Blue" at bounding box center [479, 211] width 331 height 32
click at [521, 216] on li "Blue" at bounding box center [479, 211] width 331 height 25
click at [518, 239] on div "Select size" at bounding box center [475, 231] width 302 height 30
click at [536, 242] on div "Select size" at bounding box center [475, 231] width 302 height 30
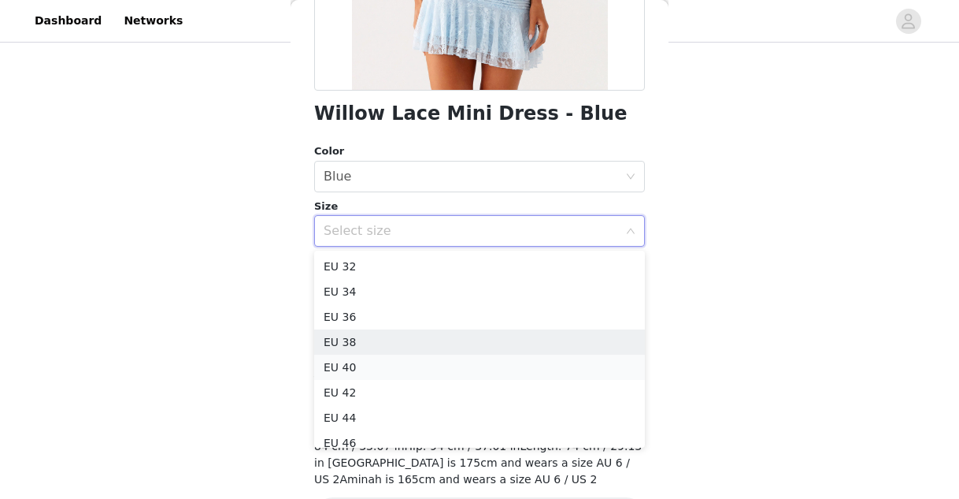
click at [458, 354] on li "EU 40" at bounding box center [479, 366] width 331 height 25
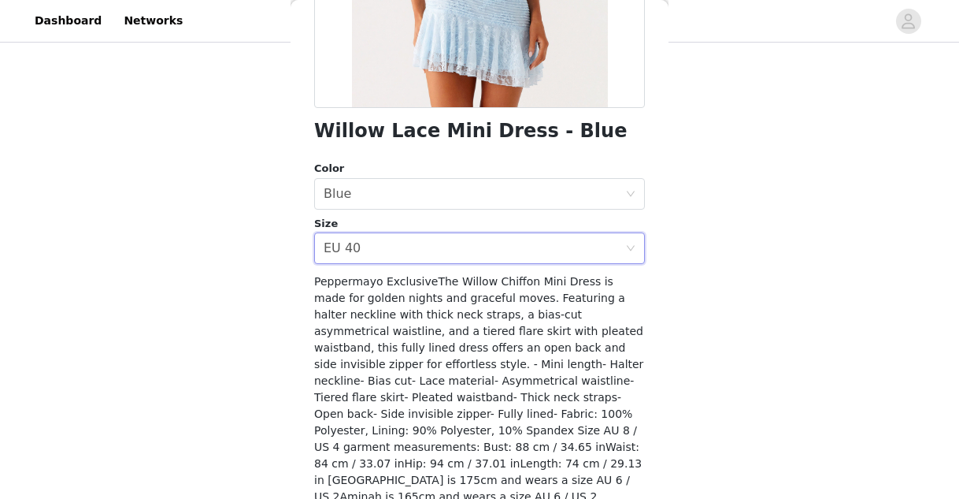
scroll to position [381, 0]
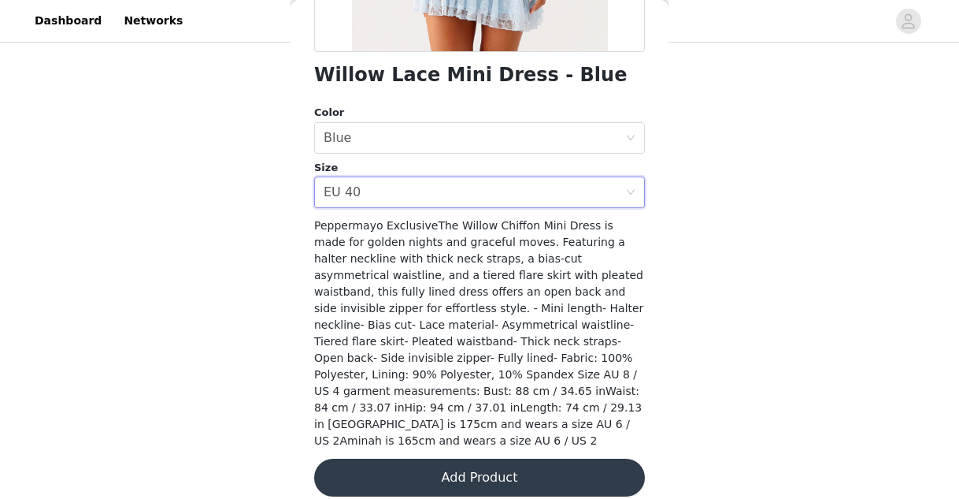
click at [506, 462] on button "Add Product" at bounding box center [479, 477] width 331 height 38
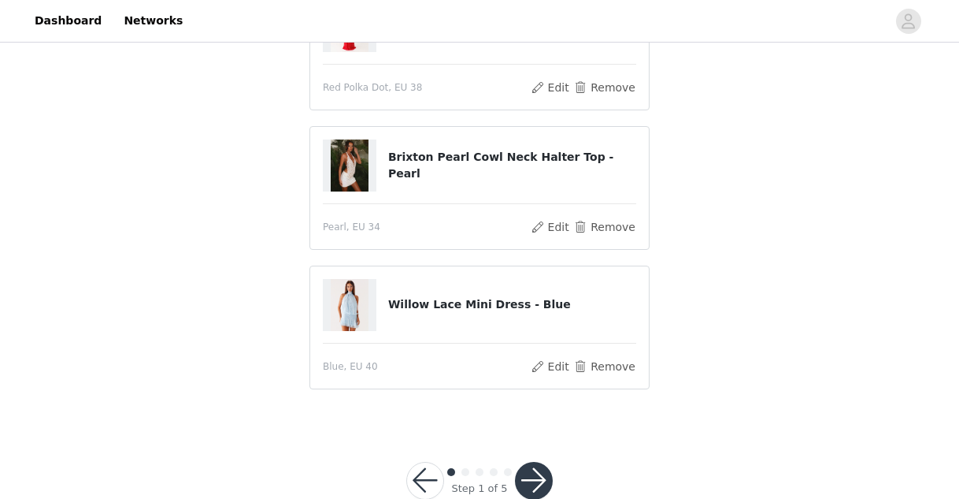
click at [538, 477] on button "button" at bounding box center [534, 481] width 38 height 38
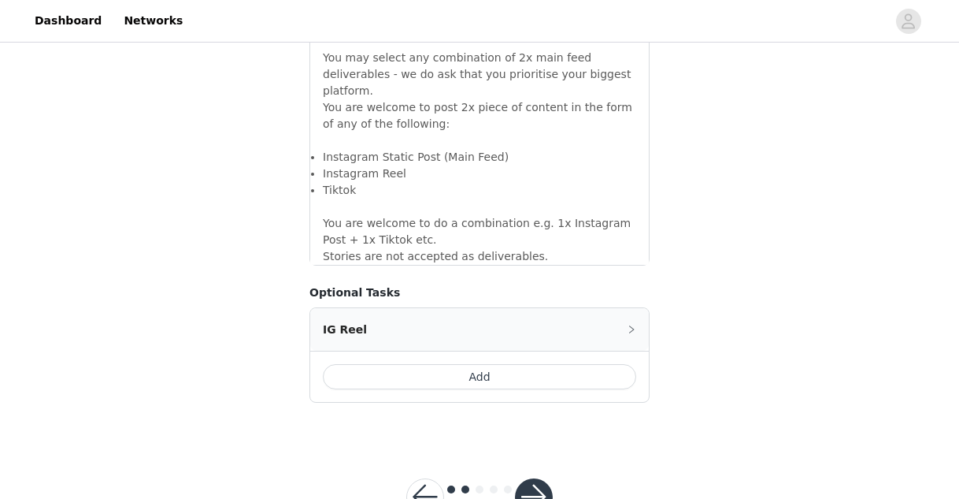
scroll to position [1479, 0]
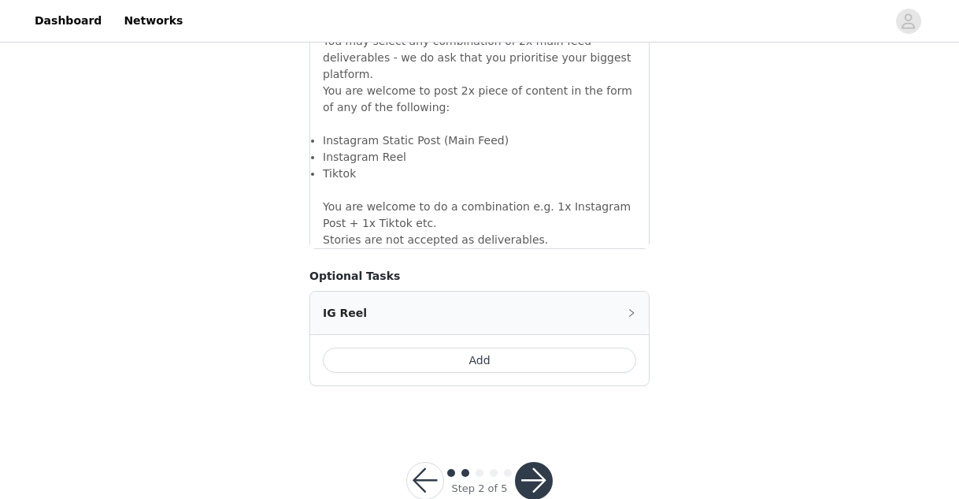
click at [534, 462] on button "button" at bounding box center [534, 481] width 38 height 38
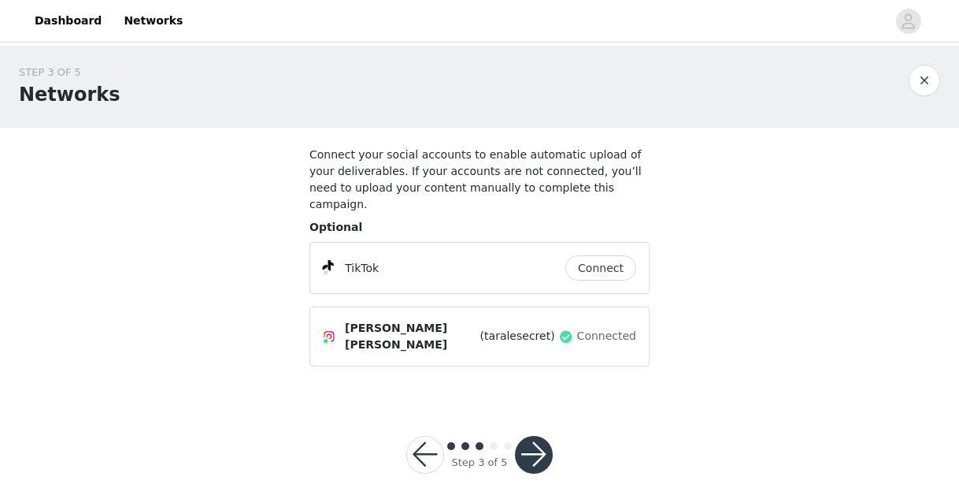
click at [603, 255] on button "Connect" at bounding box center [601, 267] width 71 height 25
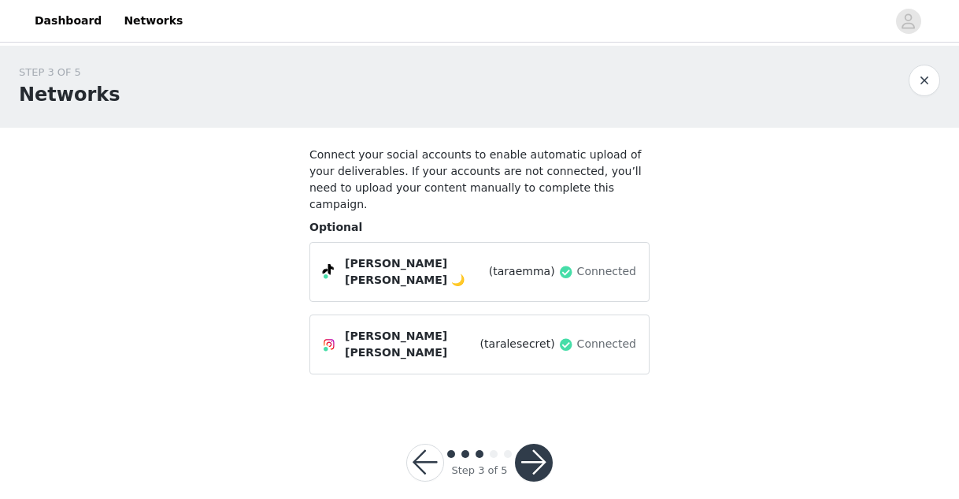
click at [539, 443] on button "button" at bounding box center [534, 462] width 38 height 38
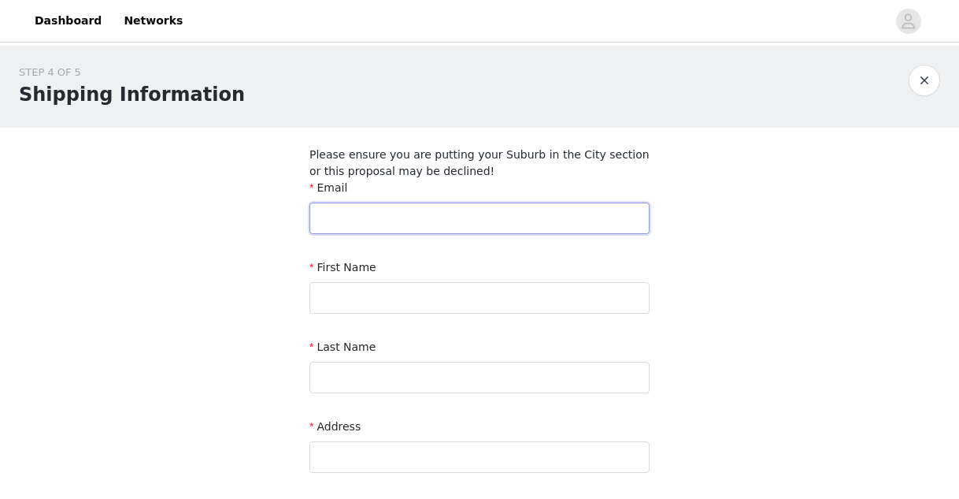
click at [370, 218] on input "text" at bounding box center [480, 218] width 340 height 32
type input "[EMAIL_ADDRESS][DOMAIN_NAME]"
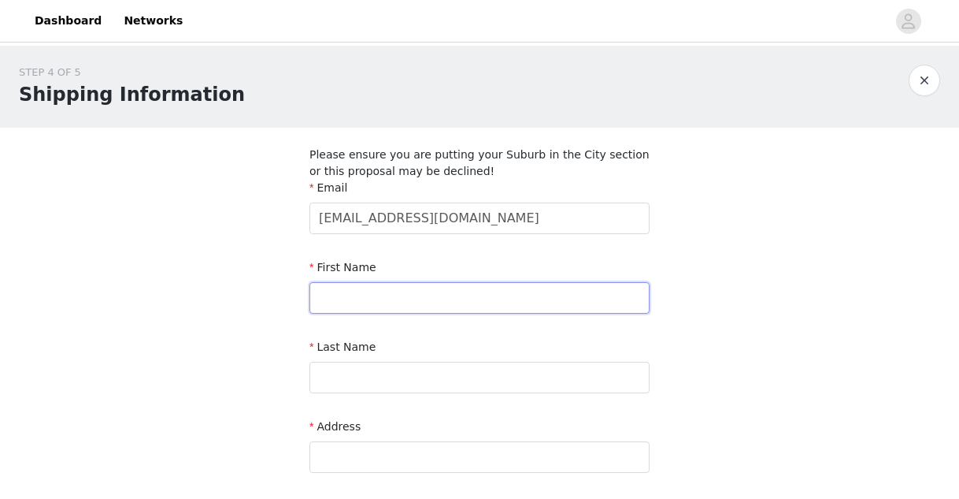
click at [379, 298] on input "text" at bounding box center [480, 298] width 340 height 32
type input "[PERSON_NAME]"
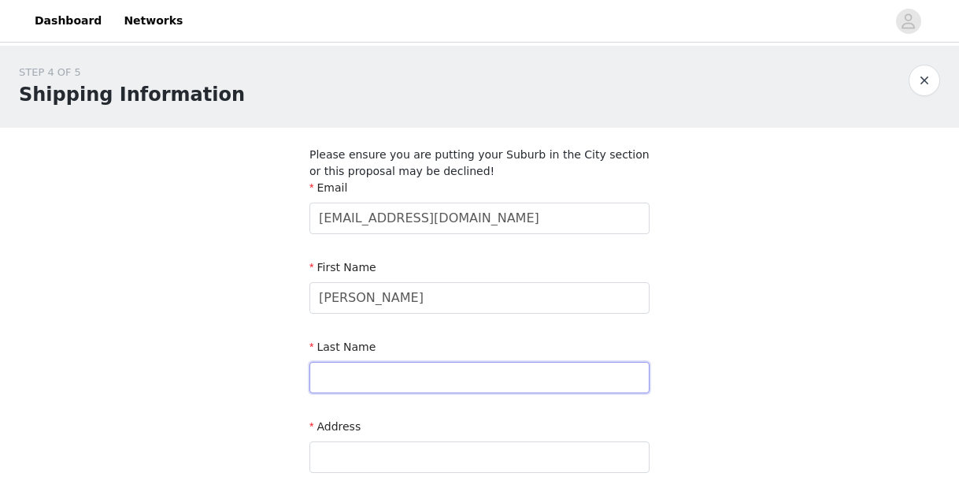
click at [375, 373] on input "text" at bounding box center [480, 378] width 340 height 32
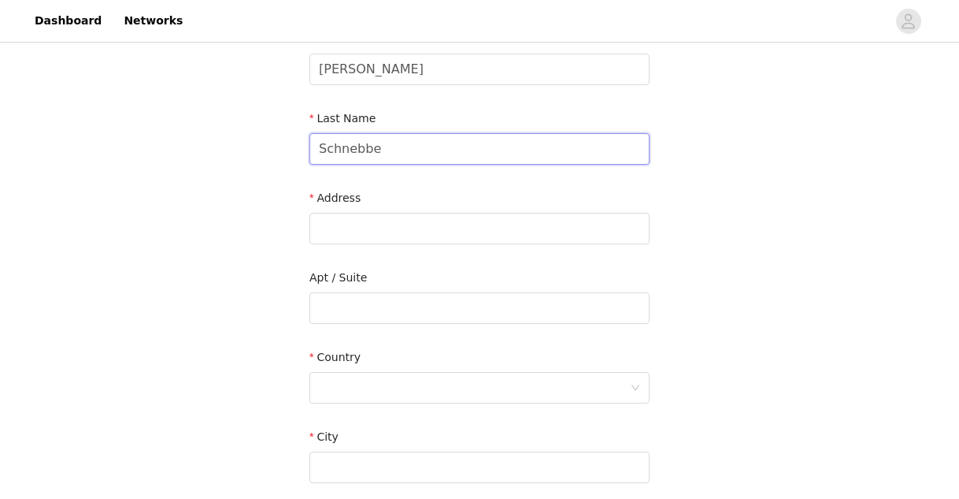
scroll to position [228, 0]
type input "Schnebbe"
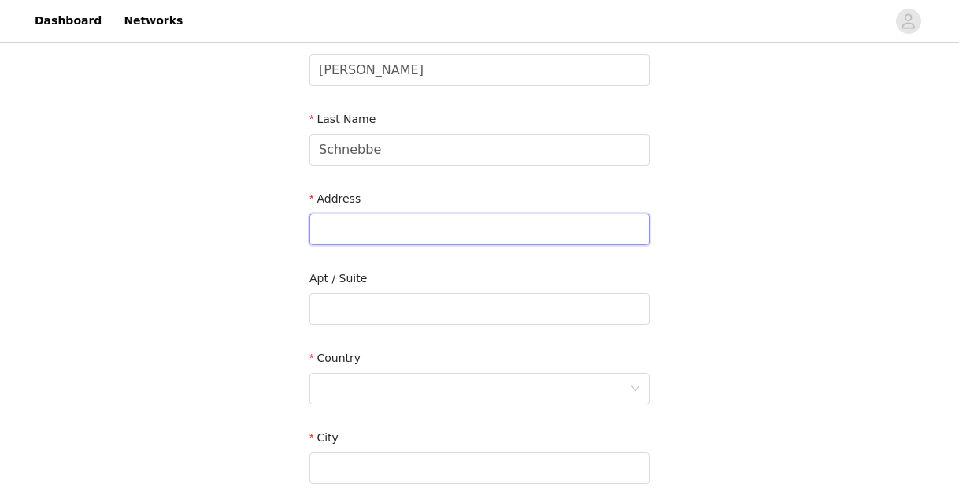
click at [384, 233] on input "text" at bounding box center [480, 229] width 340 height 32
type input "[STREET_ADDRESS]"
type input "[GEOGRAPHIC_DATA]"
type input "20144"
type input "017634808655"
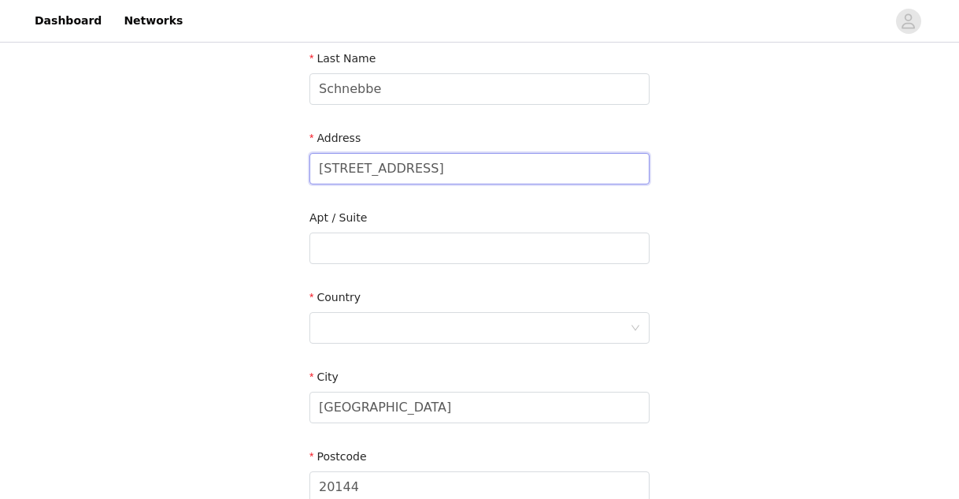
scroll to position [292, 0]
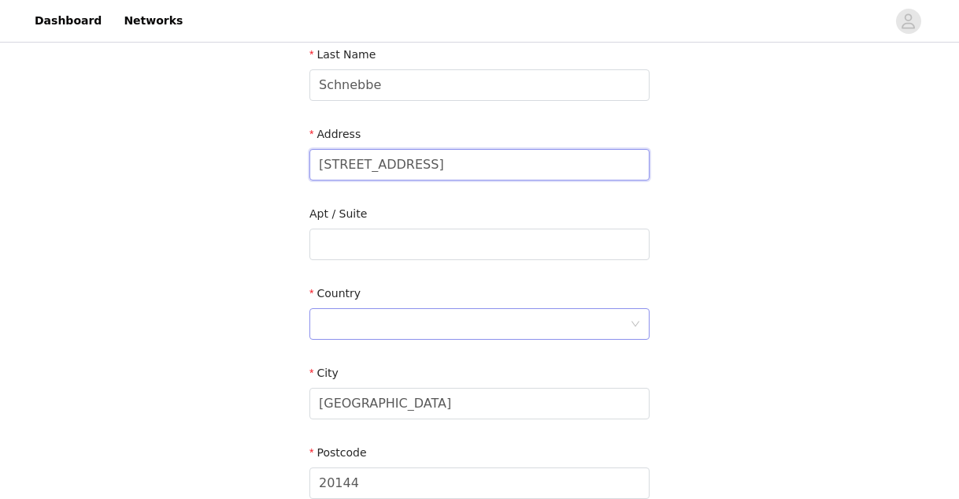
type input "[STREET_ADDRESS]"
click at [370, 328] on div at bounding box center [474, 324] width 311 height 30
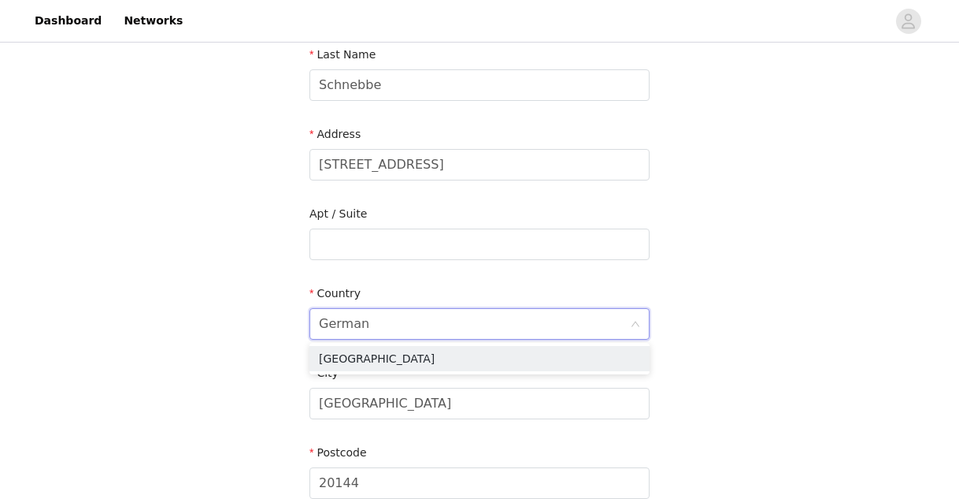
type input "[GEOGRAPHIC_DATA]"
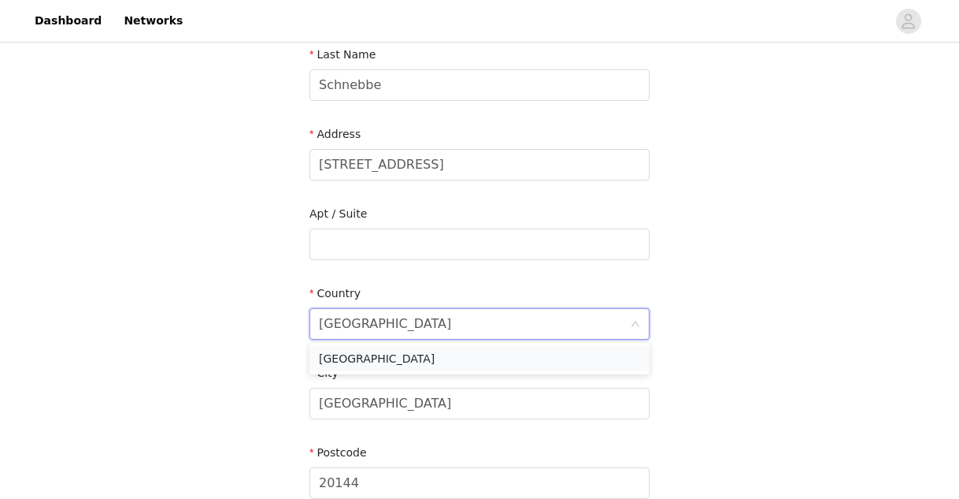
click at [384, 355] on li "[GEOGRAPHIC_DATA]" at bounding box center [480, 358] width 340 height 25
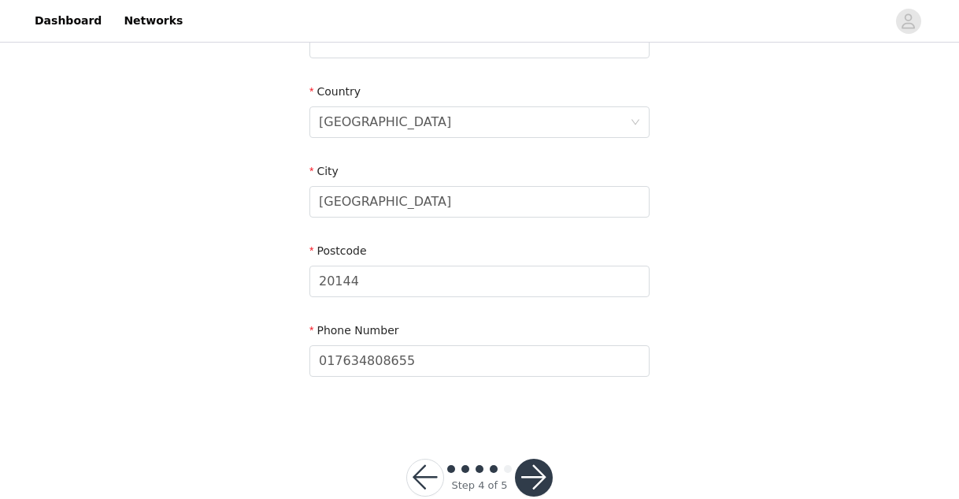
scroll to position [529, 0]
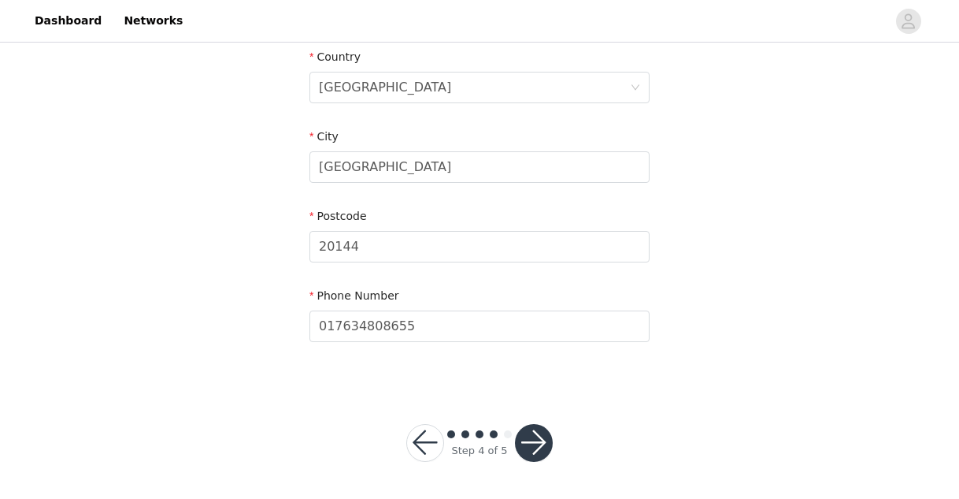
click at [529, 437] on button "button" at bounding box center [534, 443] width 38 height 38
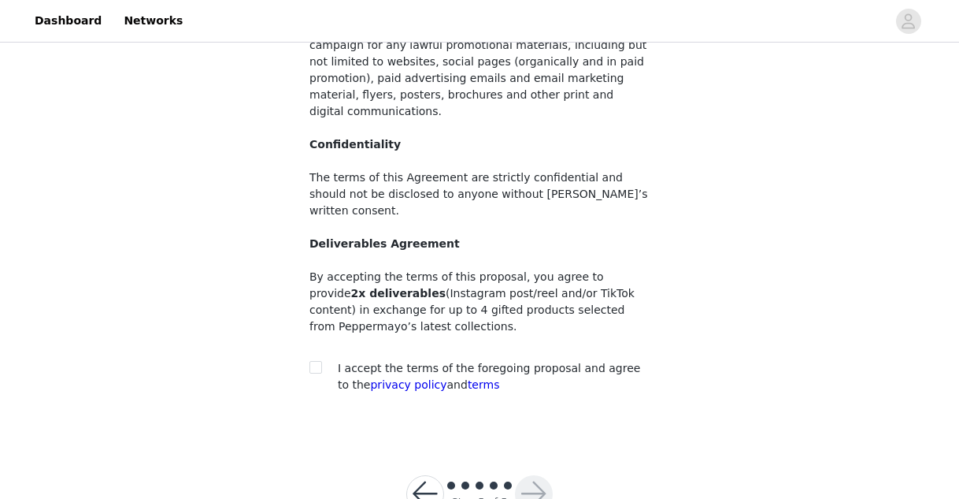
scroll to position [229, 0]
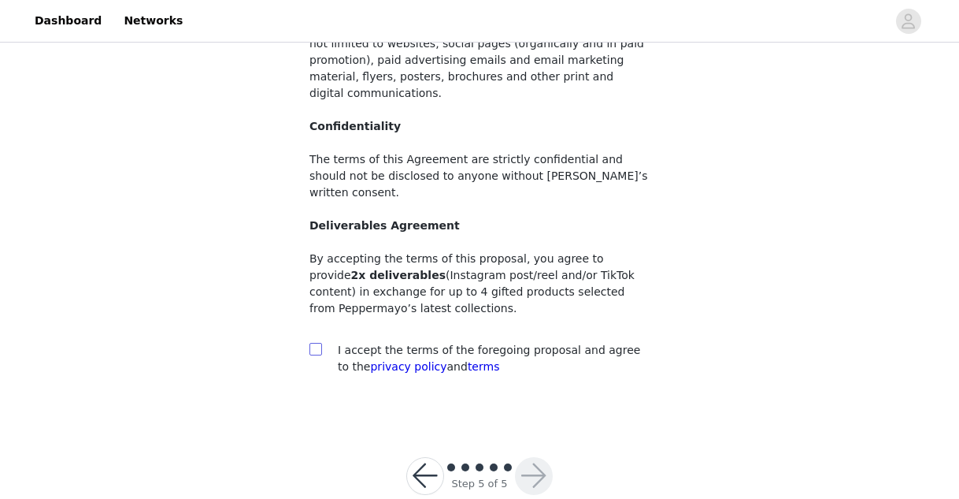
click at [321, 343] on span at bounding box center [316, 349] width 13 height 13
click at [321, 343] on input "checkbox" at bounding box center [315, 348] width 11 height 11
checkbox input "true"
click at [534, 457] on button "button" at bounding box center [534, 476] width 38 height 38
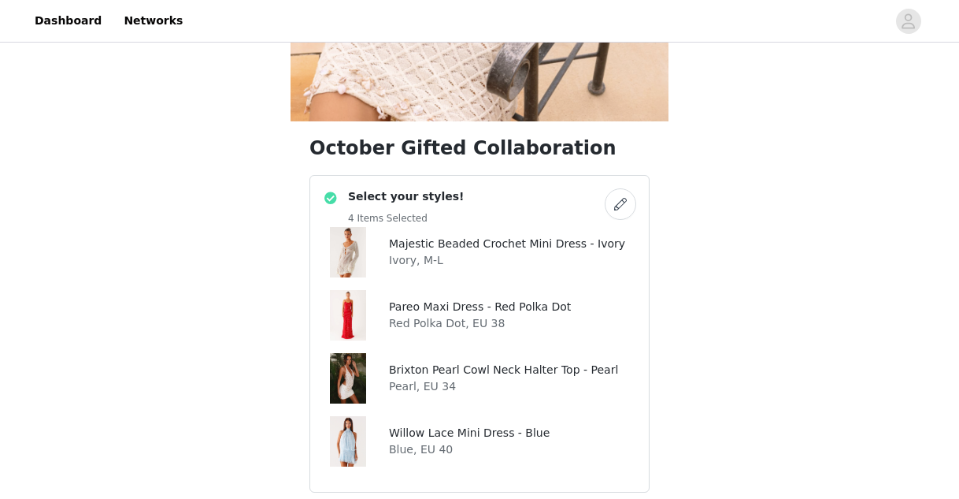
scroll to position [421, 0]
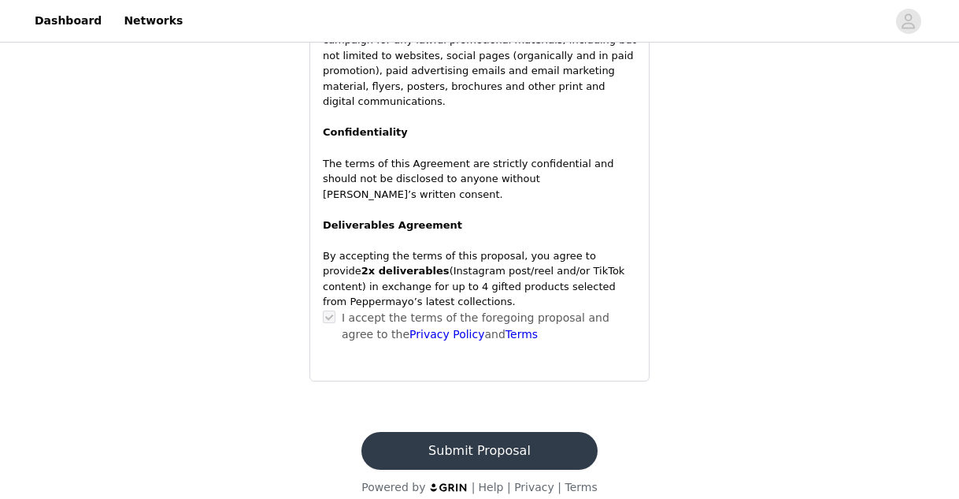
click at [510, 432] on button "Submit Proposal" at bounding box center [480, 451] width 236 height 38
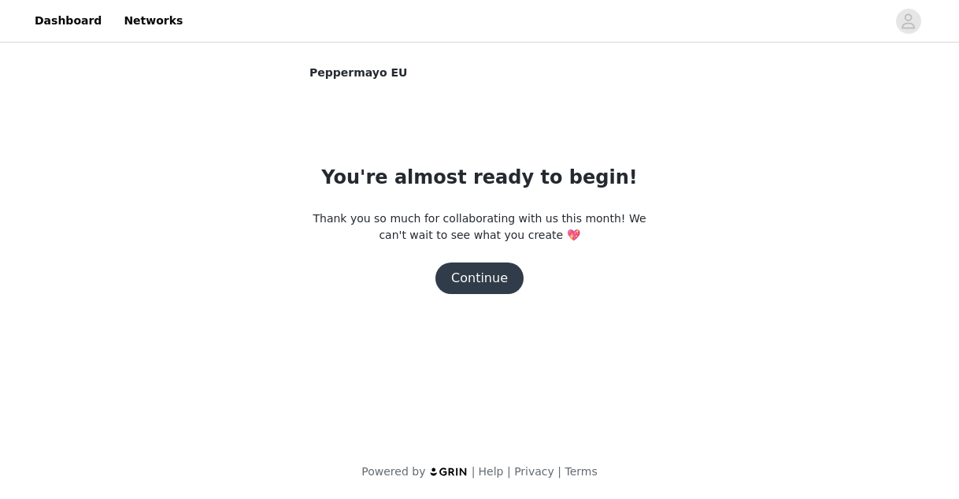
scroll to position [0, 0]
click at [479, 278] on button "Continue" at bounding box center [480, 278] width 88 height 32
